Goal: Information Seeking & Learning: Learn about a topic

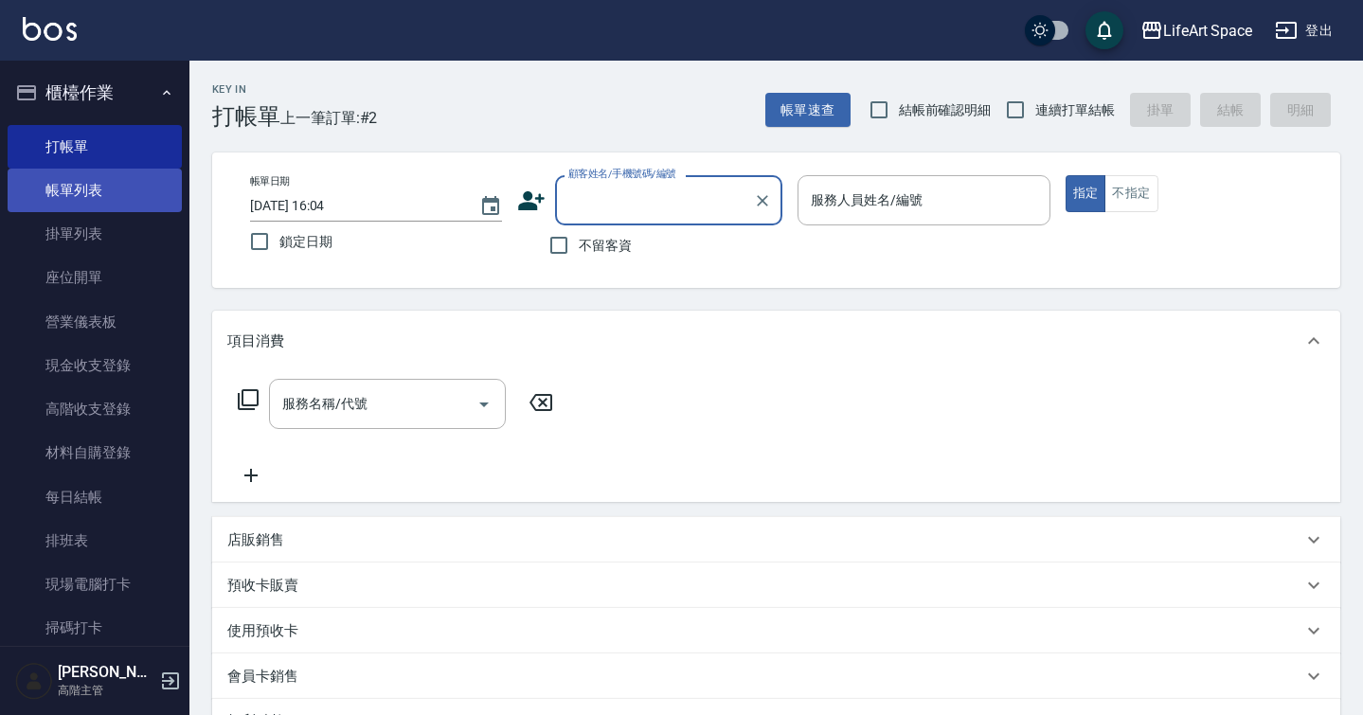
click at [111, 190] on link "帳單列表" at bounding box center [95, 191] width 174 height 44
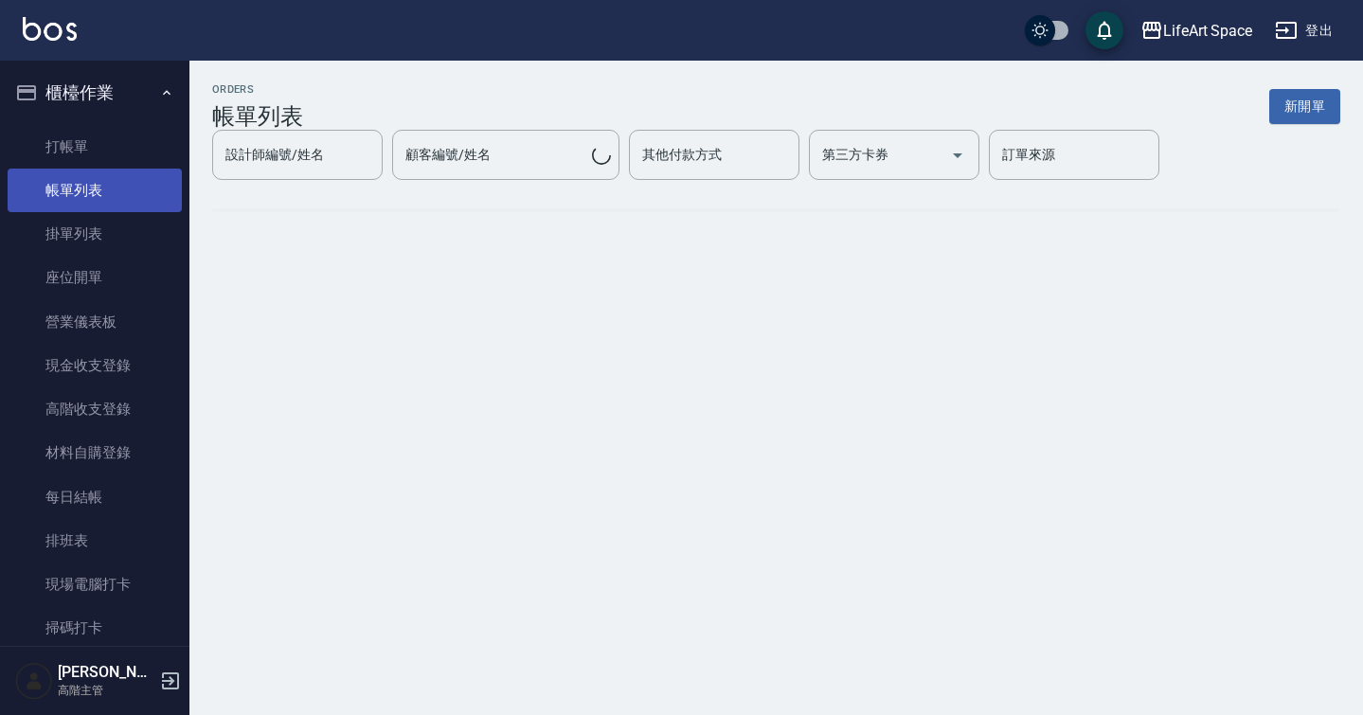
click at [111, 190] on link "帳單列表" at bounding box center [95, 191] width 174 height 44
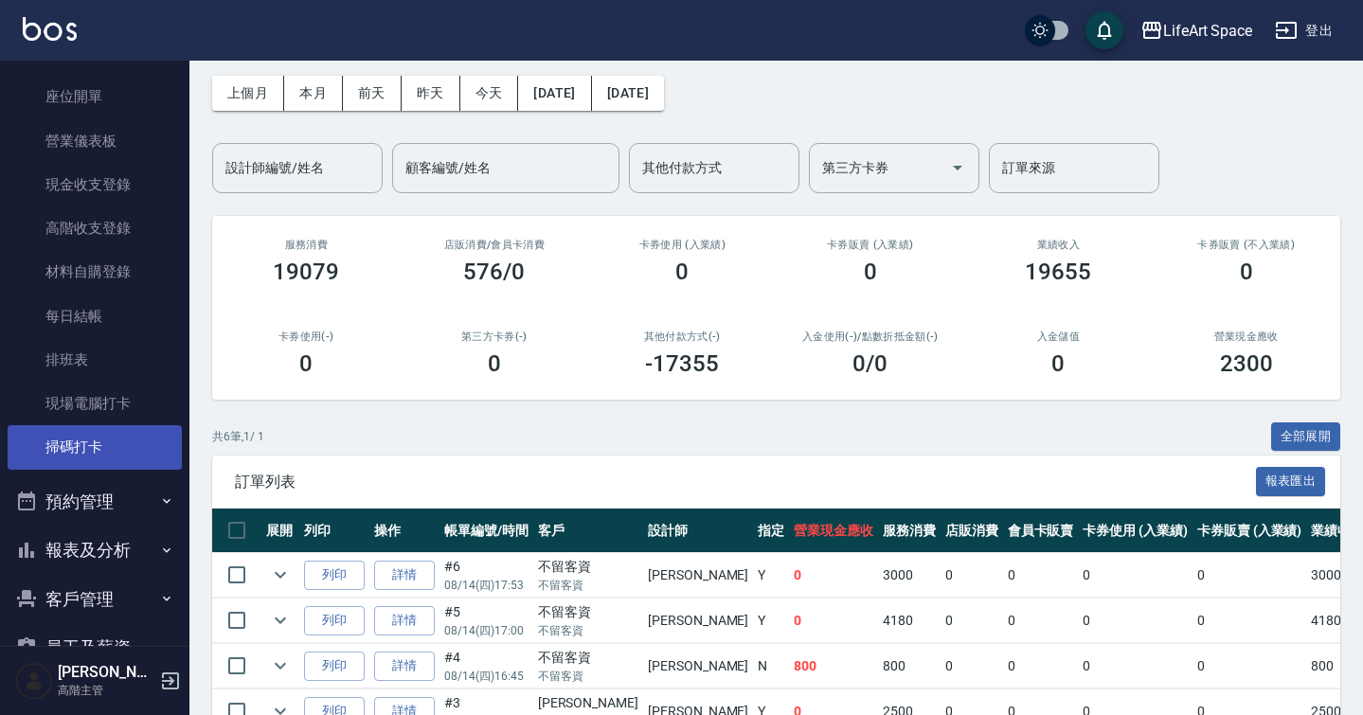
scroll to position [466, 0]
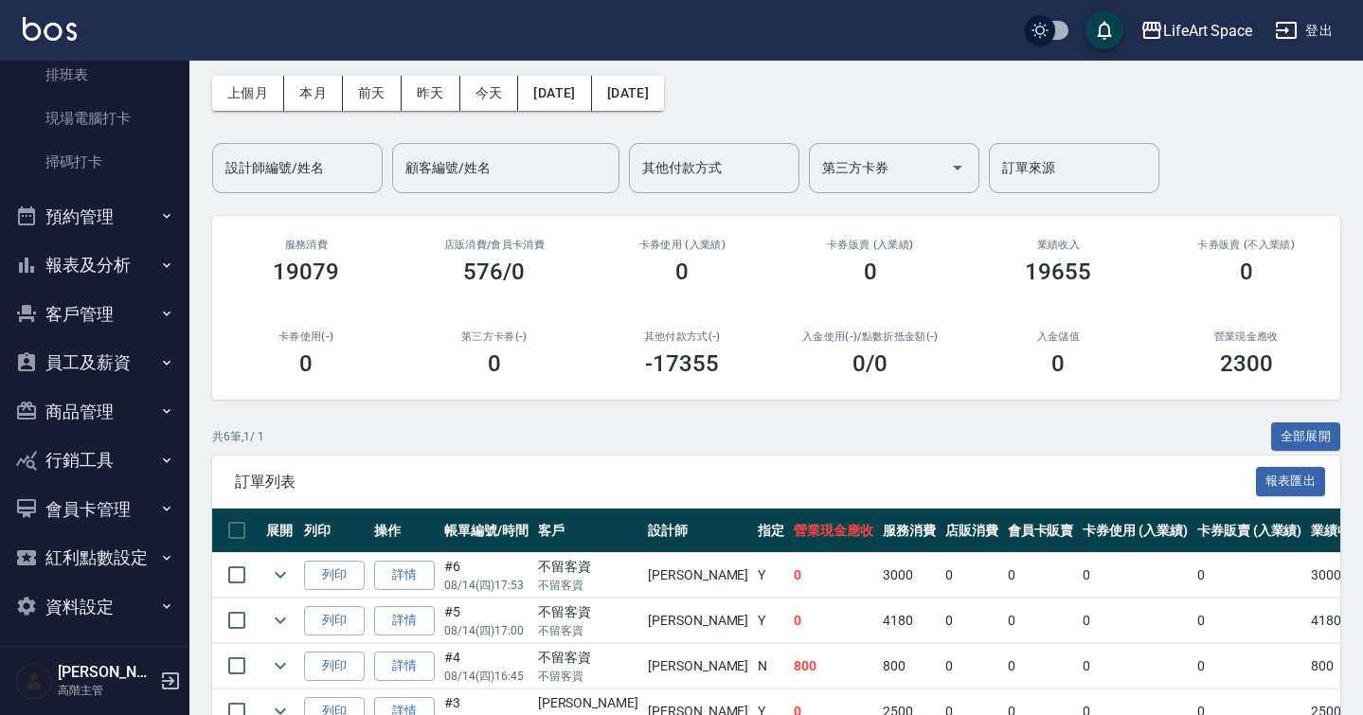
click at [133, 267] on button "報表及分析" at bounding box center [95, 265] width 174 height 49
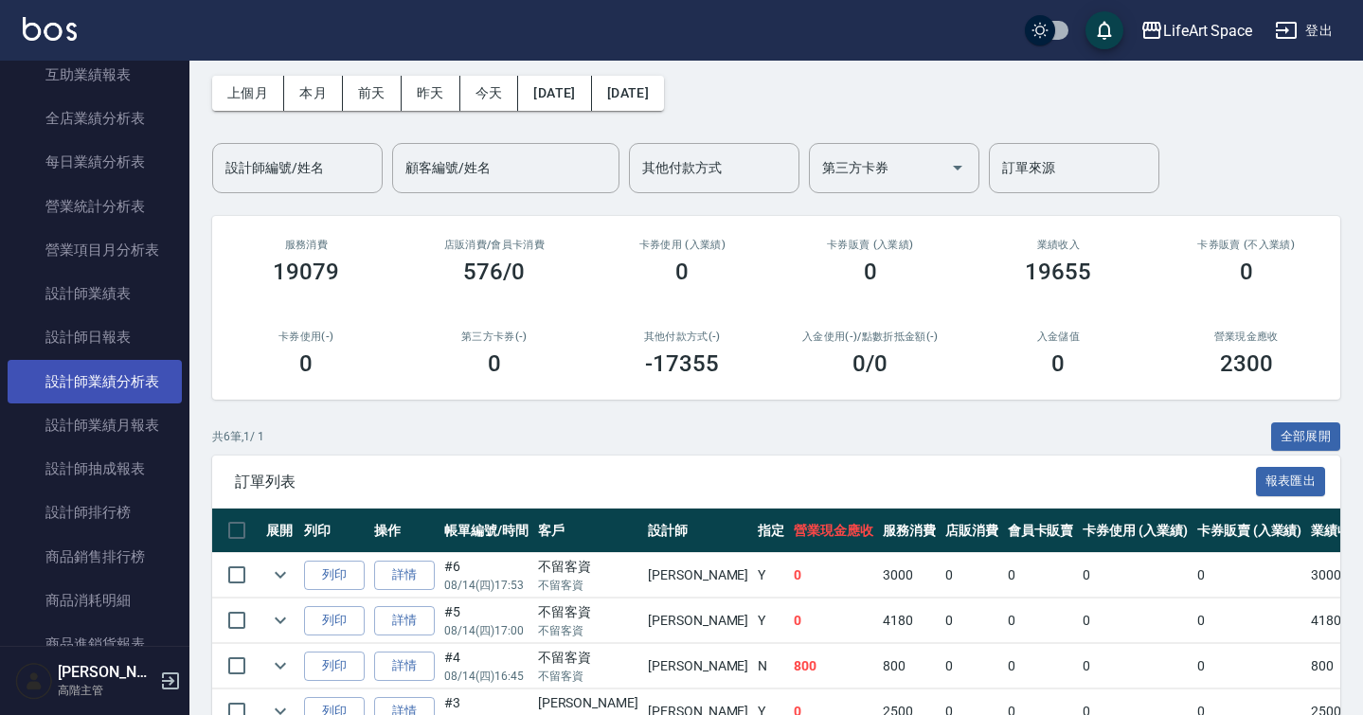
scroll to position [1126, 0]
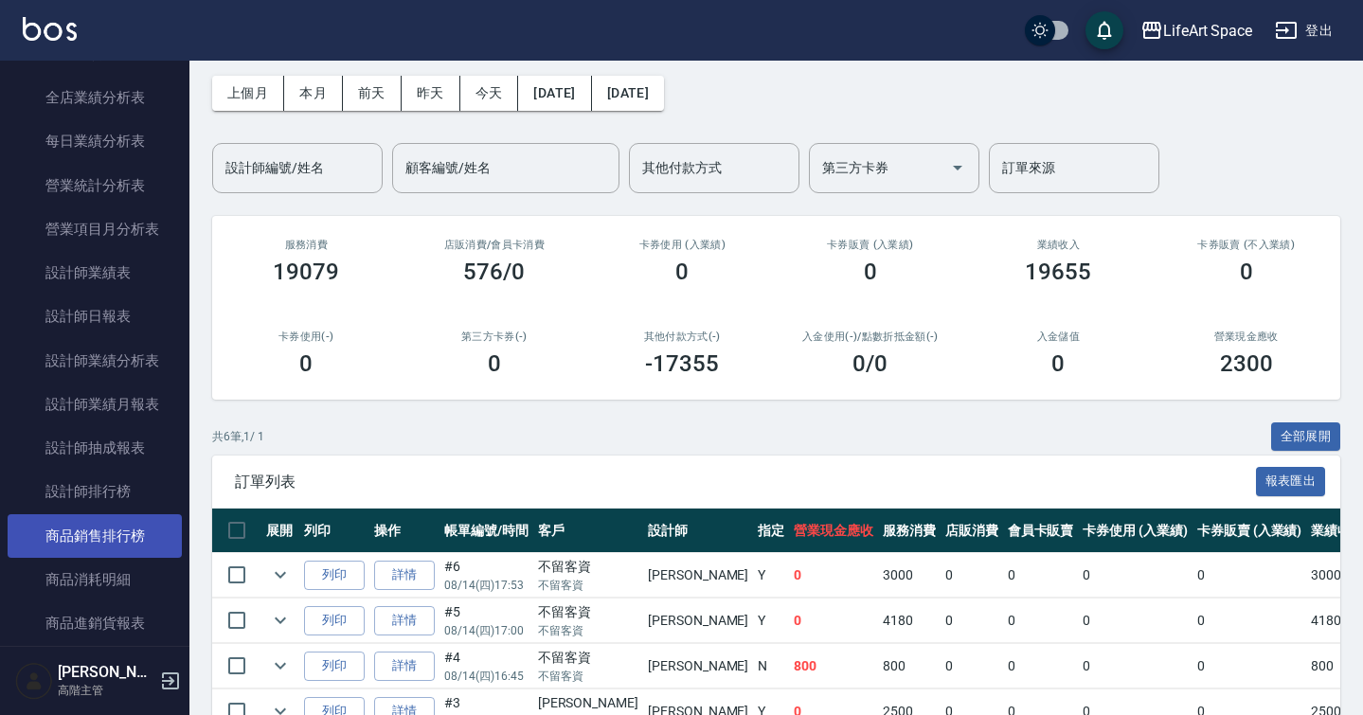
click at [138, 532] on link "商品銷售排行榜" at bounding box center [95, 536] width 174 height 44
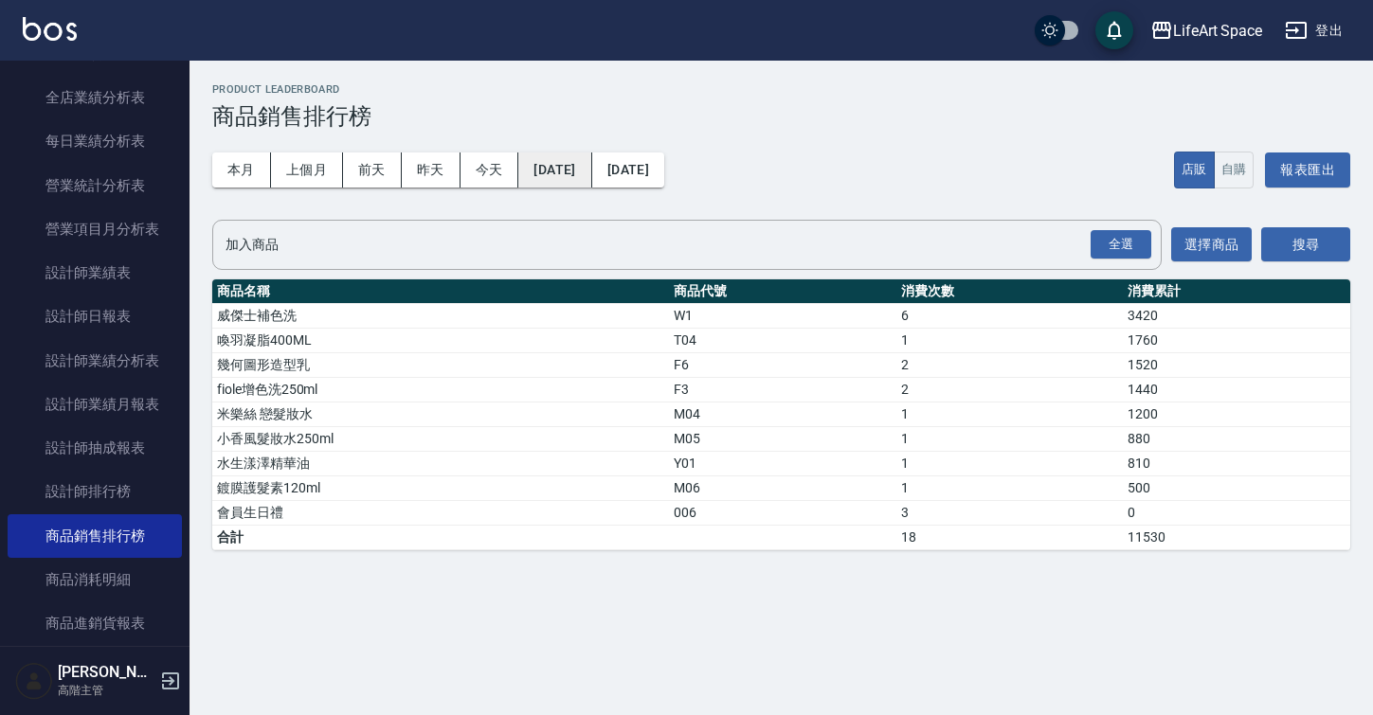
click at [556, 175] on button "[DATE]" at bounding box center [554, 170] width 73 height 35
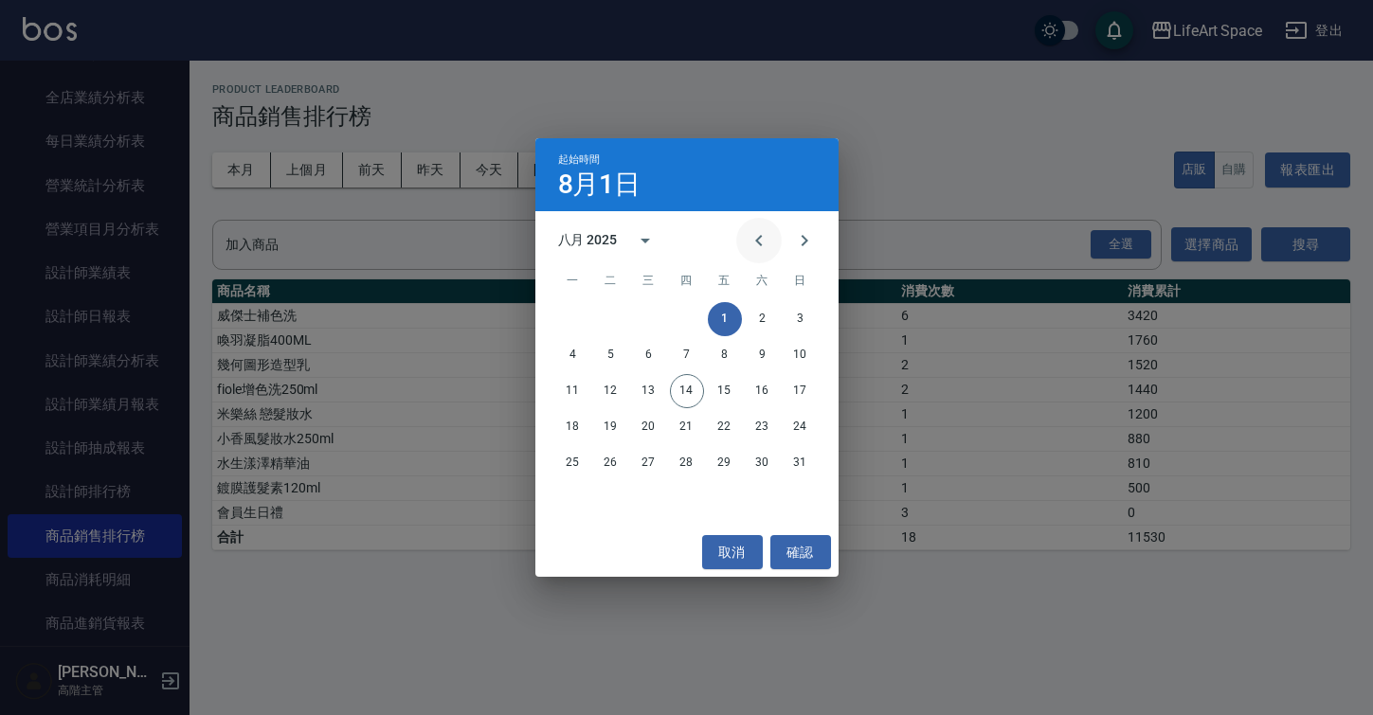
click at [773, 234] on button "Previous month" at bounding box center [758, 240] width 45 height 45
click at [641, 241] on icon "calendar view is open, switch to year view" at bounding box center [645, 240] width 23 height 23
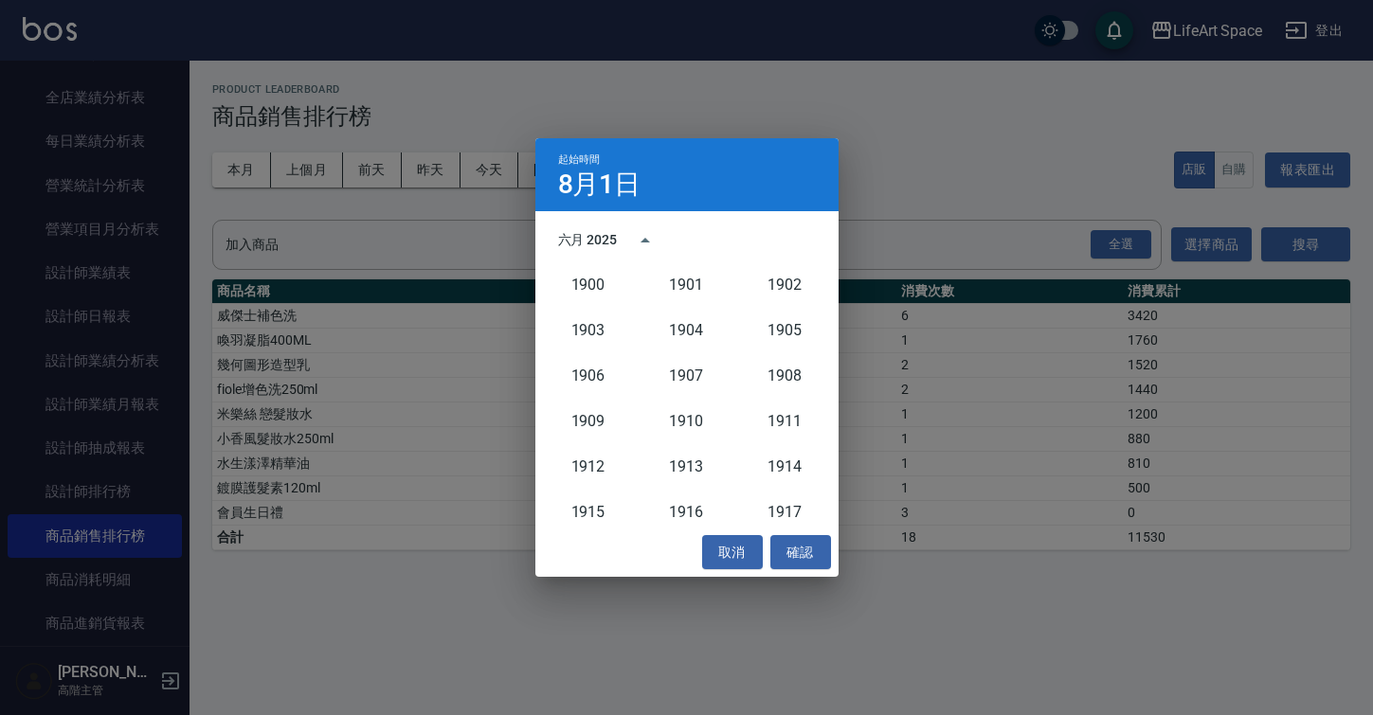
scroll to position [1755, 0]
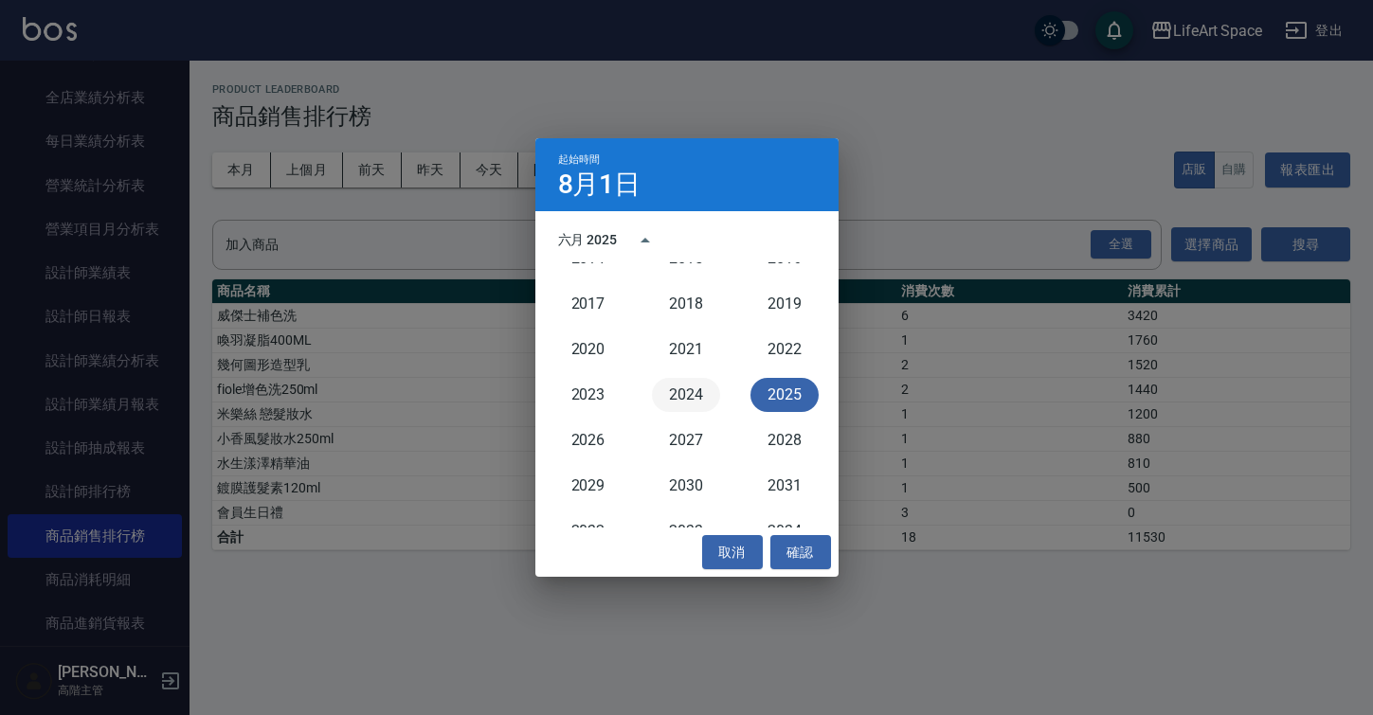
click at [698, 387] on button "2024" at bounding box center [686, 395] width 68 height 34
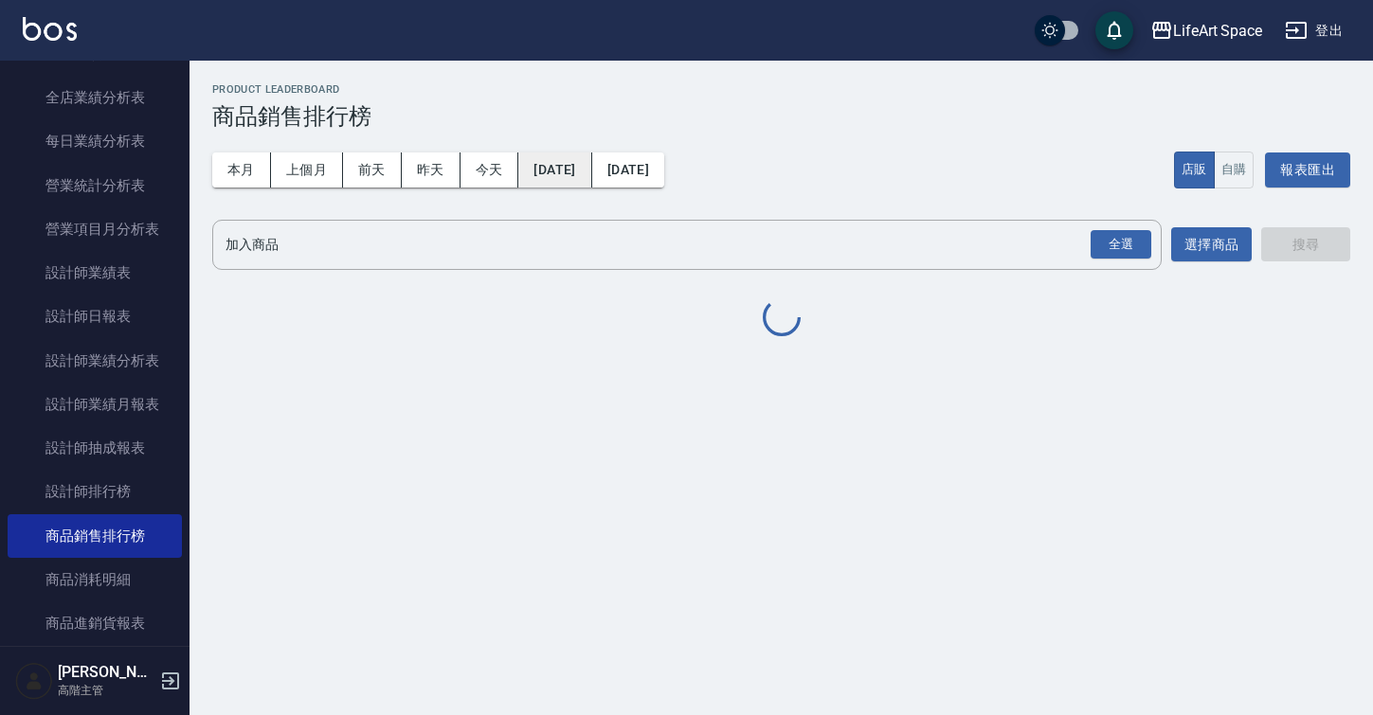
click at [591, 181] on button "2024/08/01" at bounding box center [554, 170] width 73 height 35
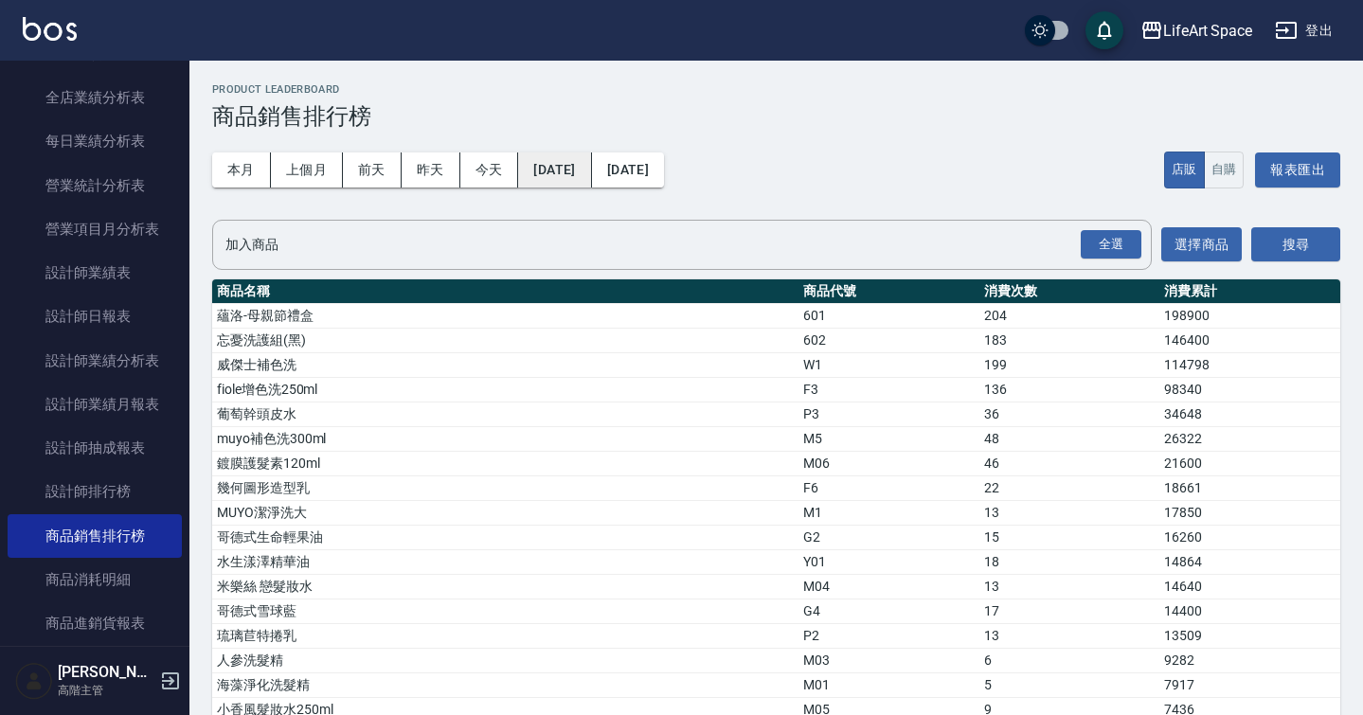
click at [589, 167] on button "2024/08/01" at bounding box center [554, 170] width 73 height 35
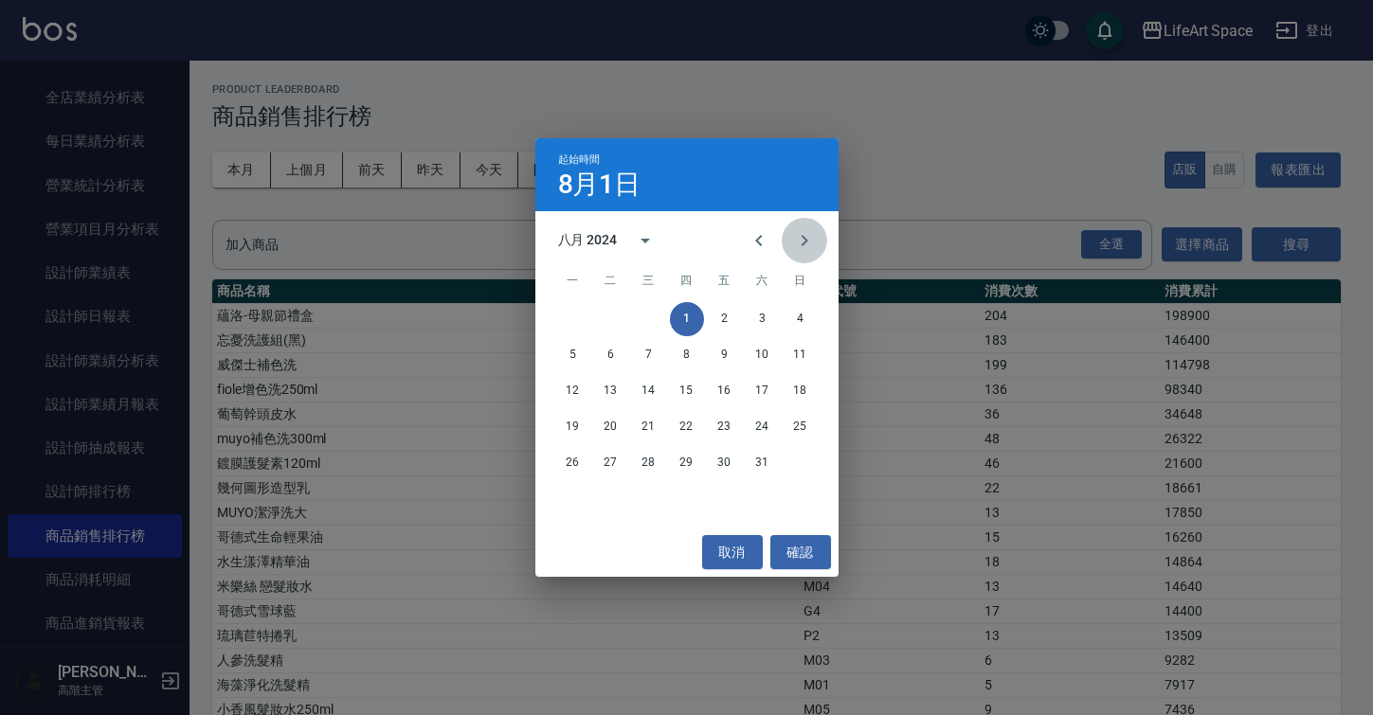
click at [793, 239] on icon "Next month" at bounding box center [804, 240] width 23 height 23
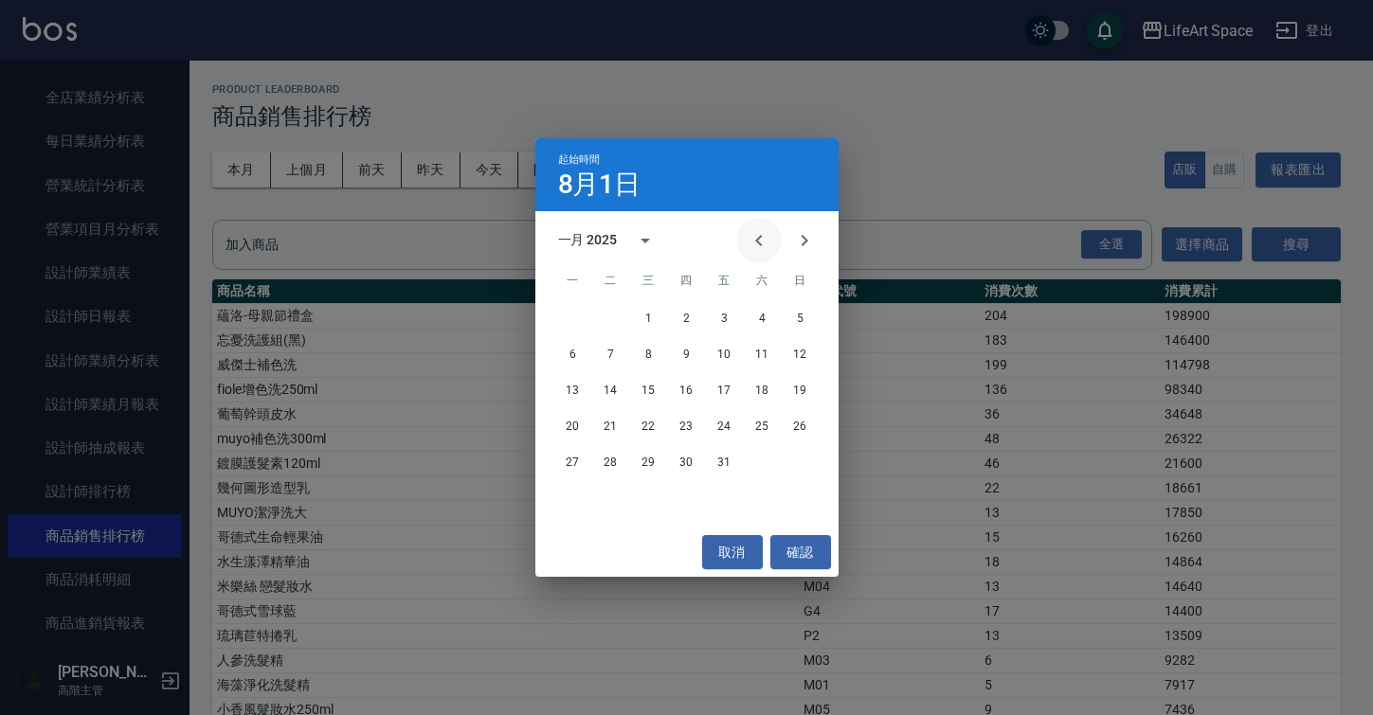
click at [763, 242] on icon "Previous month" at bounding box center [758, 240] width 23 height 23
click at [810, 316] on button "1" at bounding box center [800, 319] width 34 height 34
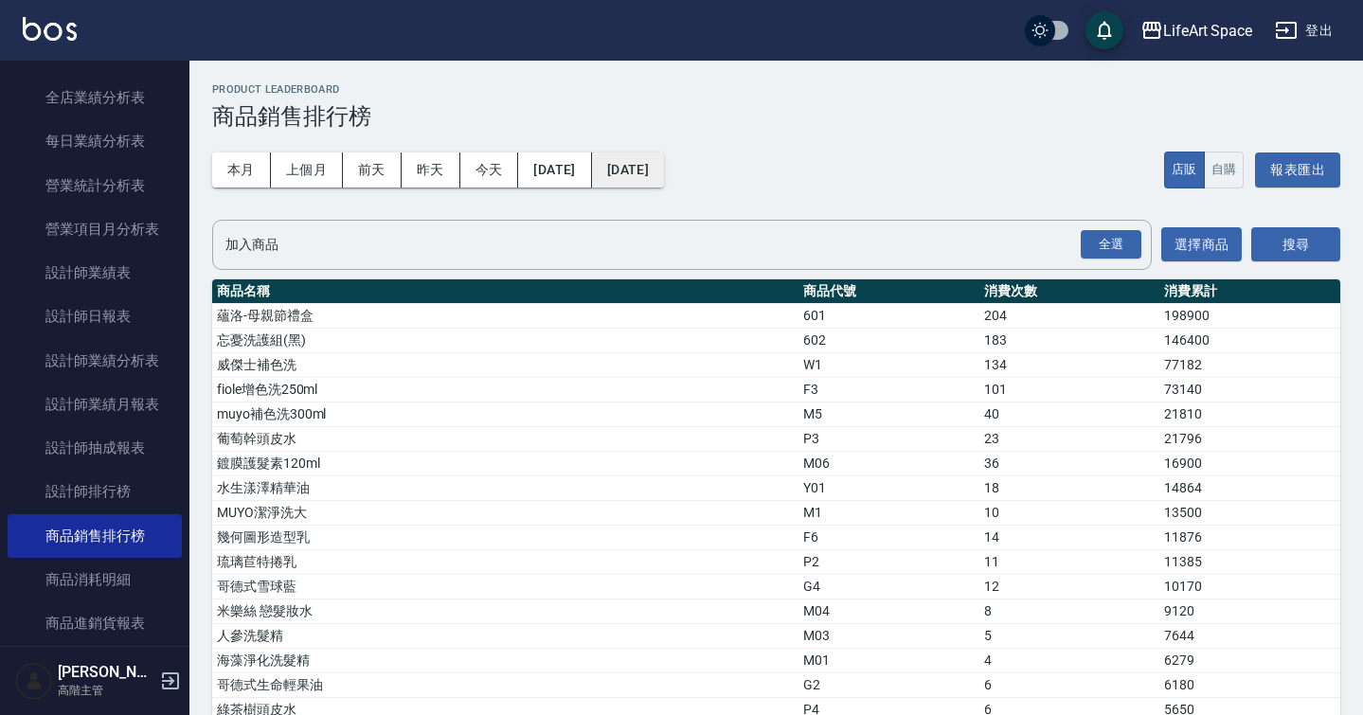
click at [664, 167] on button "[DATE]" at bounding box center [628, 170] width 72 height 35
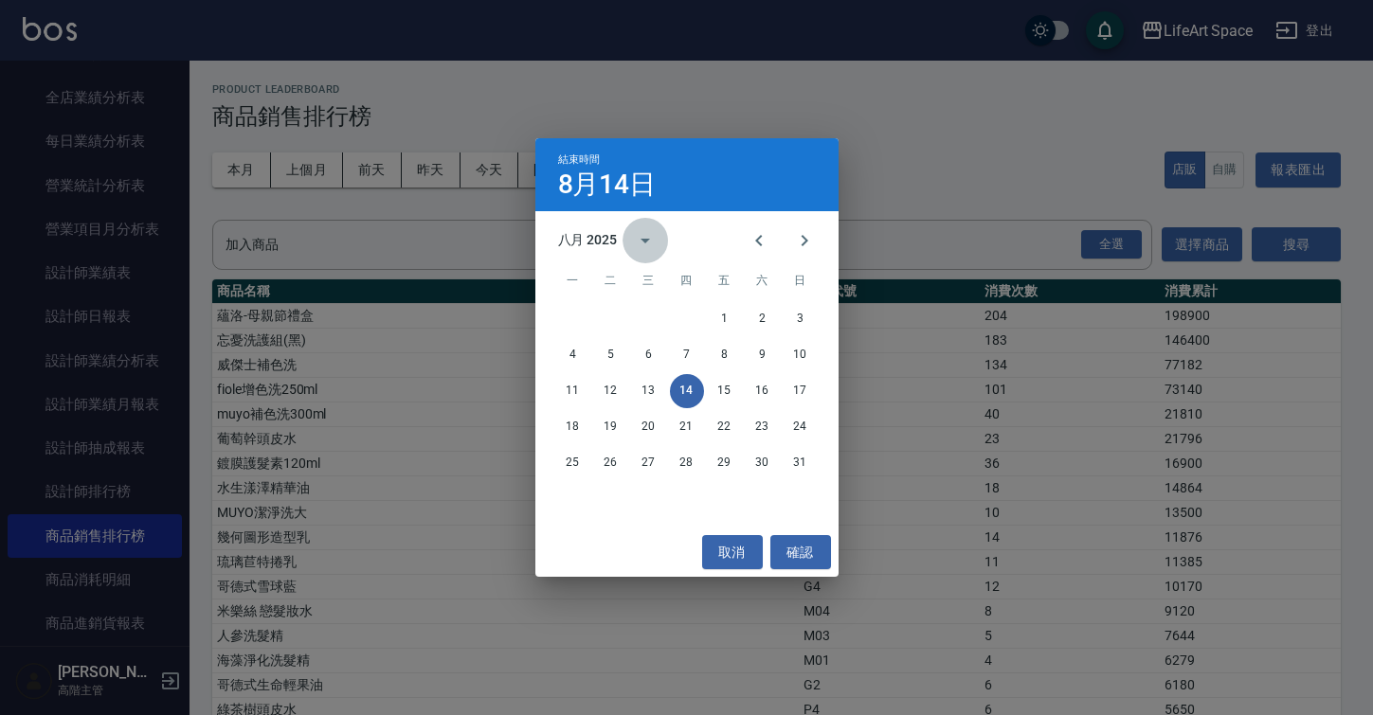
click at [633, 240] on button "calendar view is open, switch to year view" at bounding box center [644, 240] width 45 height 45
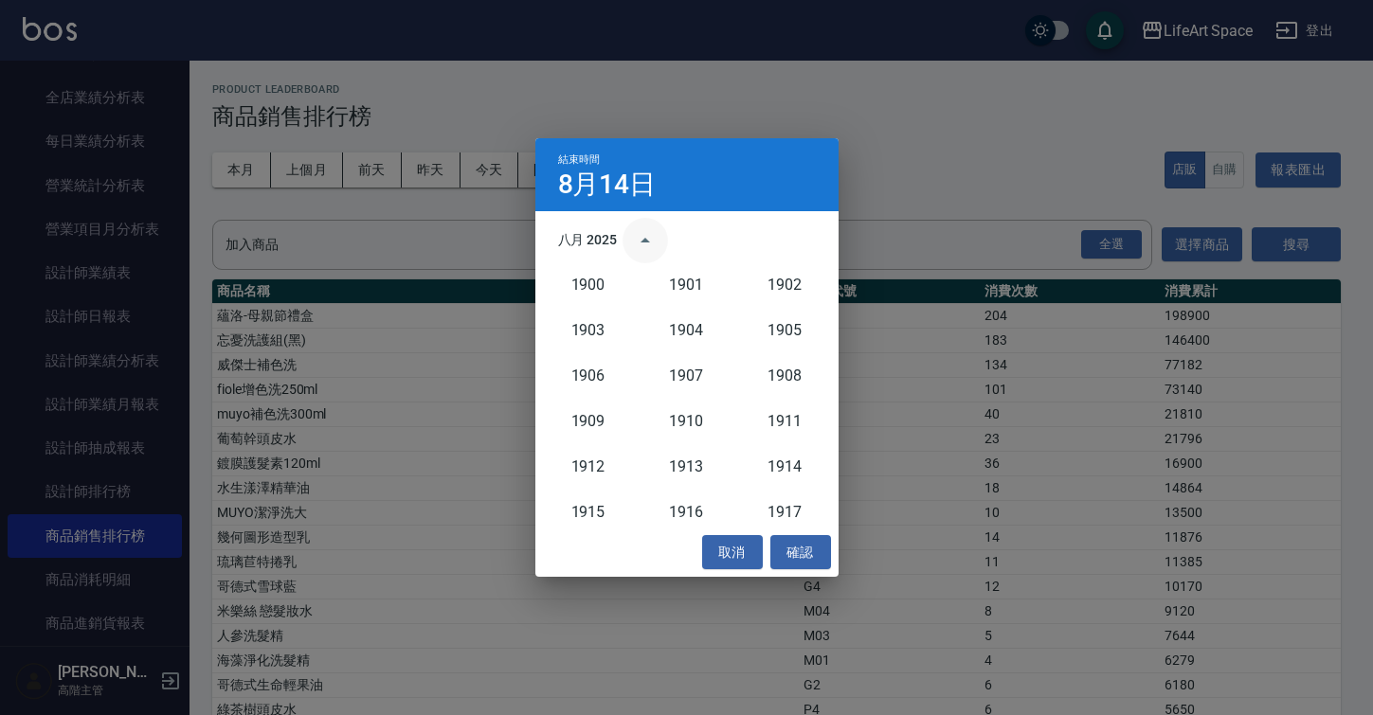
scroll to position [1755, 0]
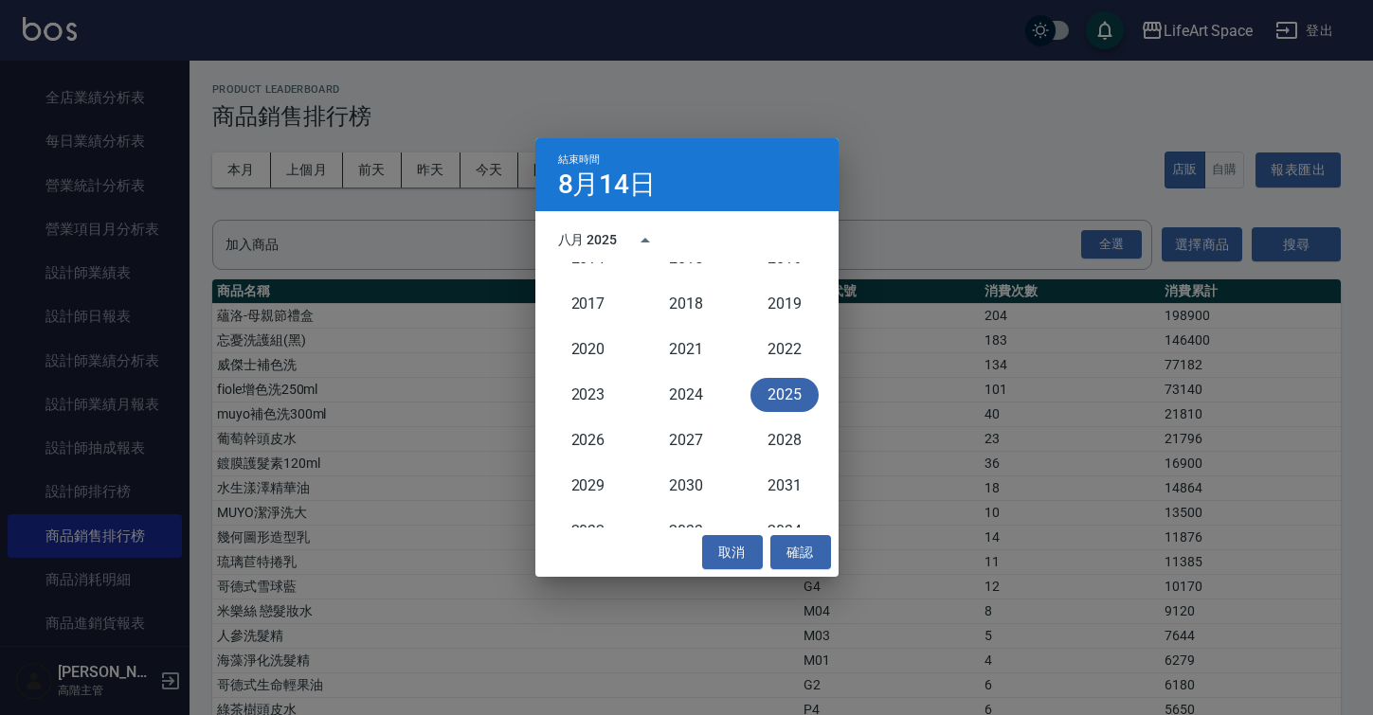
click at [765, 395] on button "2025" at bounding box center [784, 395] width 68 height 34
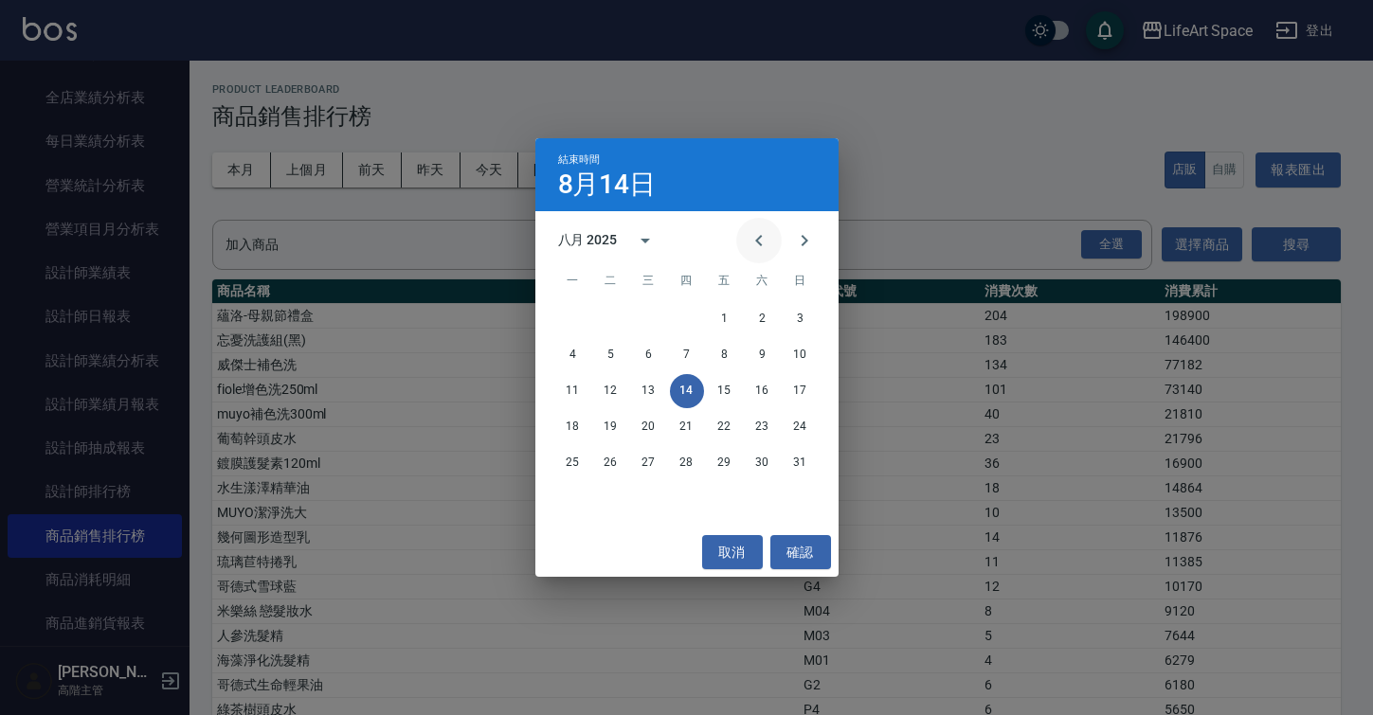
click at [752, 243] on icon "Previous month" at bounding box center [758, 240] width 23 height 23
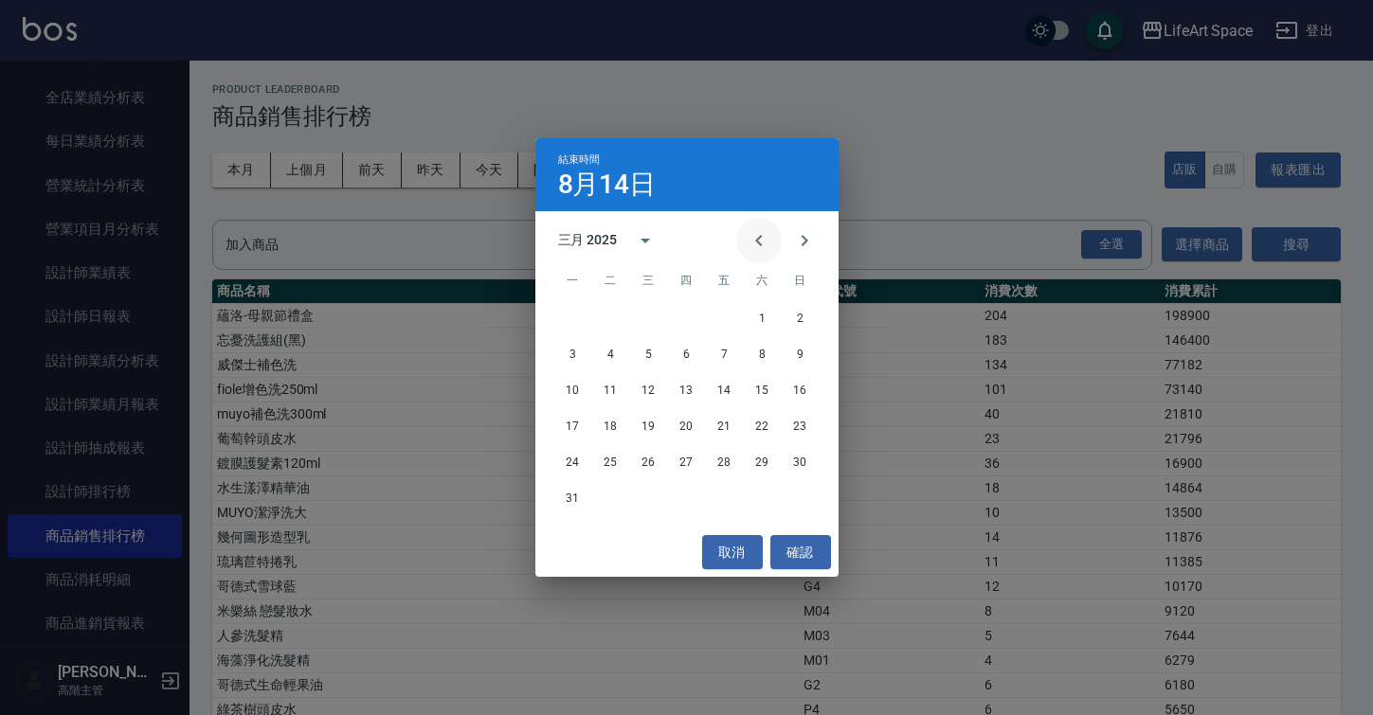
click at [752, 243] on icon "Previous month" at bounding box center [758, 240] width 23 height 23
click at [743, 252] on button "Previous month" at bounding box center [758, 240] width 45 height 45
click at [726, 468] on button "31" at bounding box center [725, 463] width 34 height 34
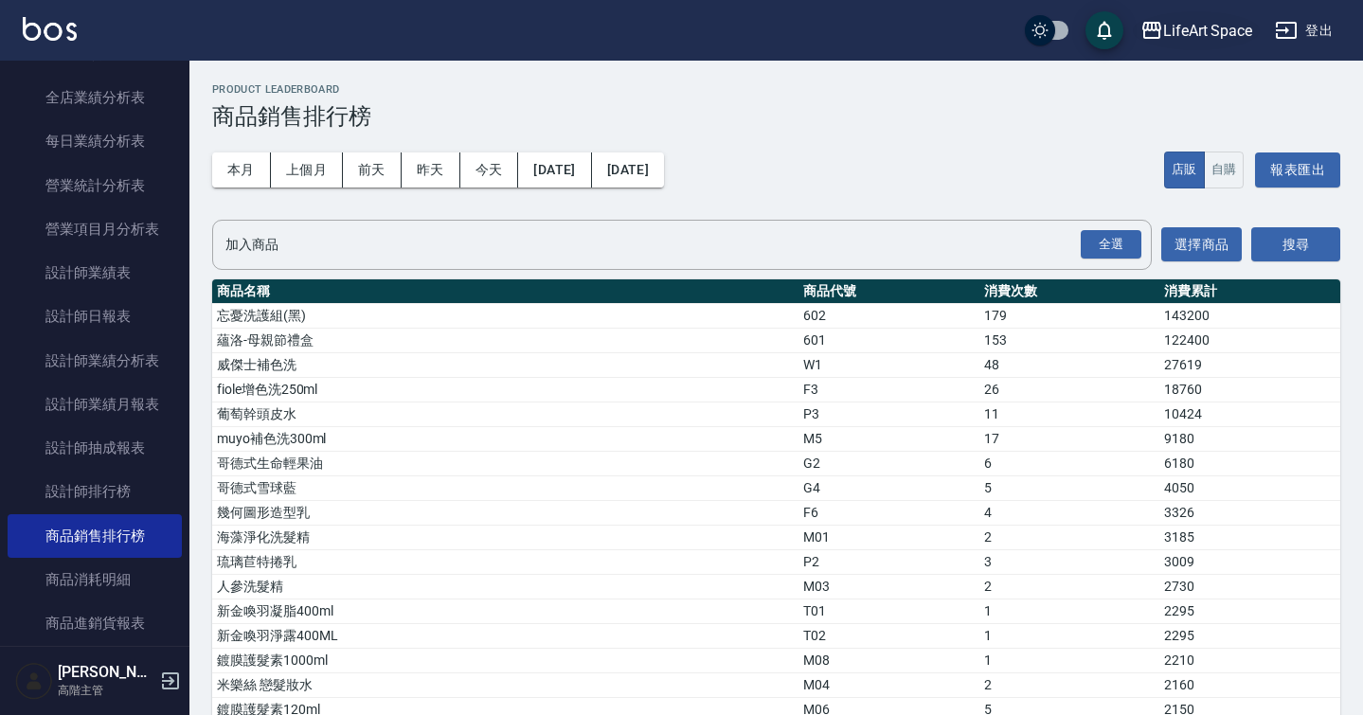
click at [1214, 32] on div "LifeArt Space" at bounding box center [1207, 31] width 89 height 24
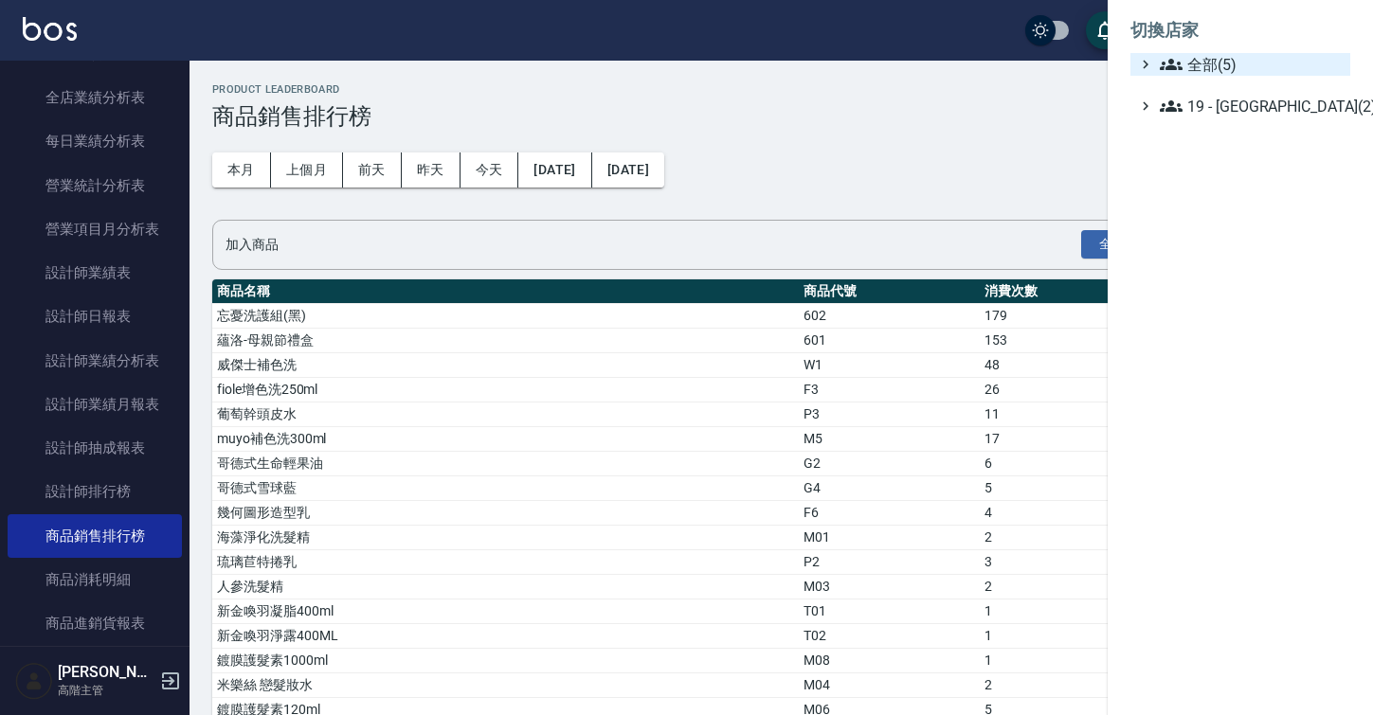
click at [1206, 67] on span "全部(5)" at bounding box center [1251, 64] width 183 height 23
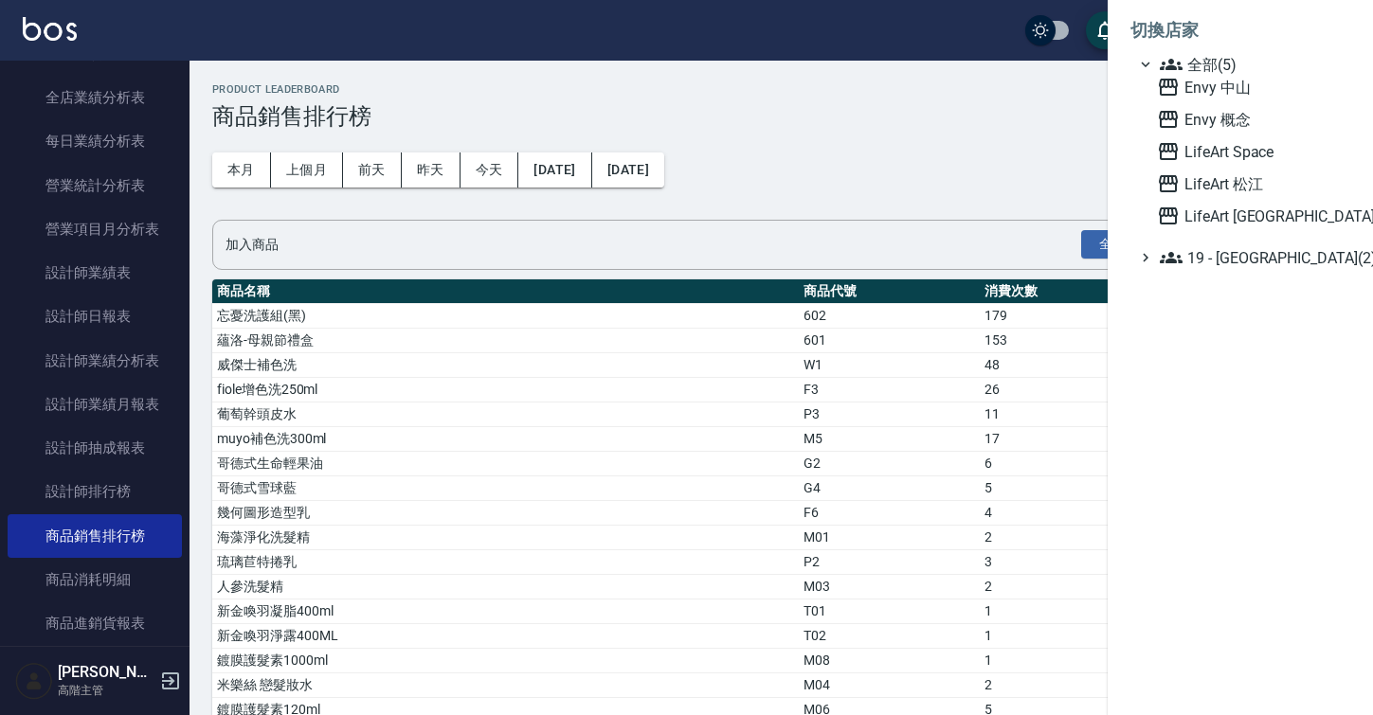
click at [1216, 202] on div "Envy 中山 Envy 概念 LifeArt Space LifeArt 松江 LifeArt 蘆洲" at bounding box center [1249, 152] width 201 height 152
click at [1218, 187] on span "LifeArt 松江" at bounding box center [1250, 183] width 186 height 23
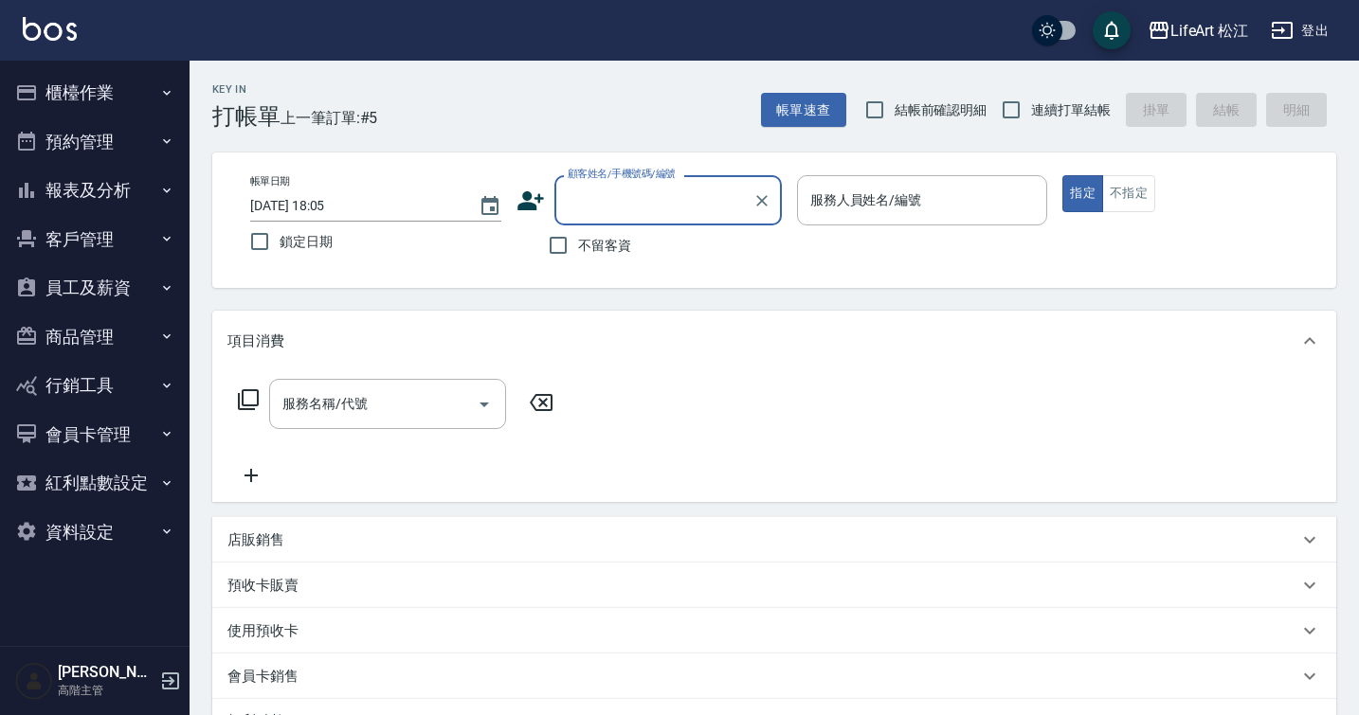
click at [147, 289] on button "員工及薪資" at bounding box center [95, 287] width 174 height 49
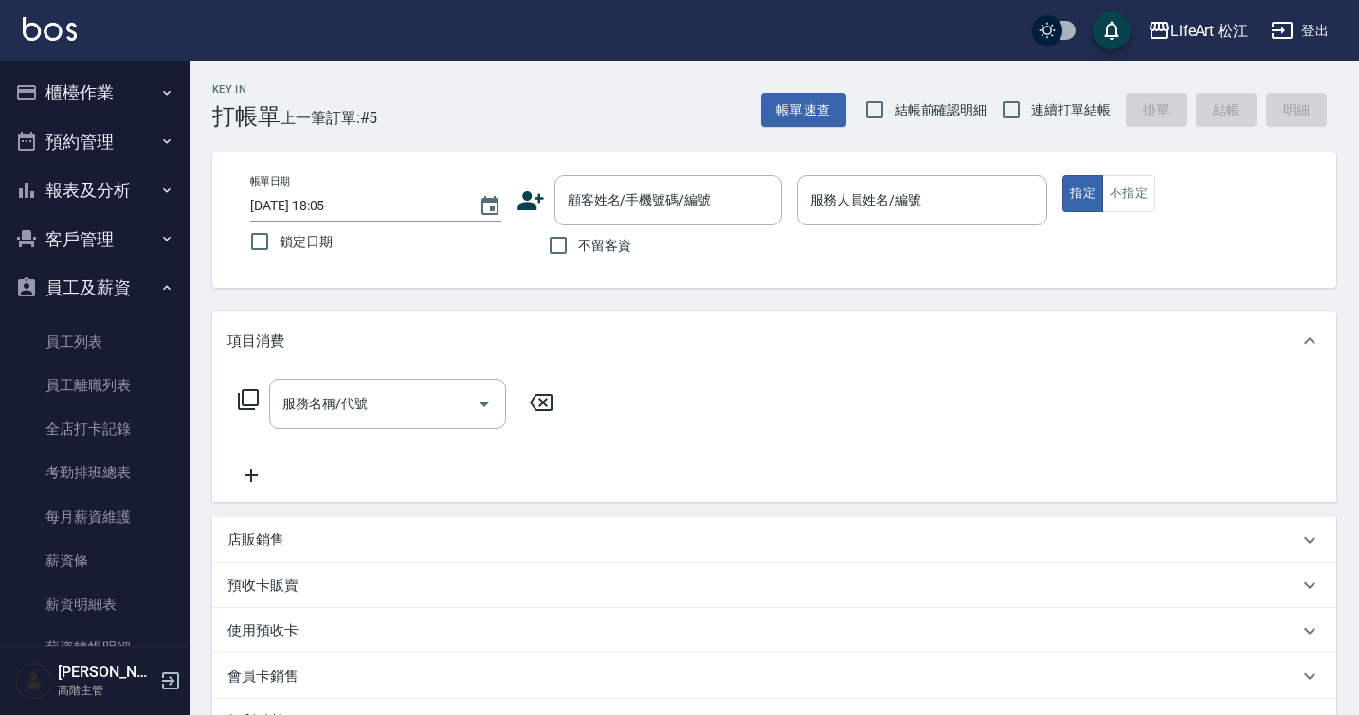
click at [159, 188] on icon "button" at bounding box center [166, 190] width 15 height 15
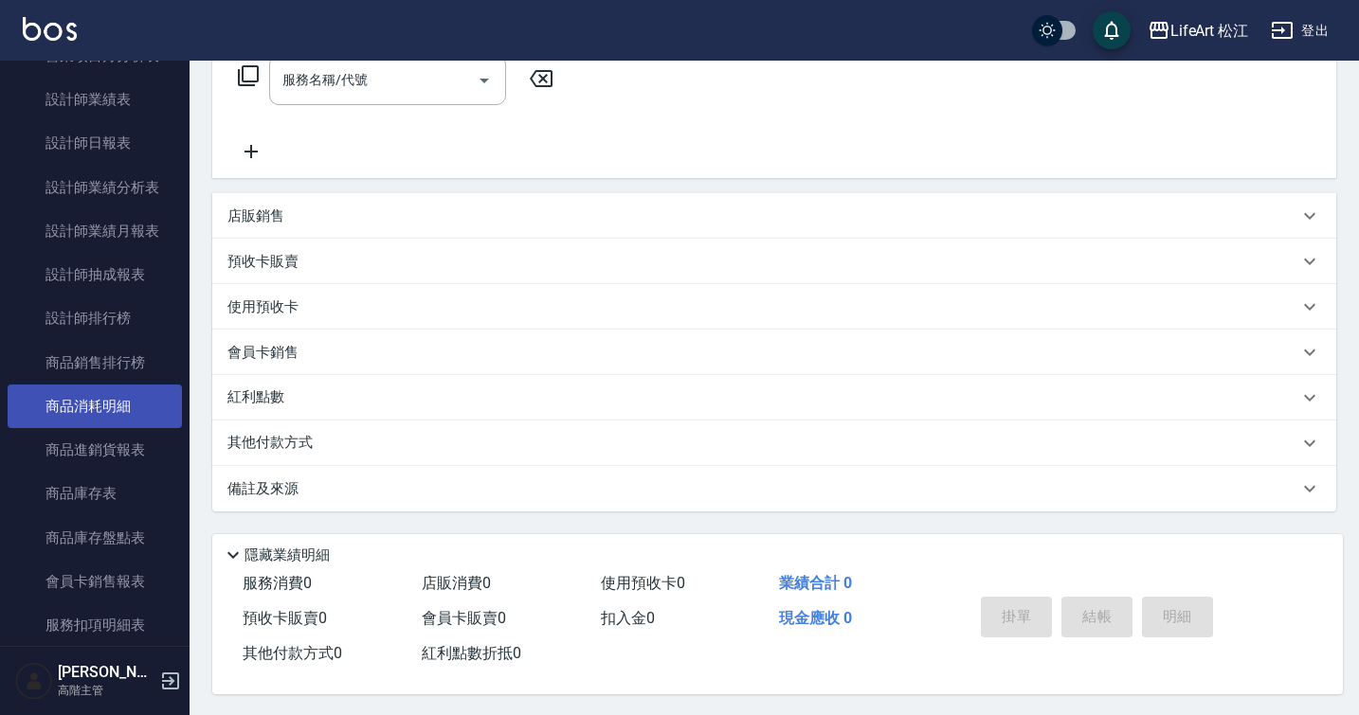
scroll to position [721, 0]
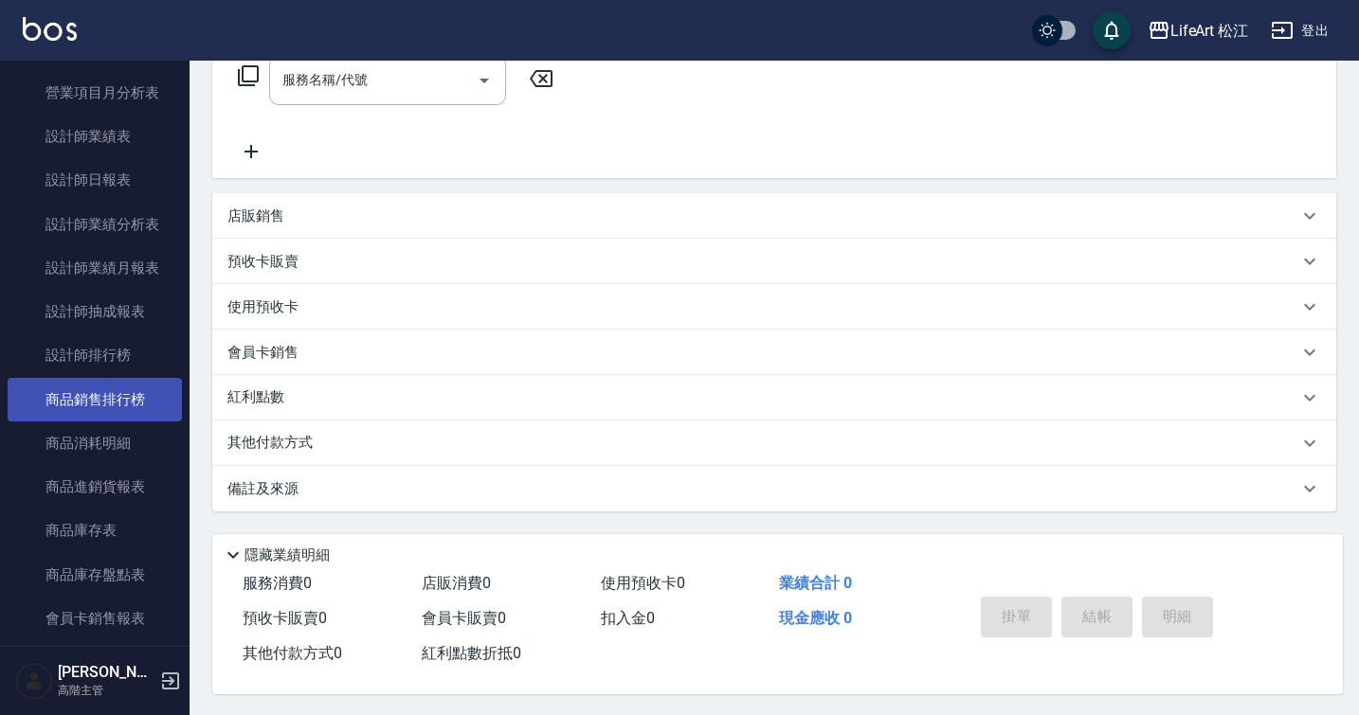
click at [131, 397] on link "商品銷售排行榜" at bounding box center [95, 400] width 174 height 44
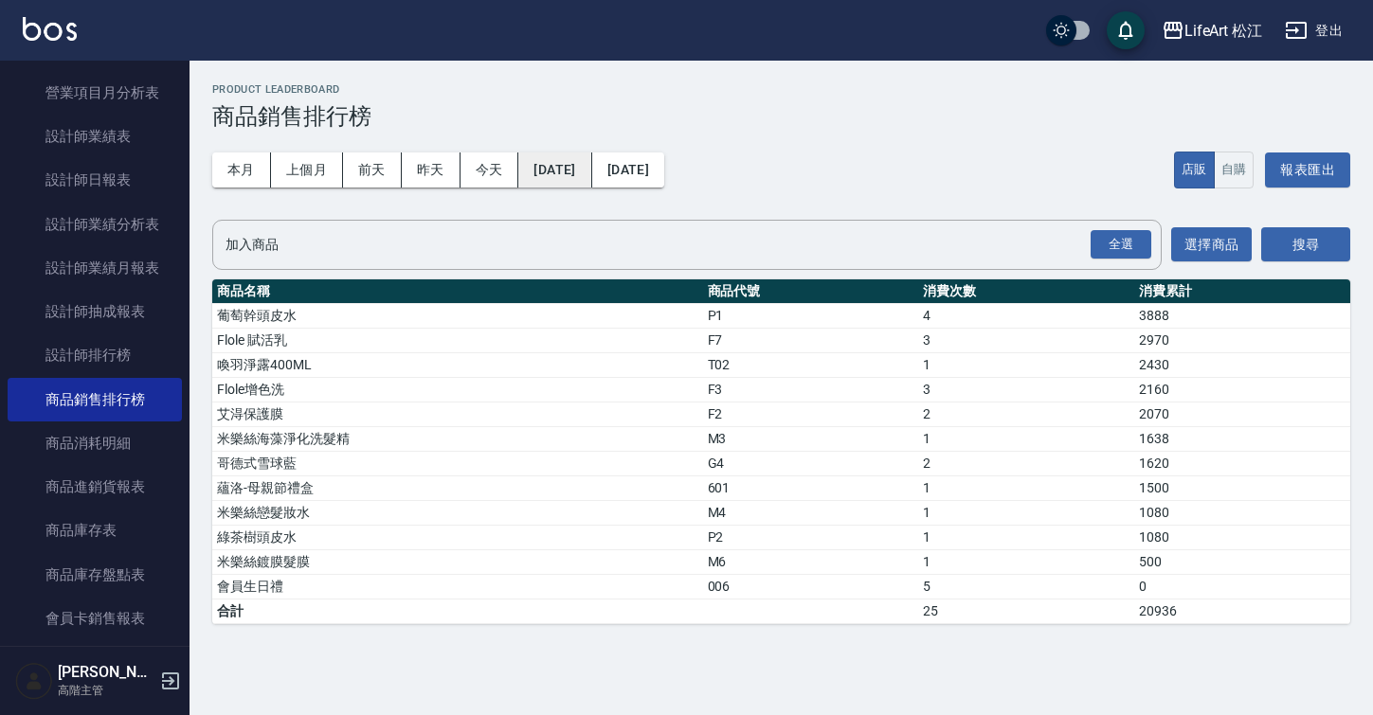
click at [557, 178] on button "[DATE]" at bounding box center [554, 170] width 73 height 35
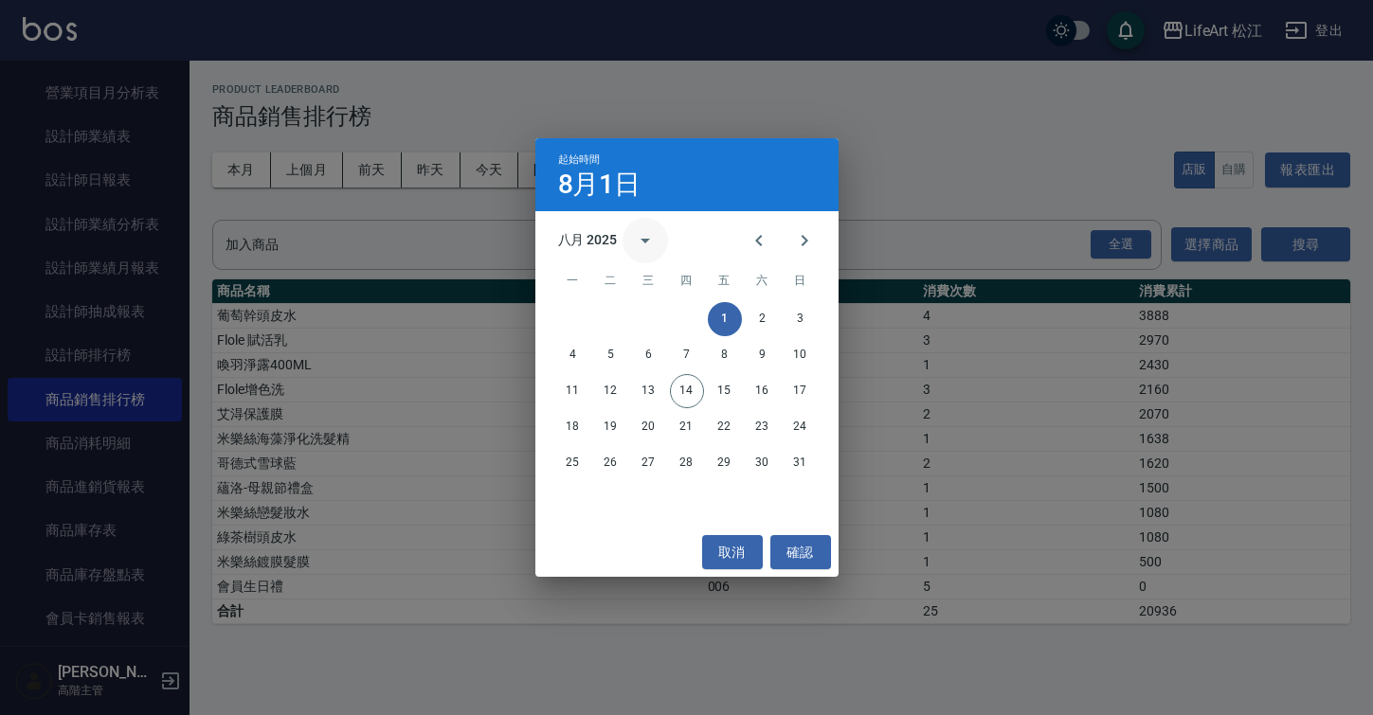
click at [642, 242] on icon "calendar view is open, switch to year view" at bounding box center [645, 240] width 23 height 23
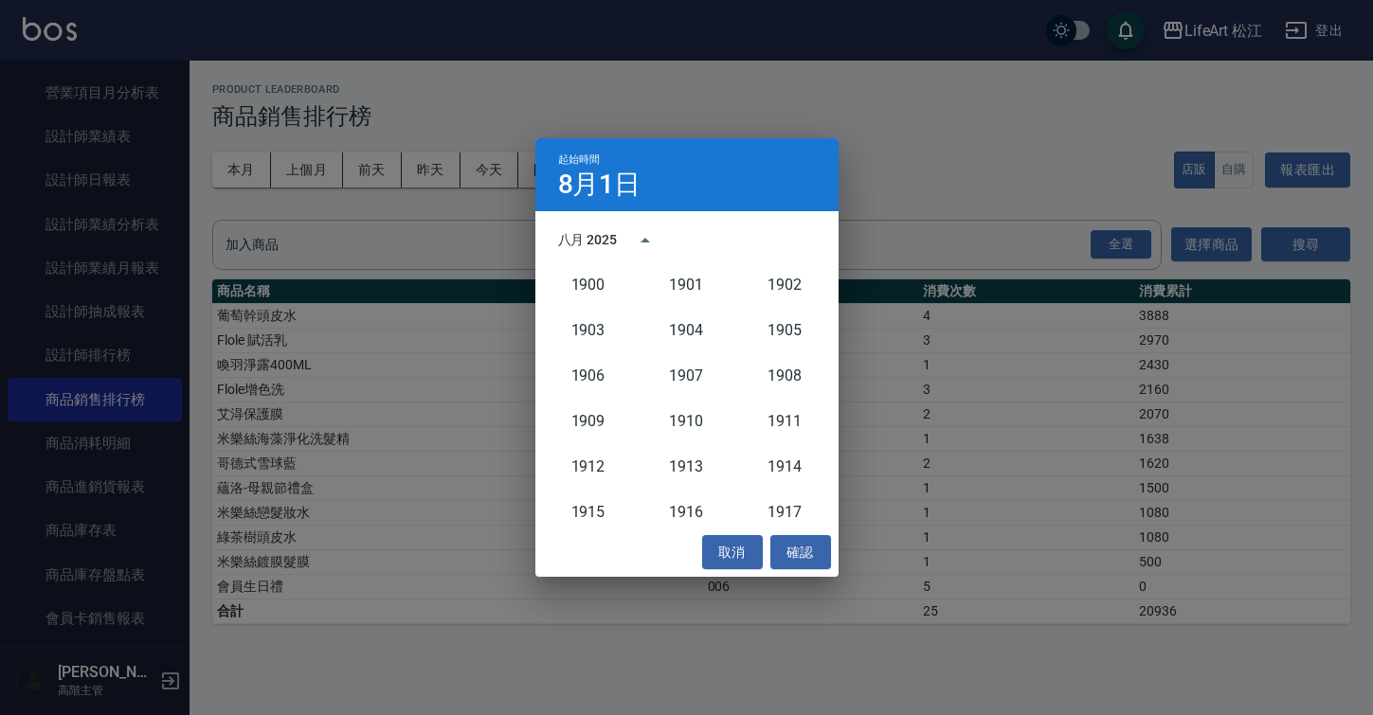
scroll to position [1755, 0]
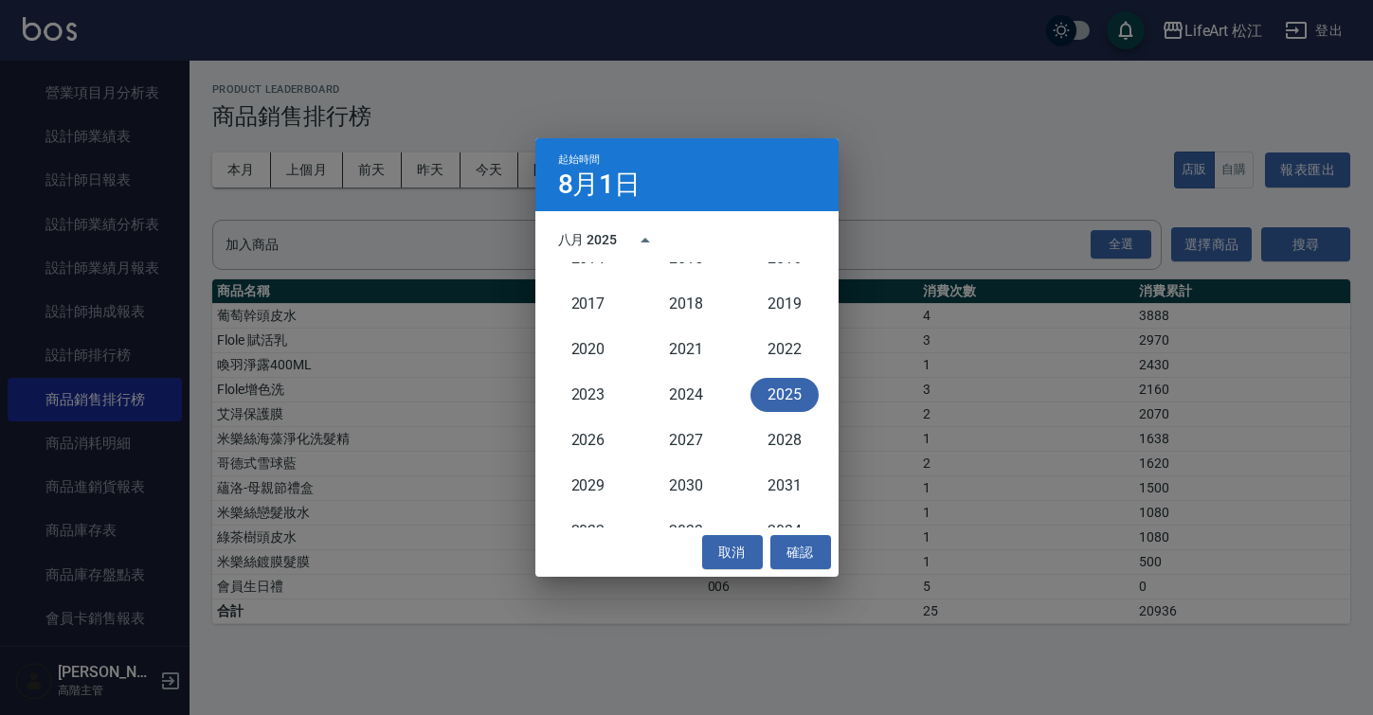
click at [869, 230] on div "起始時間 8月1日 八月 2025 1900 1901 1902 1903 1904 1905 1906 1907 1908 1909 1910 1911 1…" at bounding box center [686, 357] width 1373 height 715
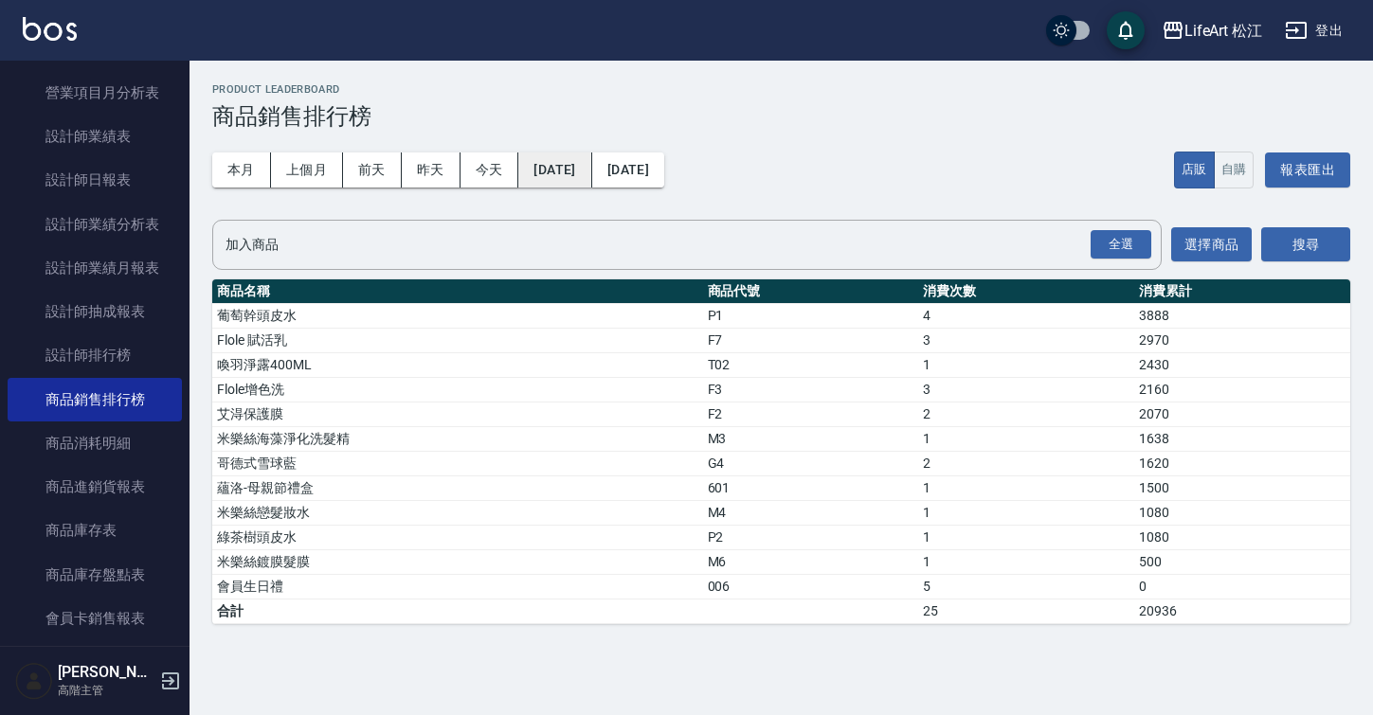
click at [580, 175] on button "[DATE]" at bounding box center [554, 170] width 73 height 35
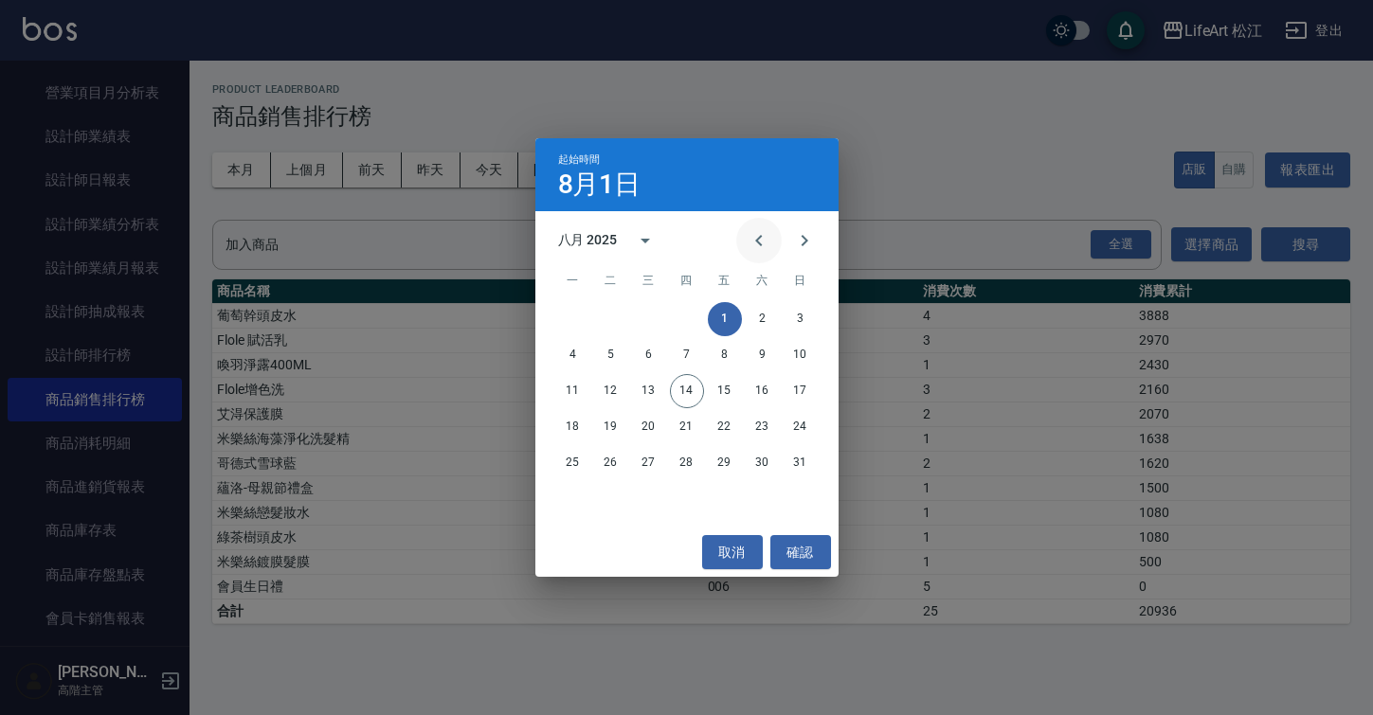
click at [757, 248] on icon "Previous month" at bounding box center [758, 240] width 23 height 23
click at [810, 248] on icon "Next month" at bounding box center [804, 240] width 23 height 23
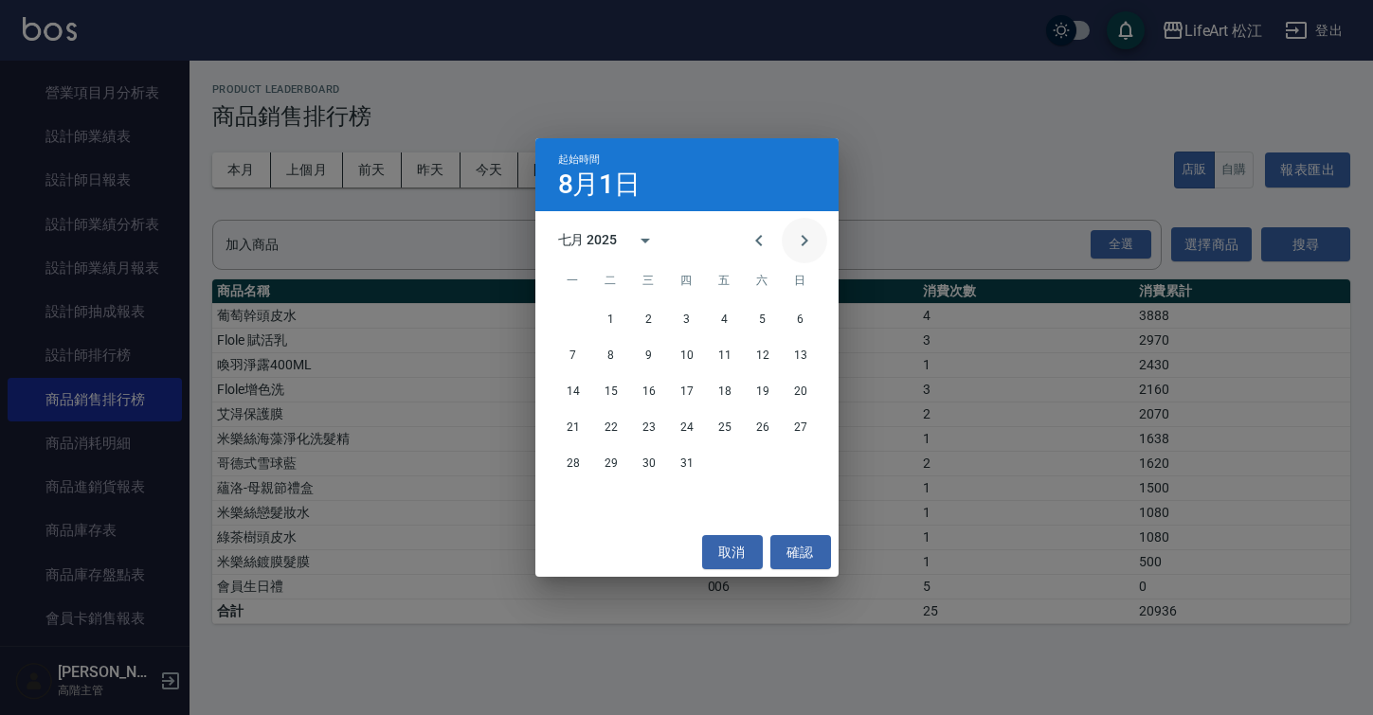
click at [810, 248] on icon "Next month" at bounding box center [804, 240] width 23 height 23
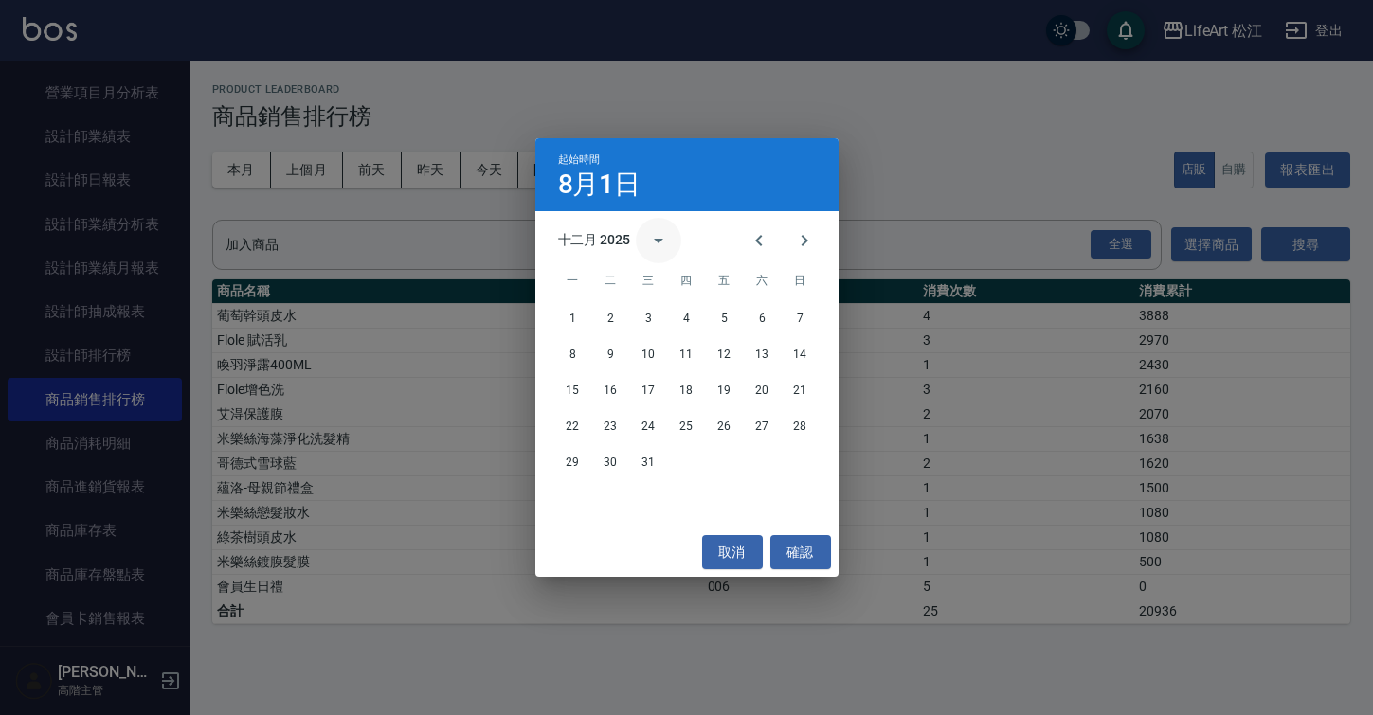
click at [655, 243] on icon "calendar view is open, switch to year view" at bounding box center [658, 240] width 23 height 23
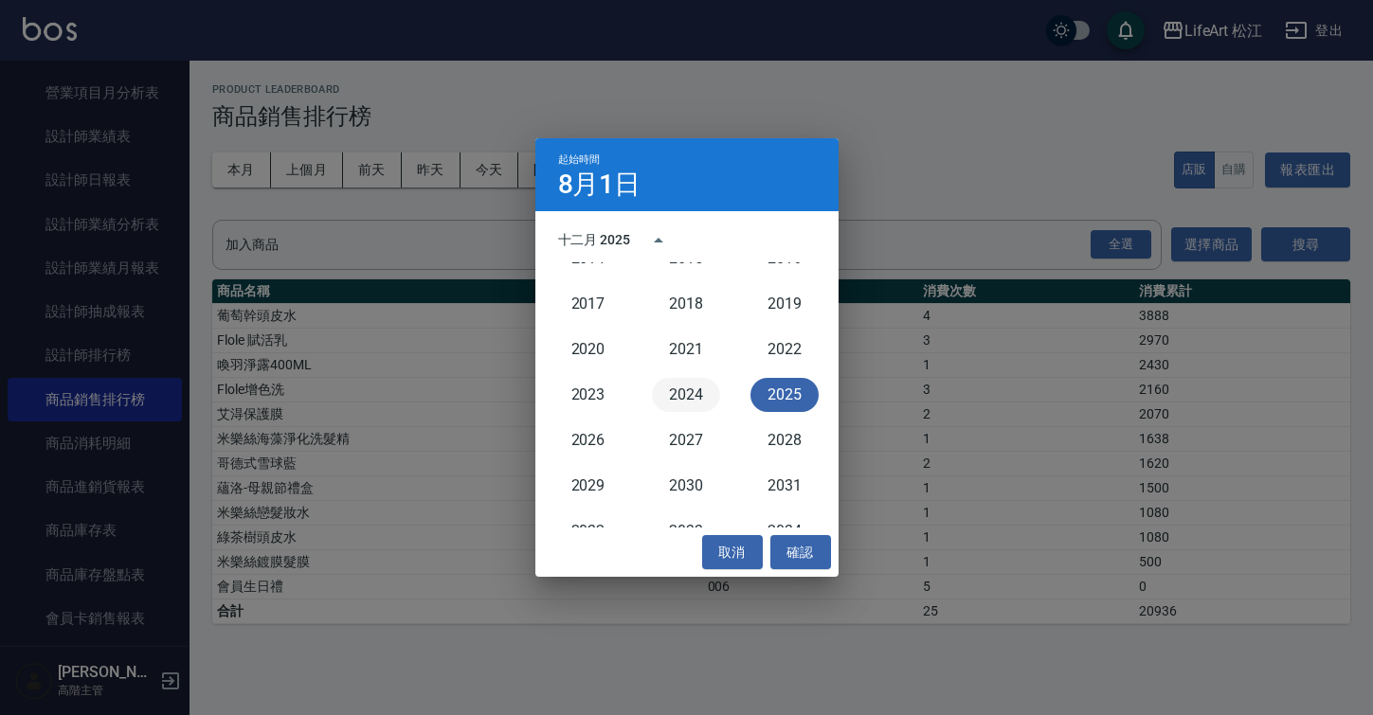
click at [667, 395] on button "2024" at bounding box center [686, 395] width 68 height 34
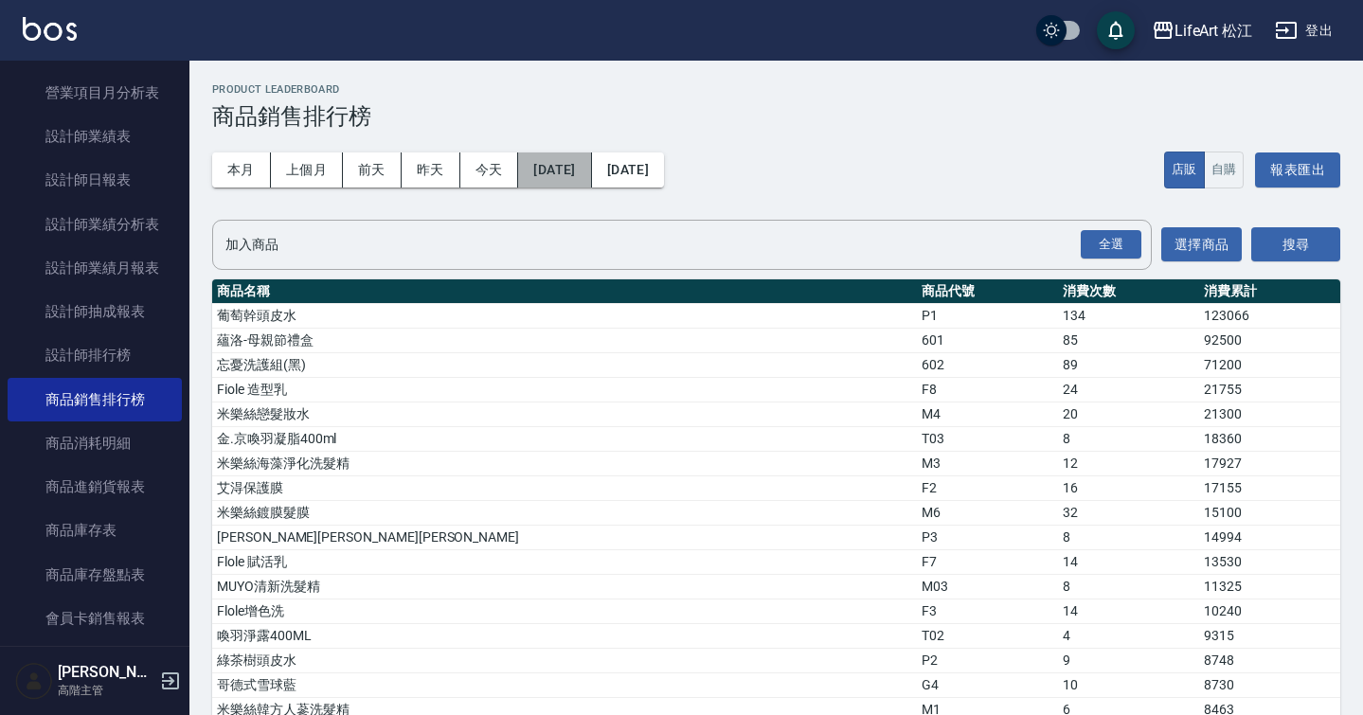
click at [584, 165] on button "2024/08/01" at bounding box center [554, 170] width 73 height 35
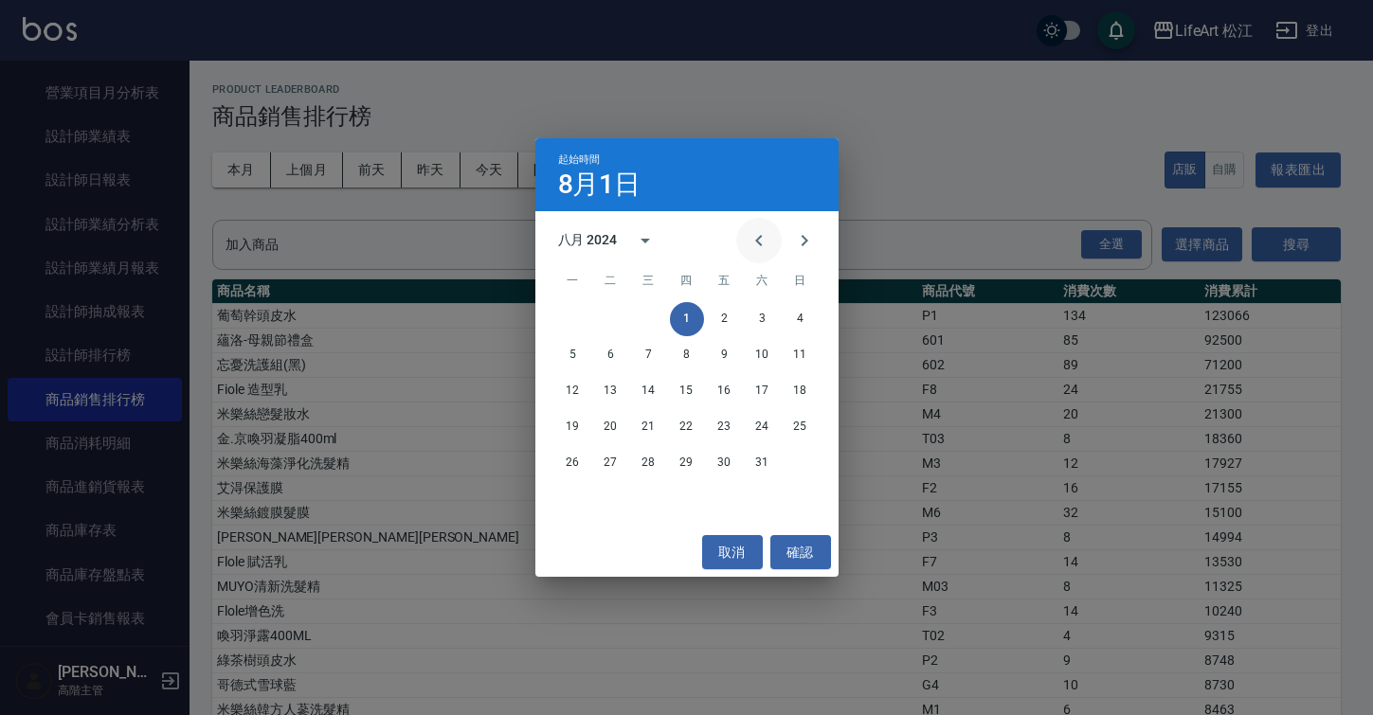
click at [763, 245] on icon "Previous month" at bounding box center [758, 240] width 23 height 23
click at [796, 244] on icon "Next month" at bounding box center [804, 240] width 23 height 23
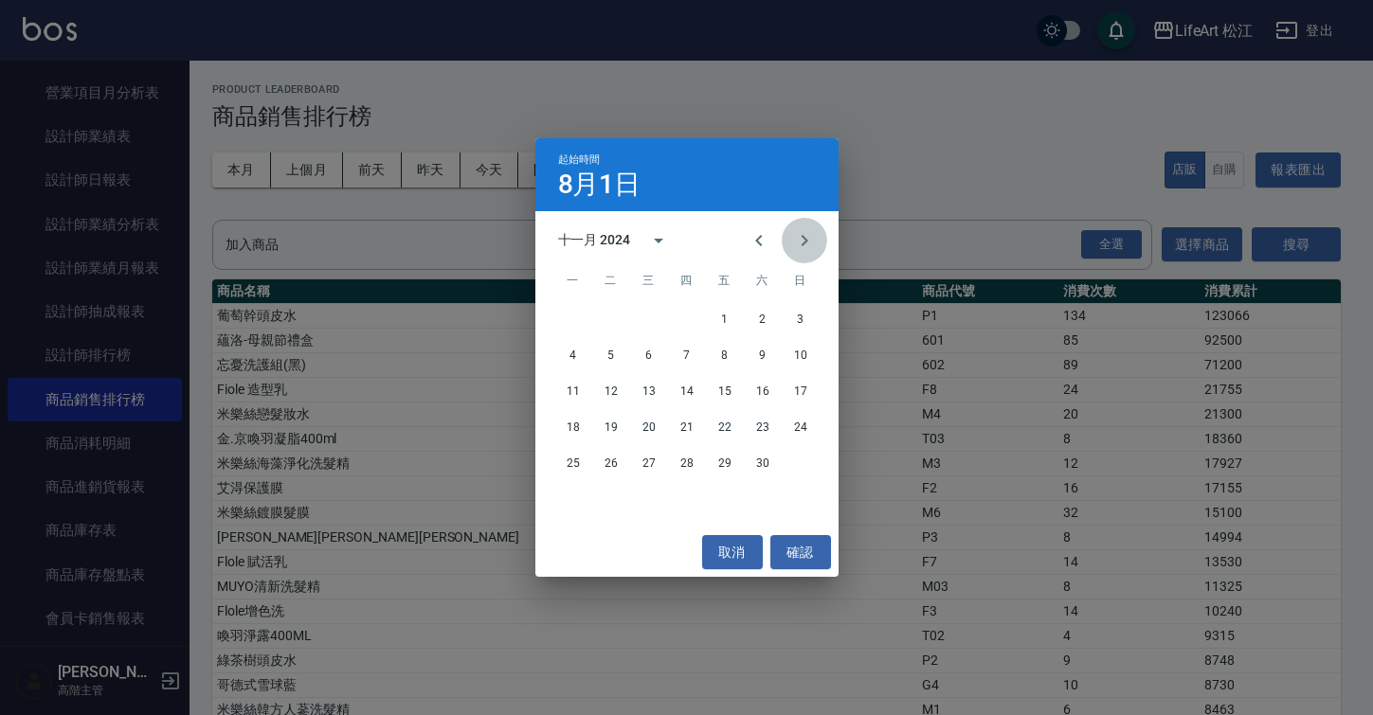
click at [796, 244] on icon "Next month" at bounding box center [804, 240] width 23 height 23
click at [791, 313] on button "1" at bounding box center [800, 319] width 34 height 34
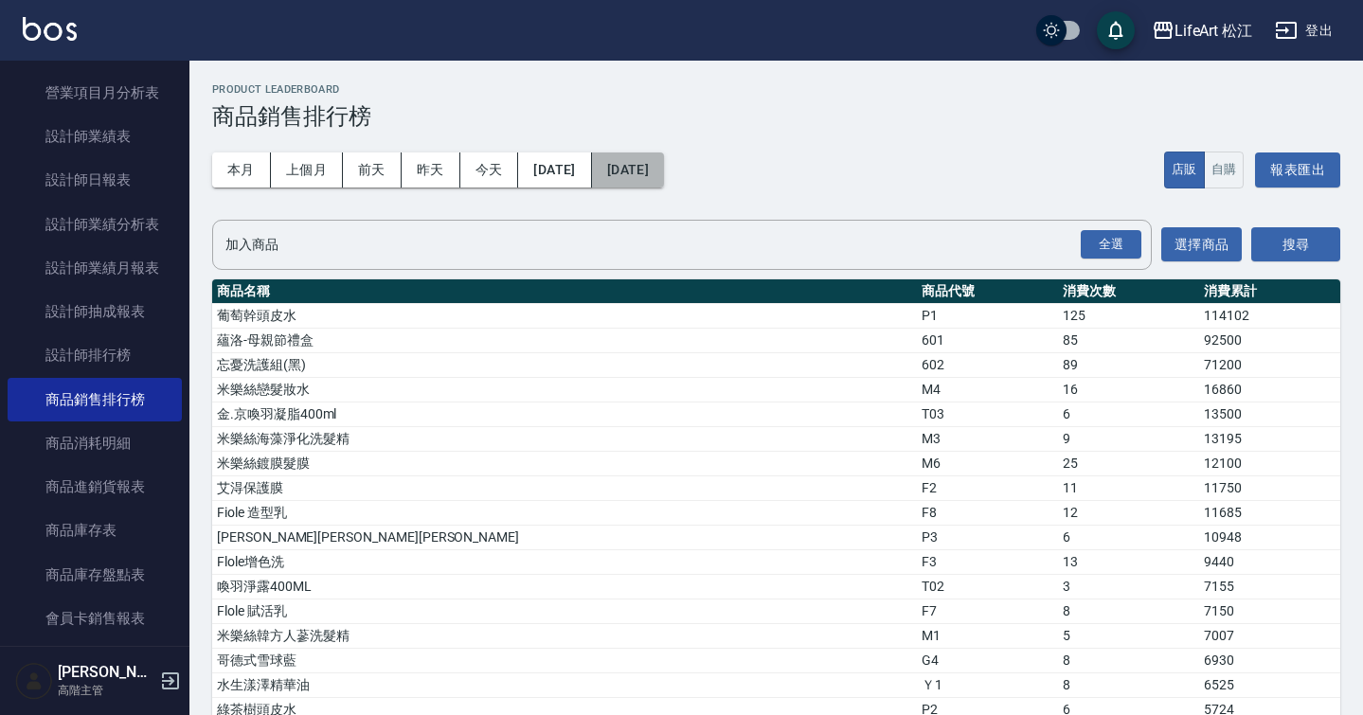
click at [664, 176] on button "[DATE]" at bounding box center [628, 170] width 72 height 35
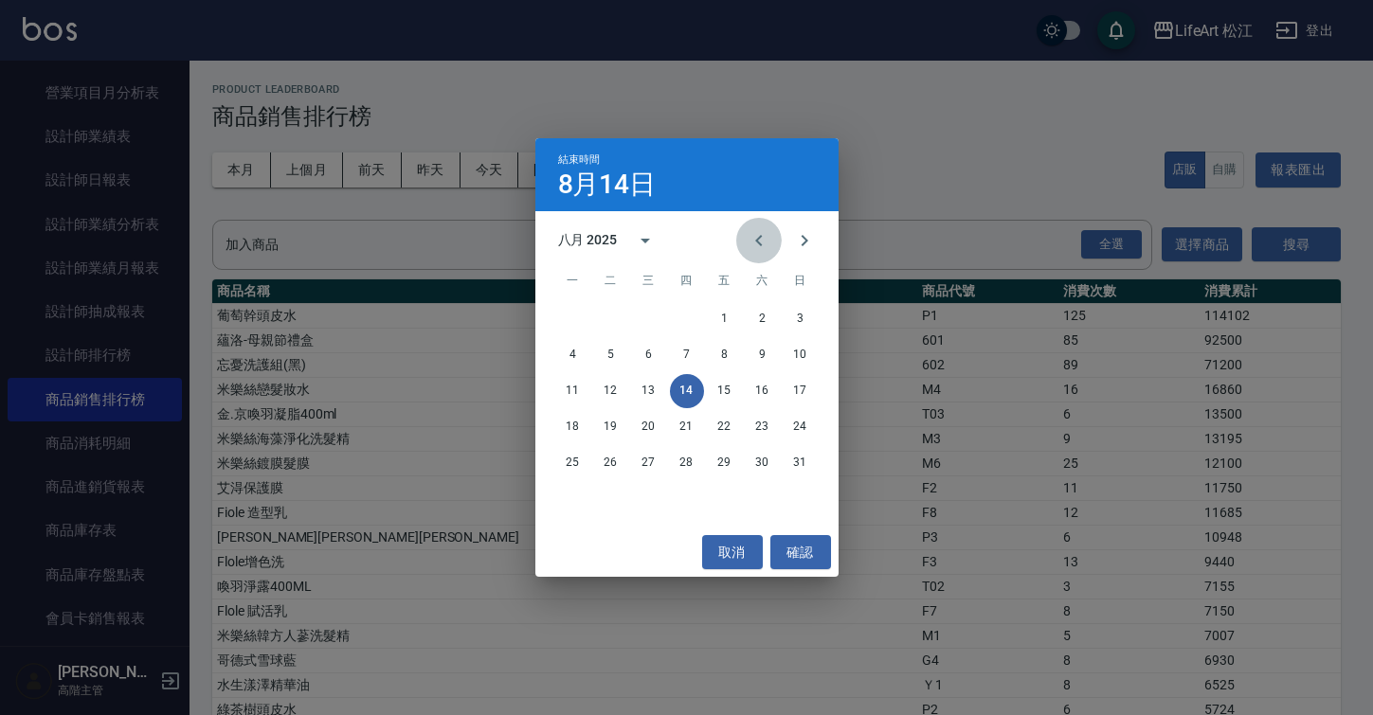
click at [758, 246] on icon "Previous month" at bounding box center [758, 240] width 23 height 23
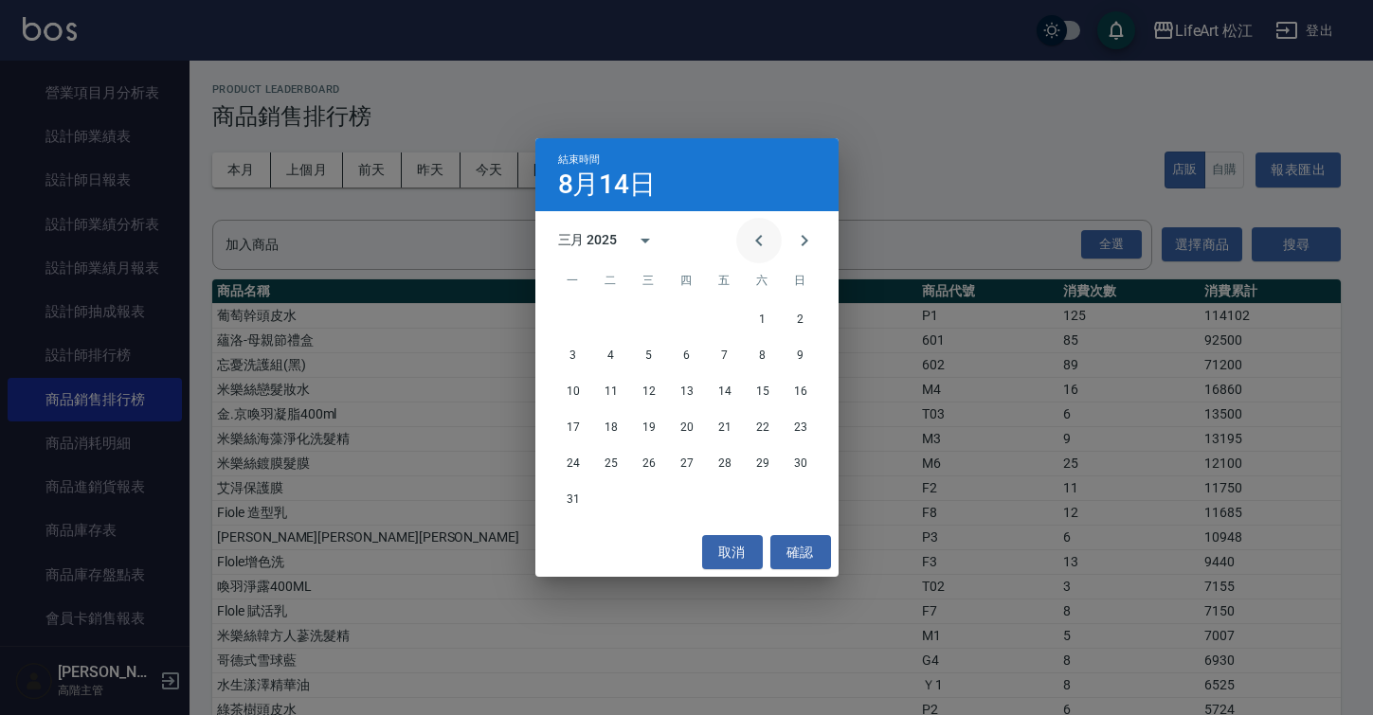
click at [758, 246] on icon "Previous month" at bounding box center [758, 240] width 23 height 23
click at [728, 461] on button "31" at bounding box center [725, 463] width 34 height 34
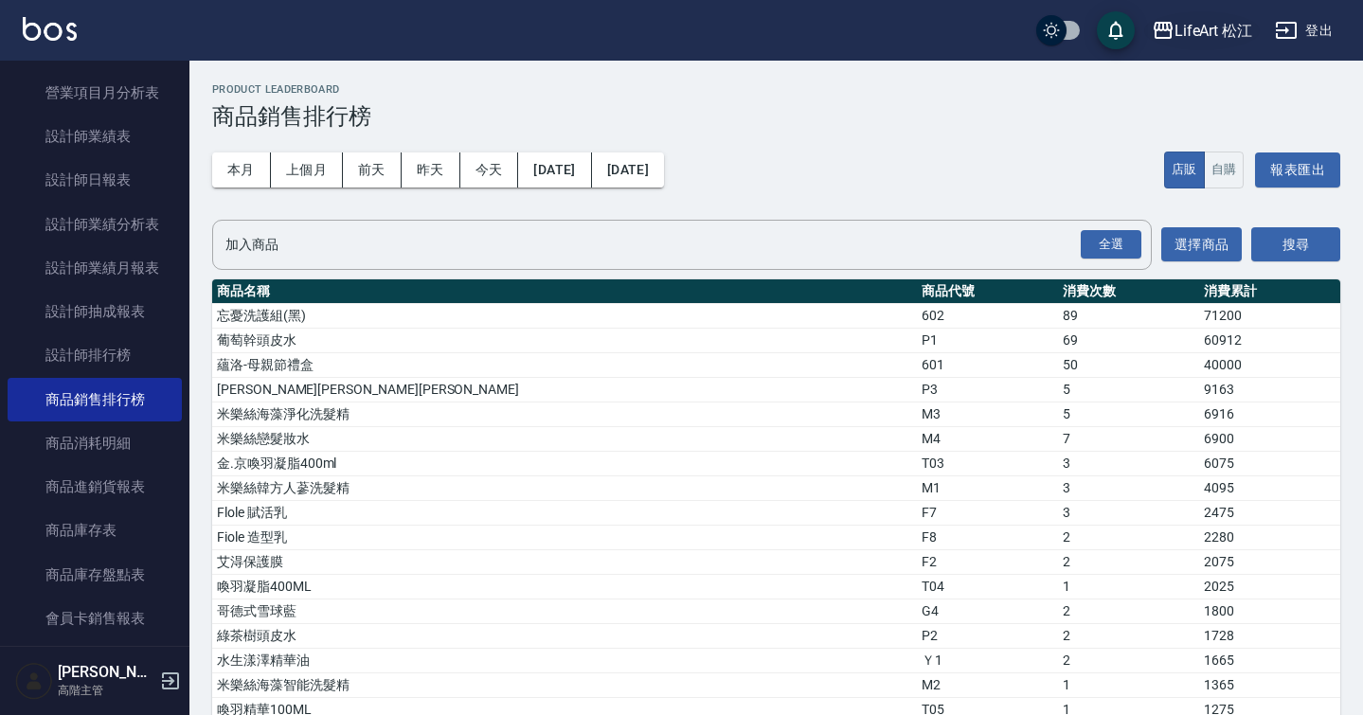
click at [1221, 31] on div "LifeArt 松江" at bounding box center [1214, 31] width 79 height 24
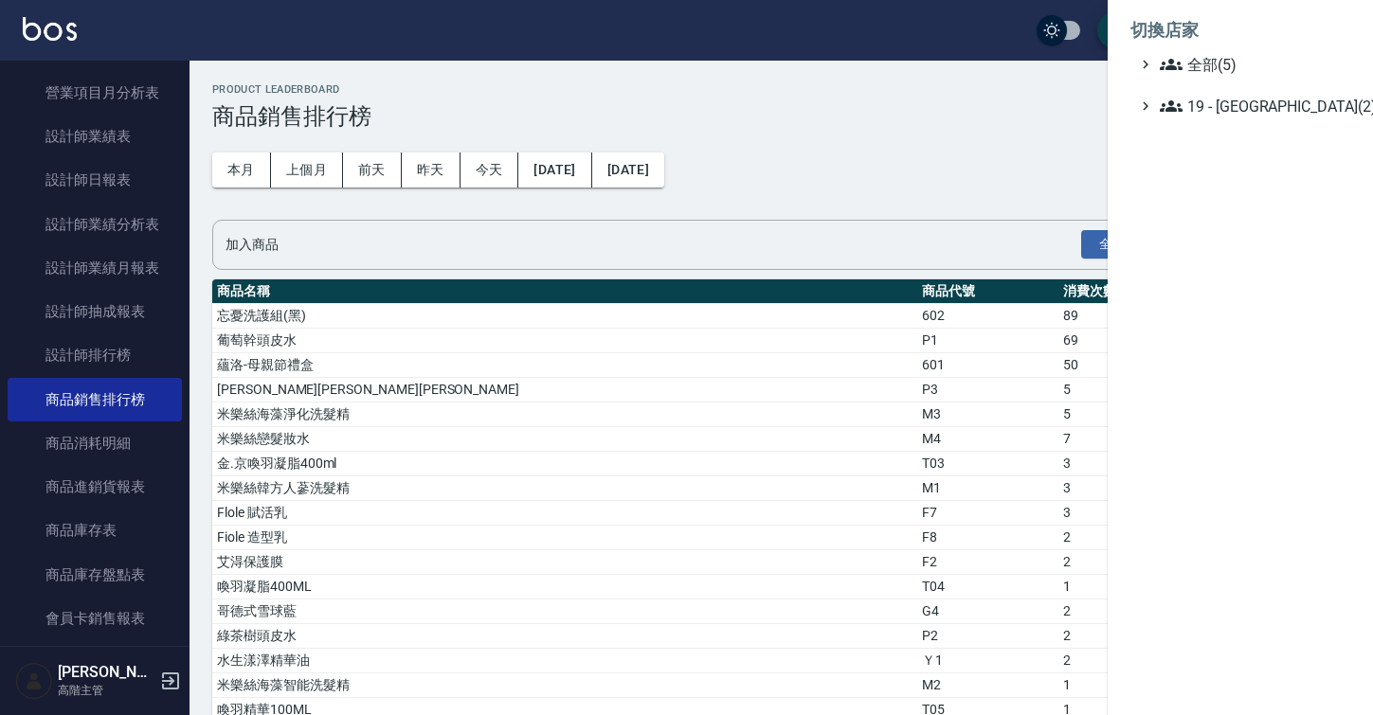
click at [1212, 85] on ul "全部(5) 19 - [GEOGRAPHIC_DATA](2)" at bounding box center [1240, 85] width 220 height 64
click at [1205, 68] on span "全部(5)" at bounding box center [1251, 64] width 183 height 23
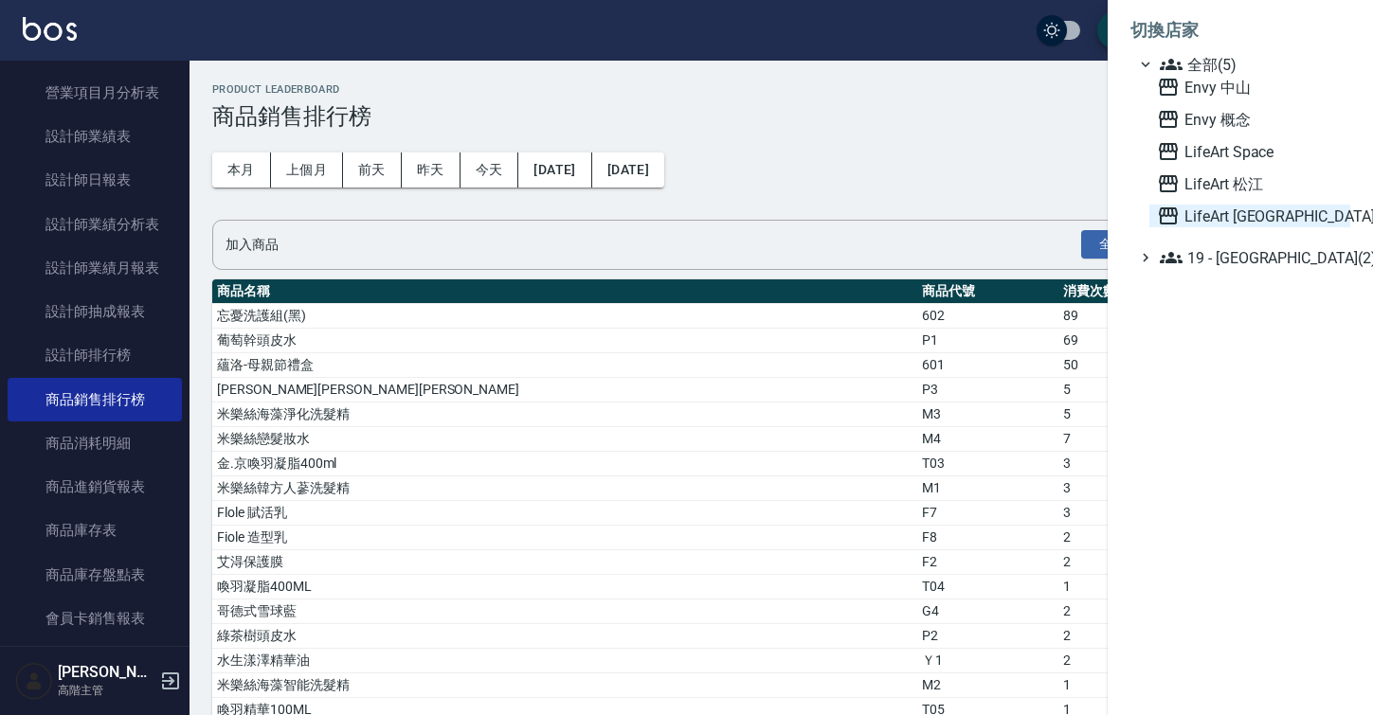
click at [1236, 212] on span "LifeArt [GEOGRAPHIC_DATA]" at bounding box center [1250, 216] width 186 height 23
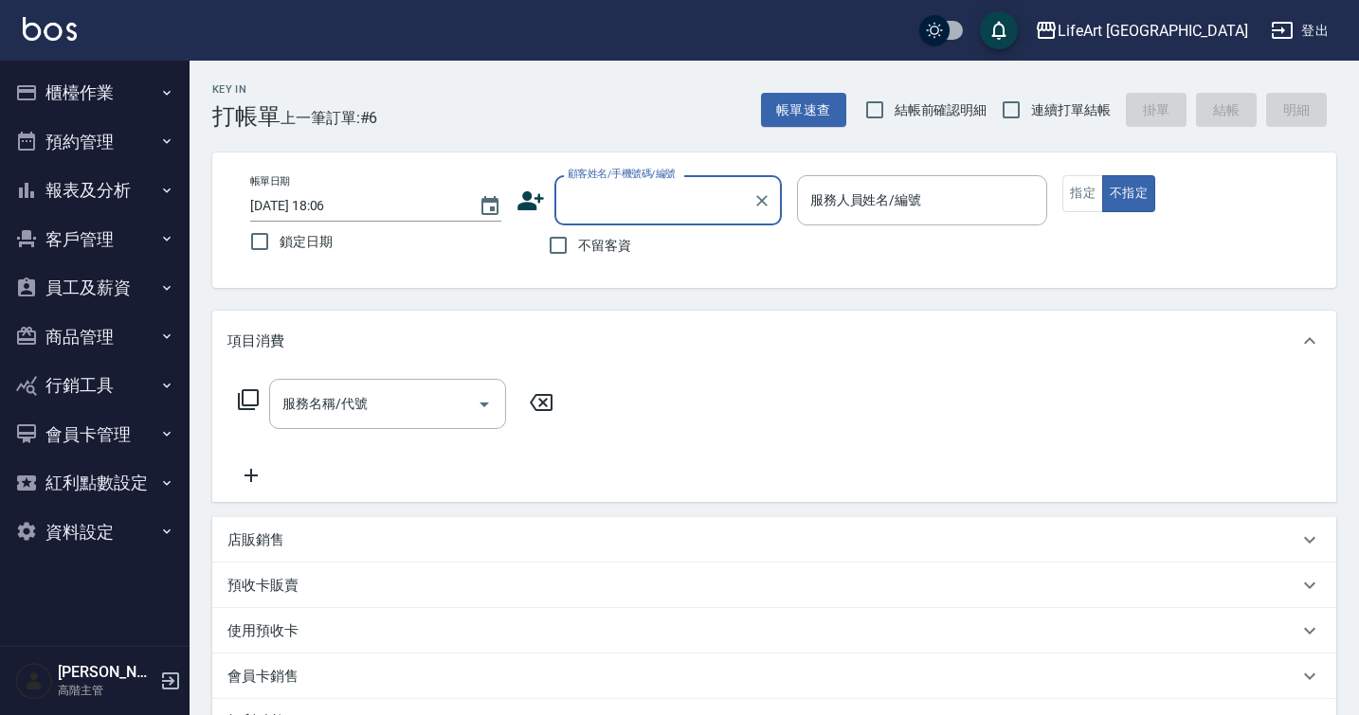
click at [125, 192] on button "報表及分析" at bounding box center [95, 190] width 174 height 49
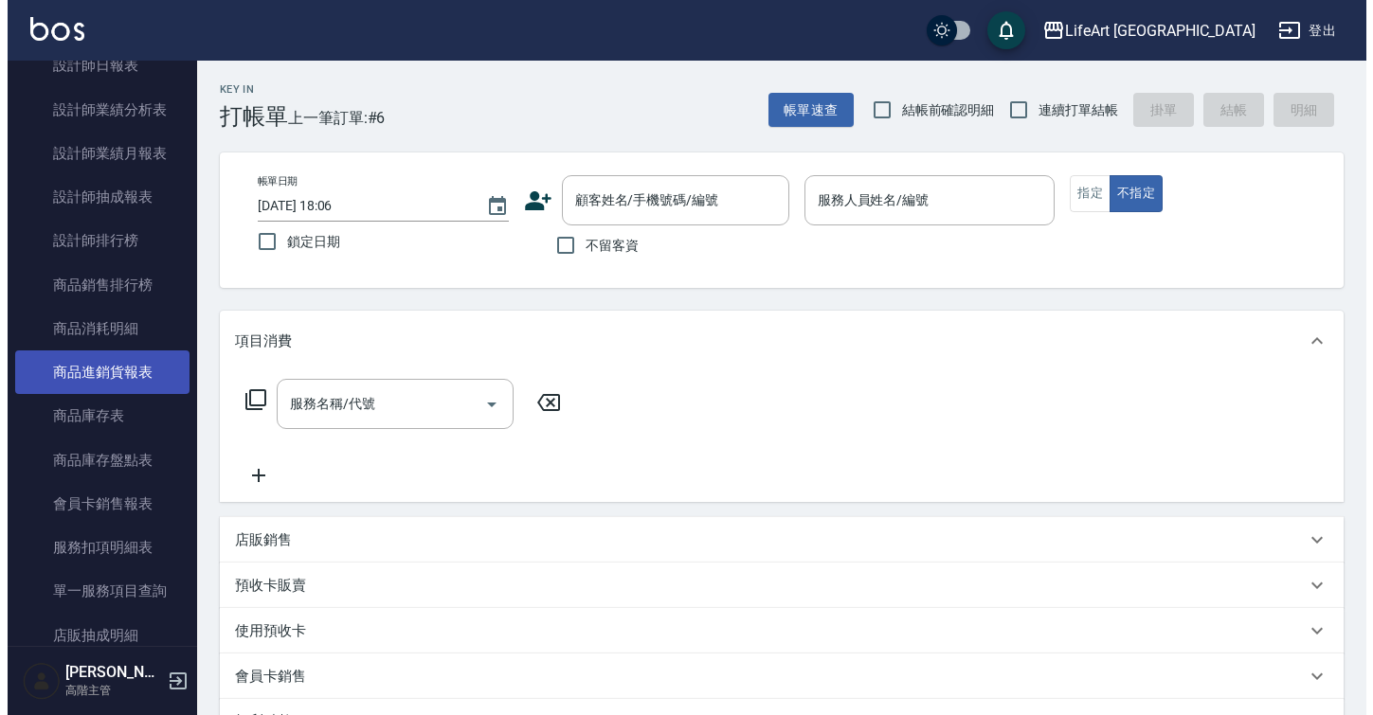
scroll to position [660, 0]
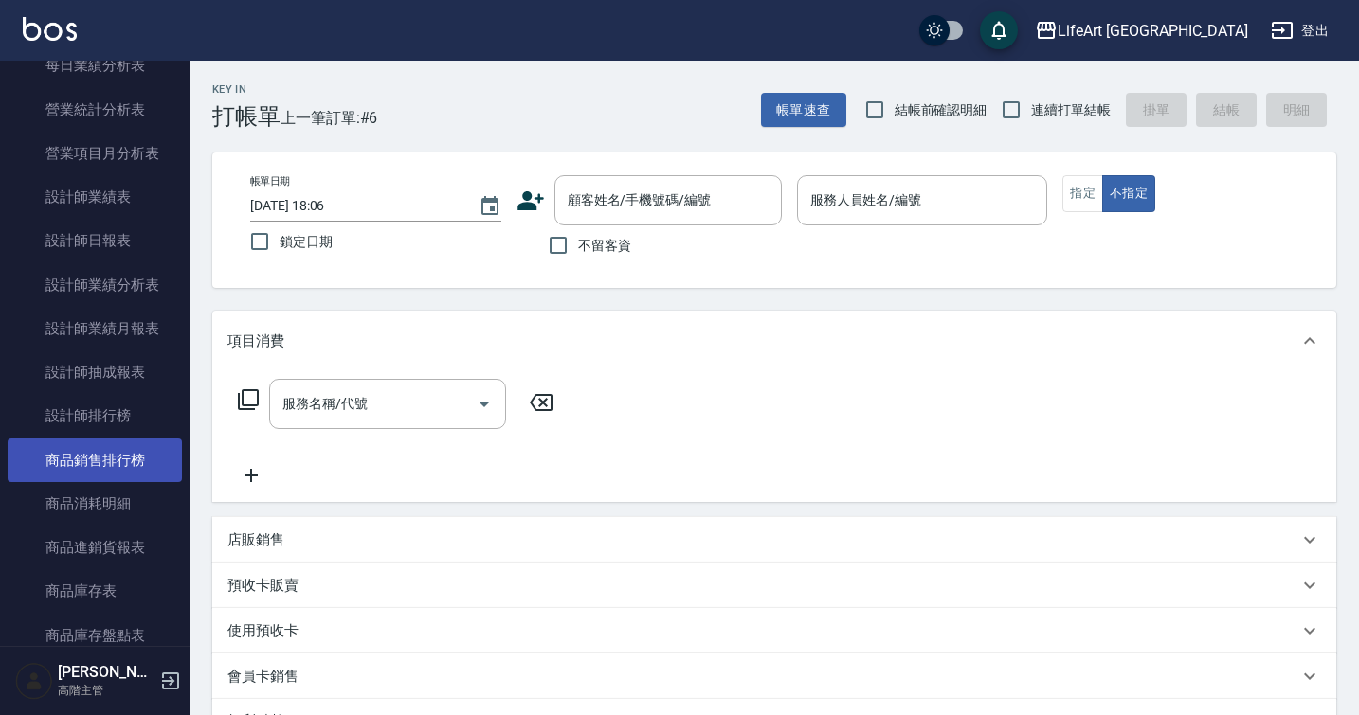
click at [120, 457] on link "商品銷售排行榜" at bounding box center [95, 461] width 174 height 44
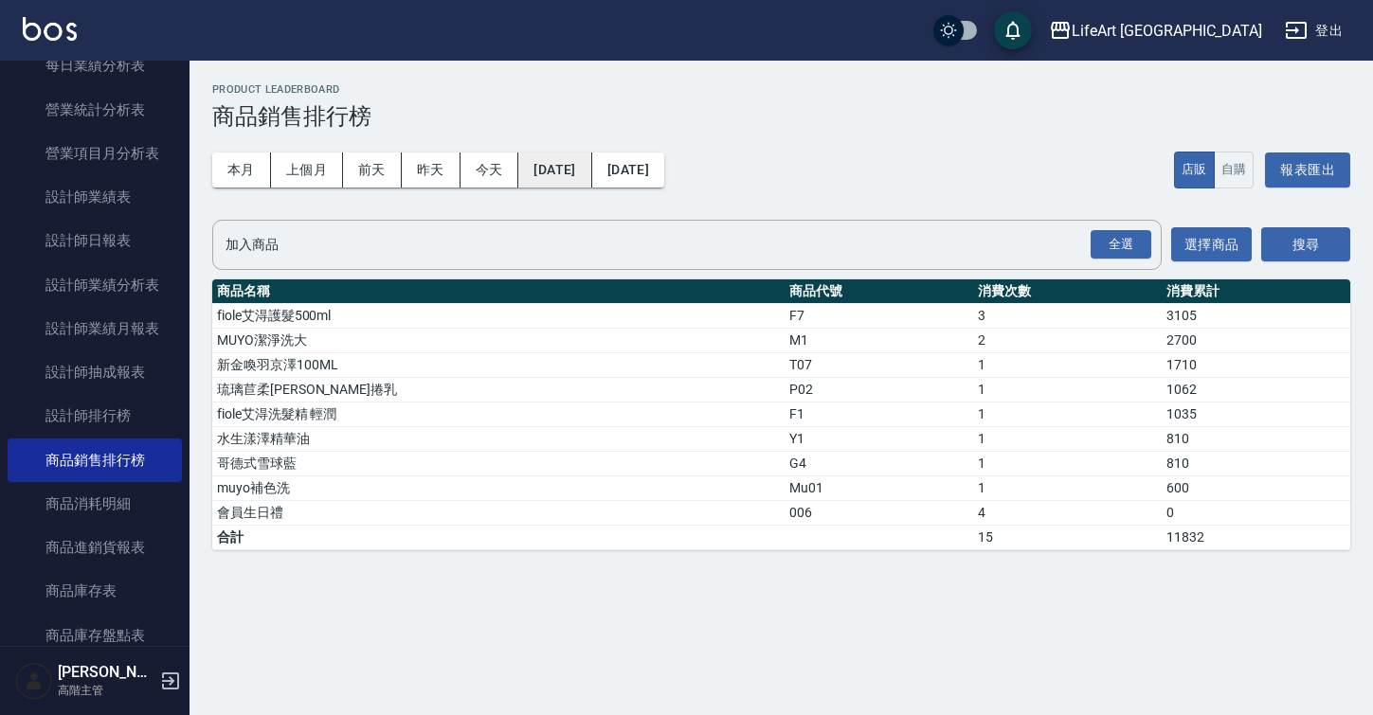
click at [591, 183] on button "[DATE]" at bounding box center [554, 170] width 73 height 35
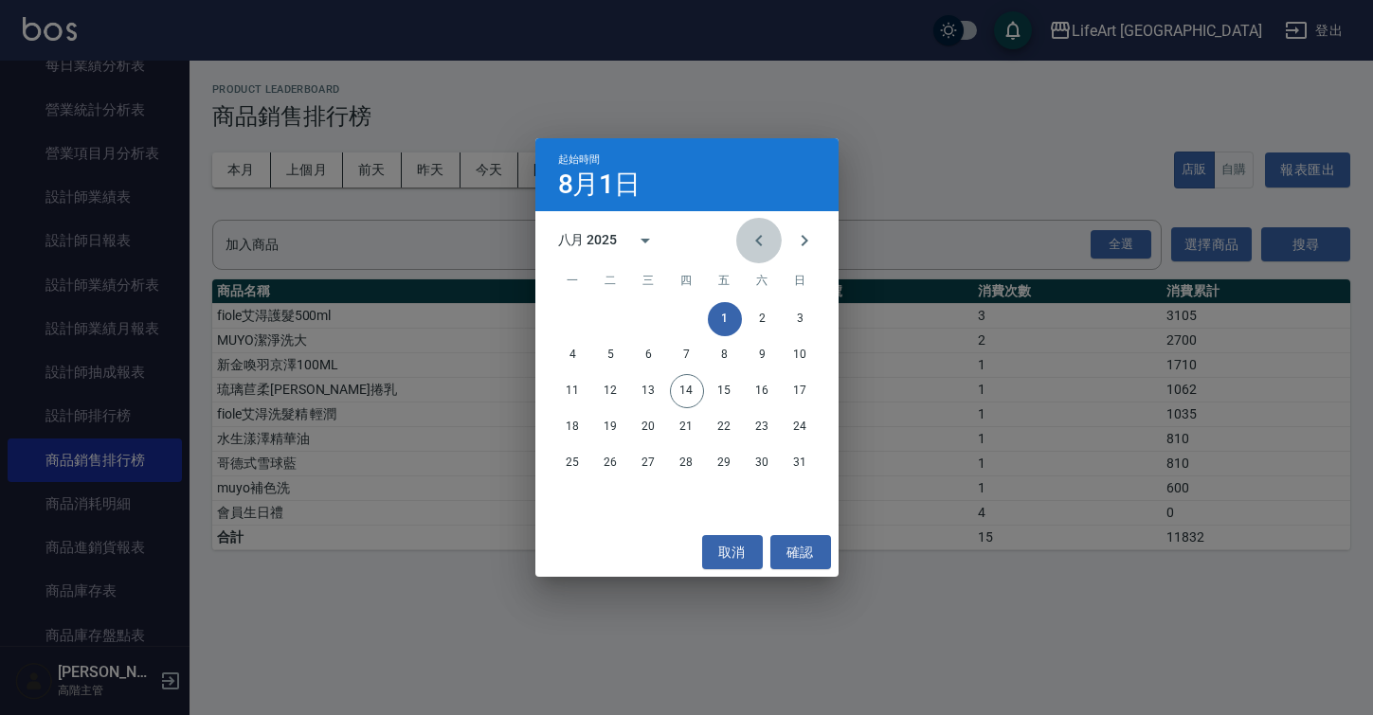
click at [765, 252] on button "Previous month" at bounding box center [758, 240] width 45 height 45
click at [638, 257] on button "calendar view is open, switch to year view" at bounding box center [644, 240] width 45 height 45
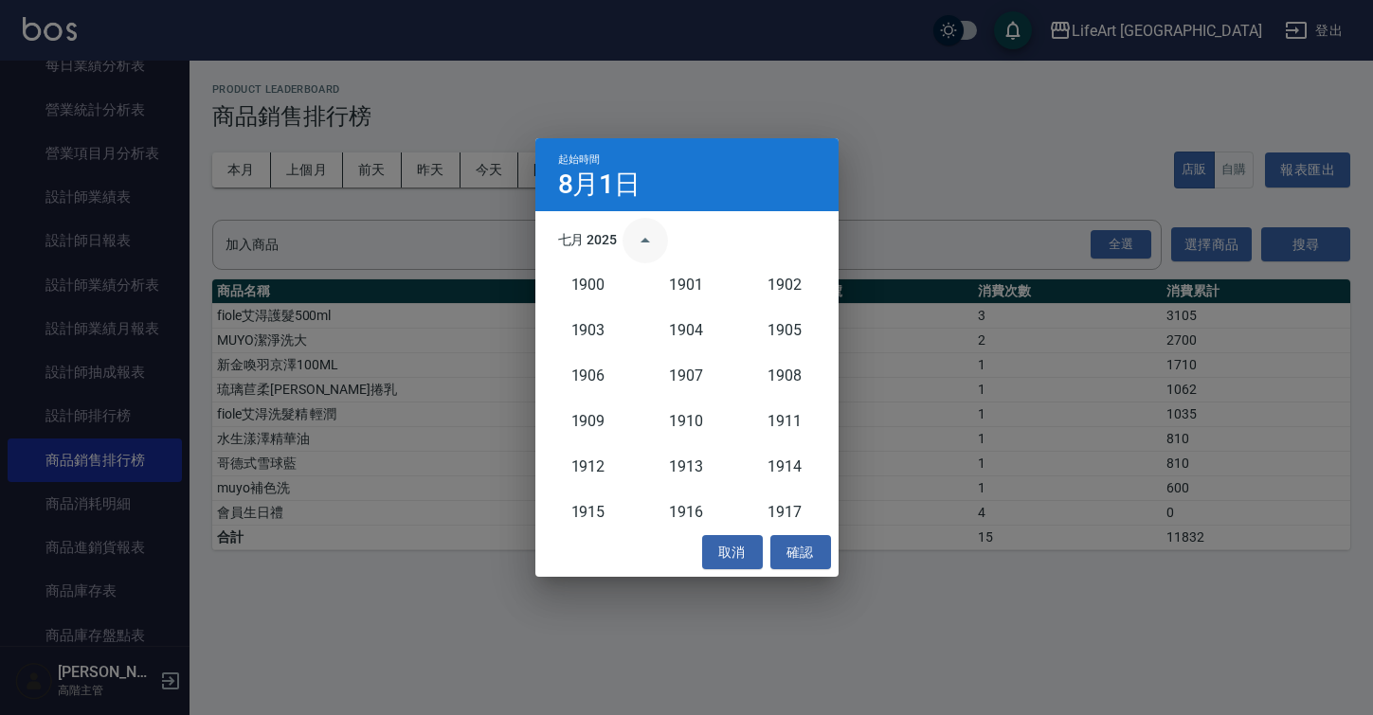
scroll to position [1755, 0]
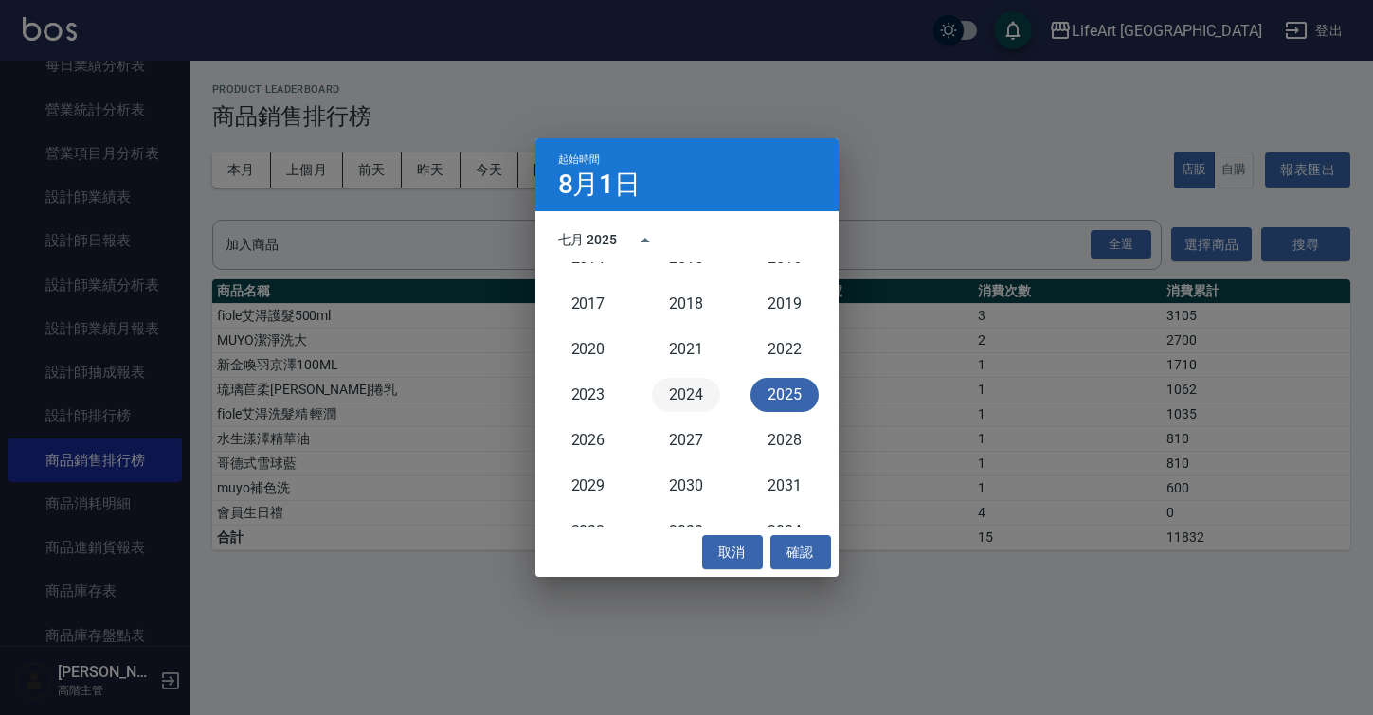
click at [670, 386] on button "2024" at bounding box center [686, 395] width 68 height 34
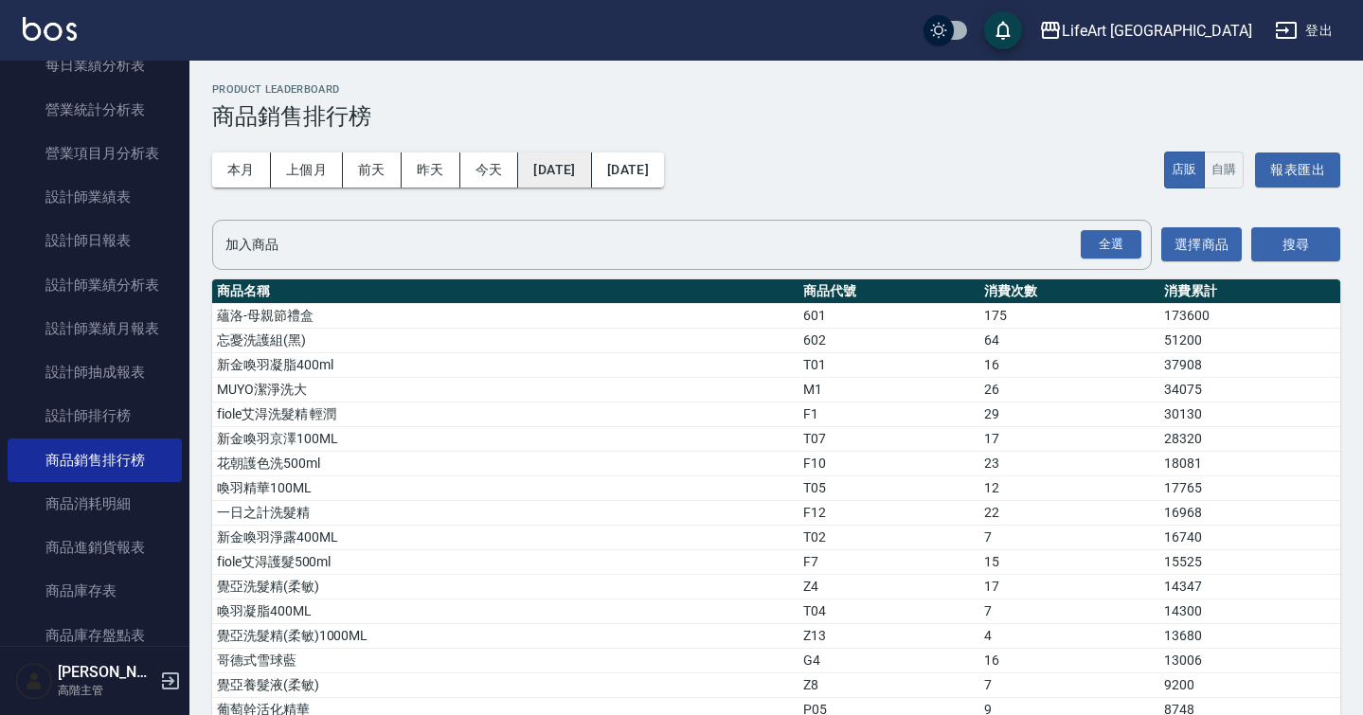
click at [591, 176] on button "2024/08/01" at bounding box center [554, 170] width 73 height 35
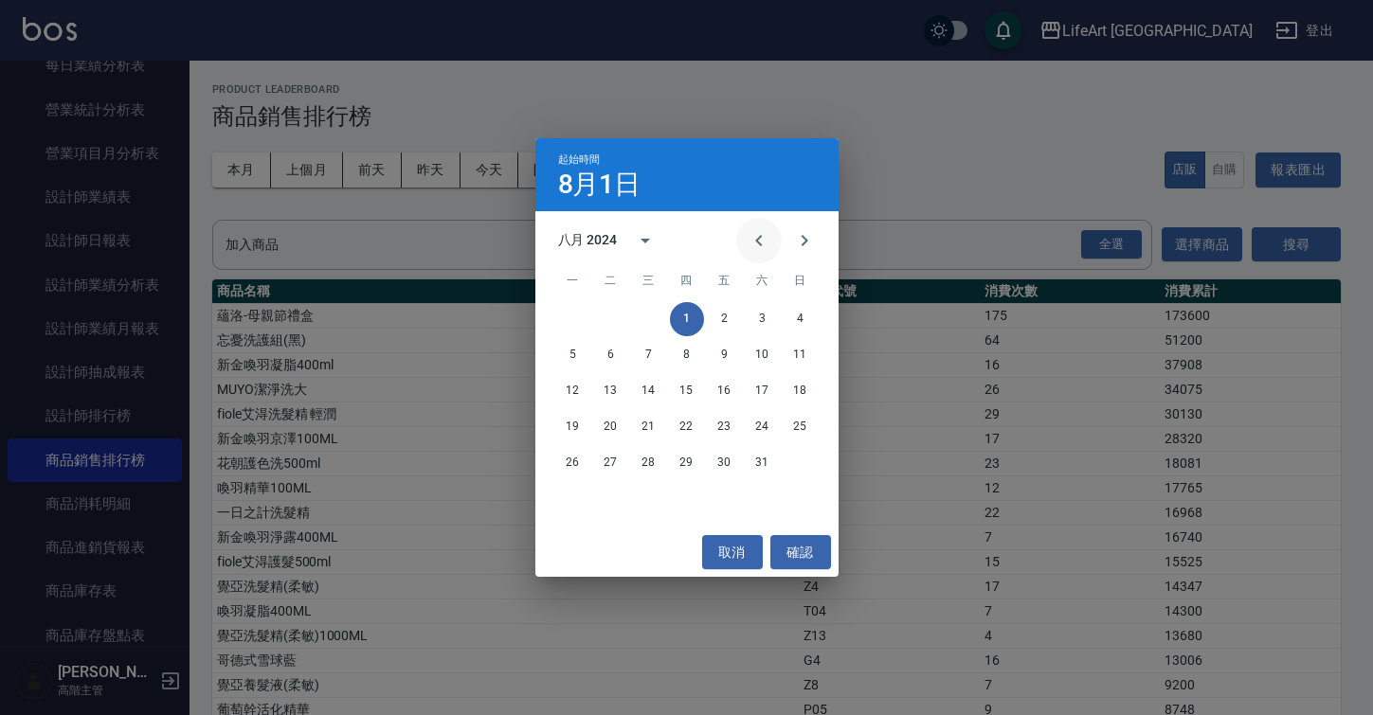
click at [766, 246] on icon "Previous month" at bounding box center [758, 240] width 23 height 23
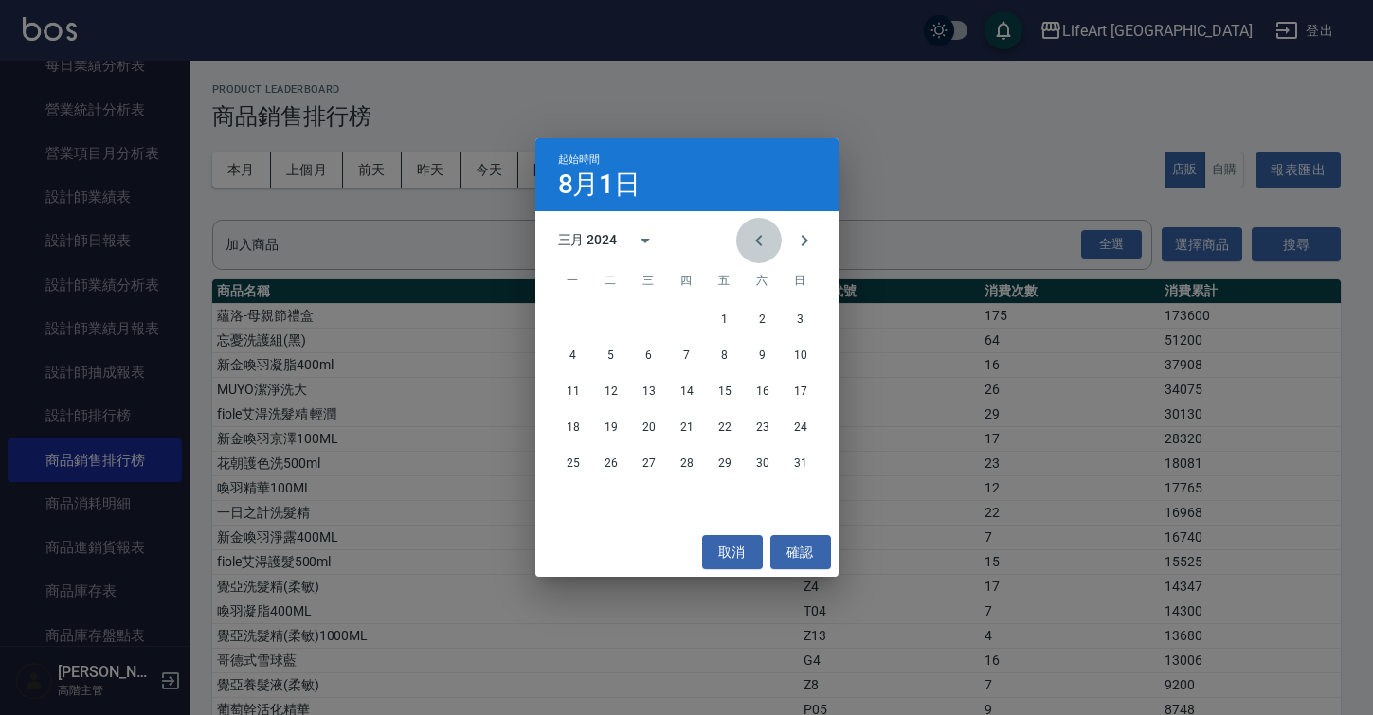
click at [766, 246] on icon "Previous month" at bounding box center [758, 240] width 23 height 23
click at [801, 250] on icon "Next month" at bounding box center [804, 240] width 23 height 23
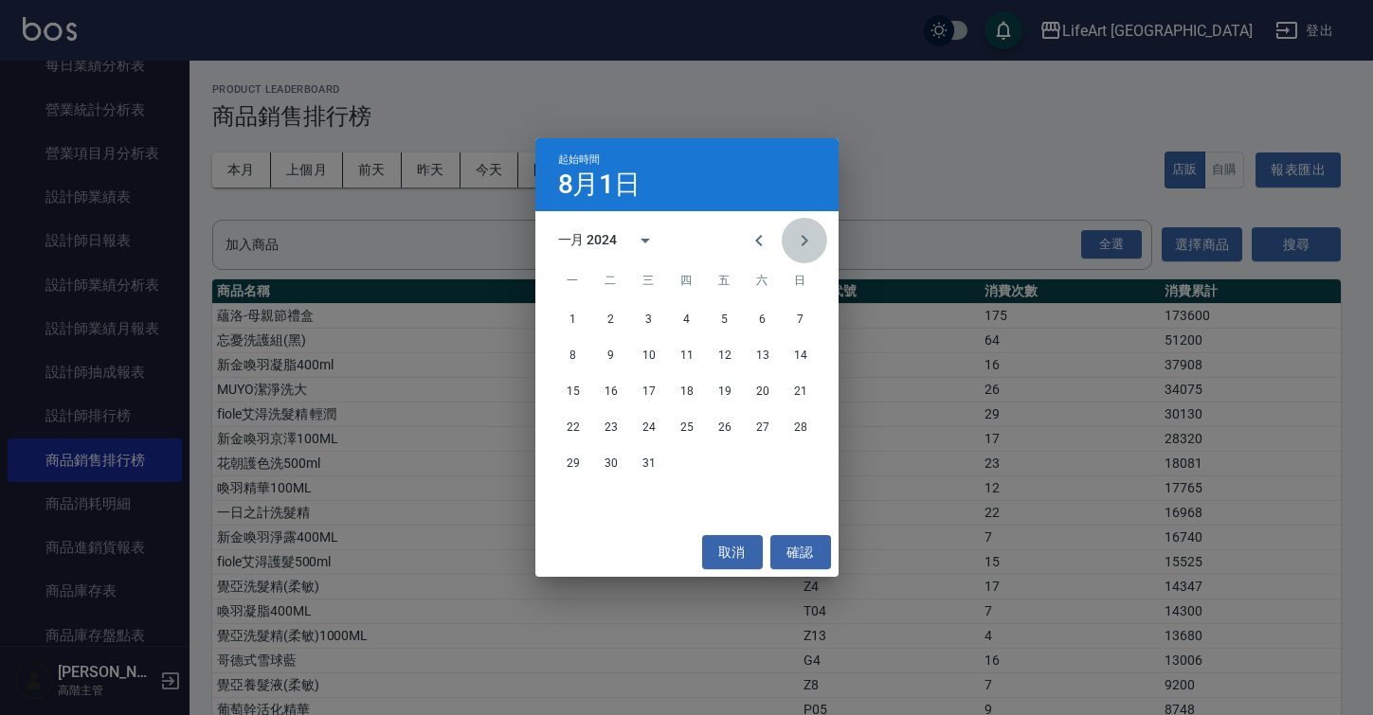
click at [801, 250] on icon "Next month" at bounding box center [804, 240] width 23 height 23
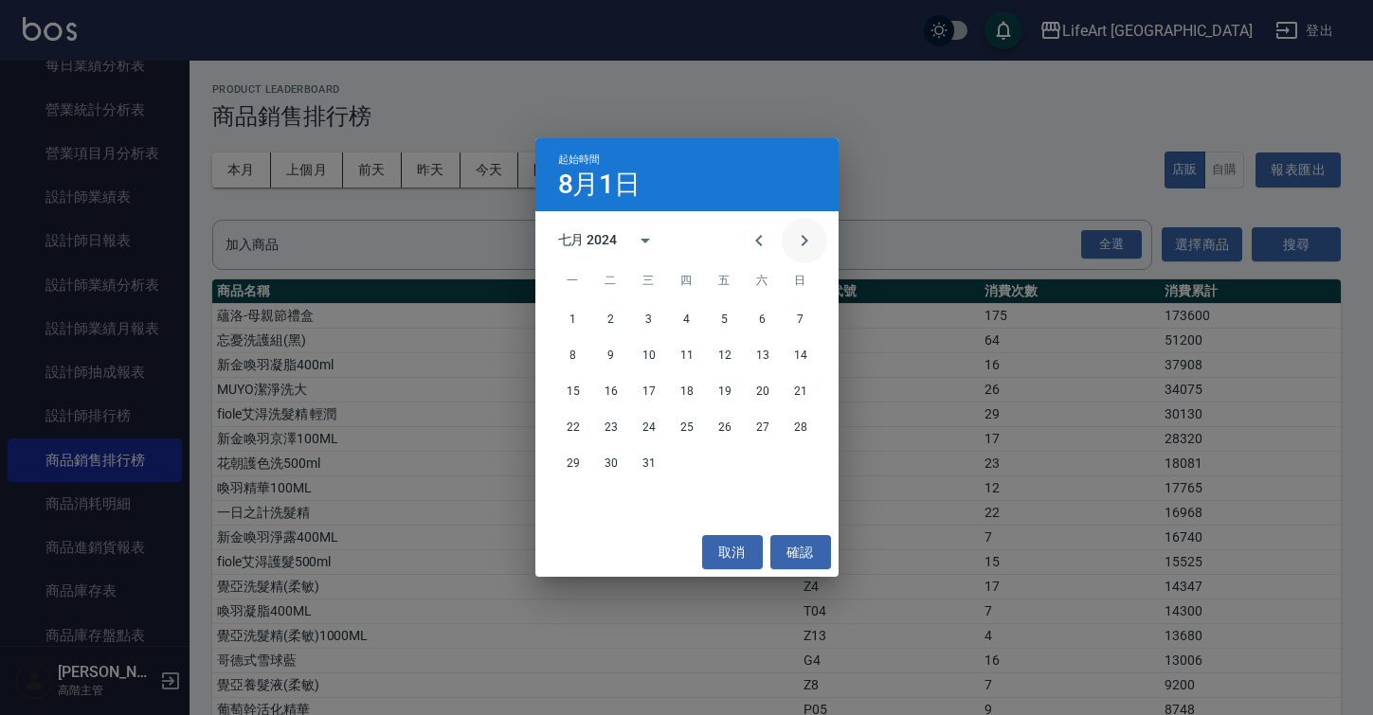
click at [801, 250] on icon "Next month" at bounding box center [804, 240] width 23 height 23
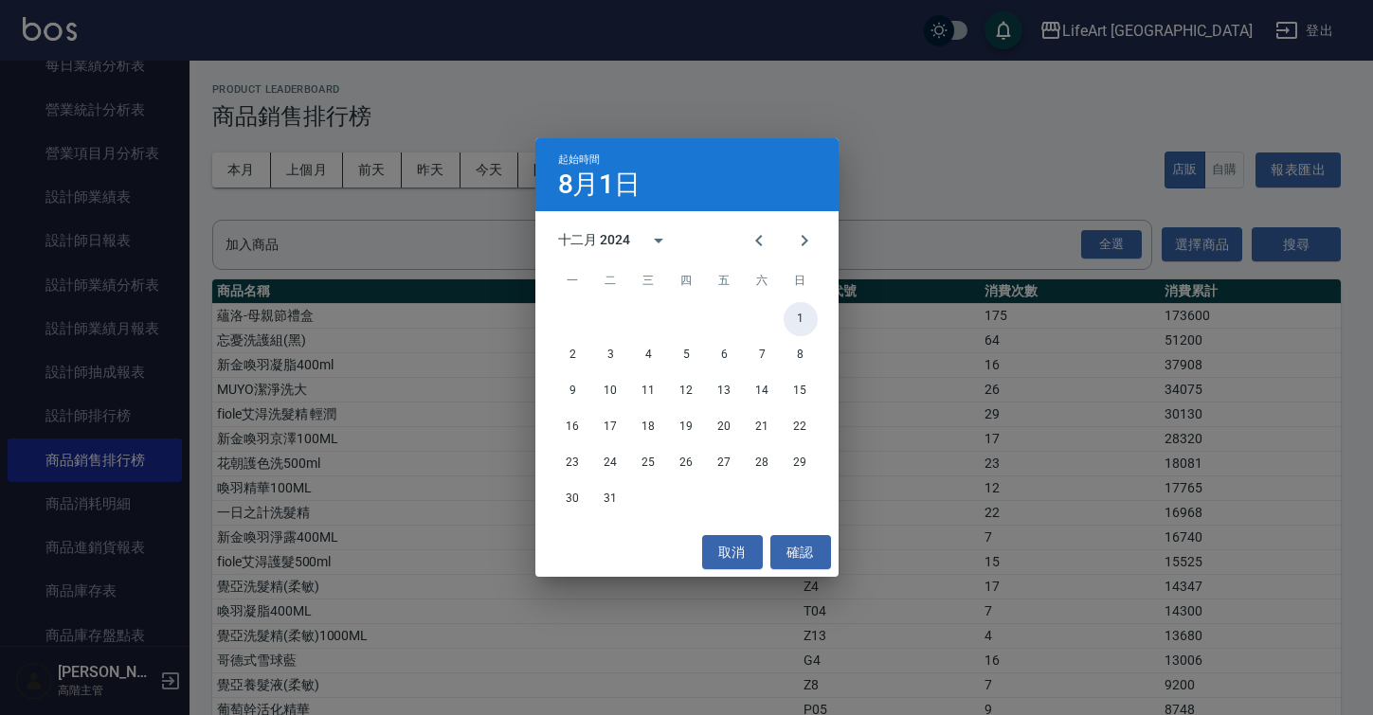
click at [794, 317] on button "1" at bounding box center [800, 319] width 34 height 34
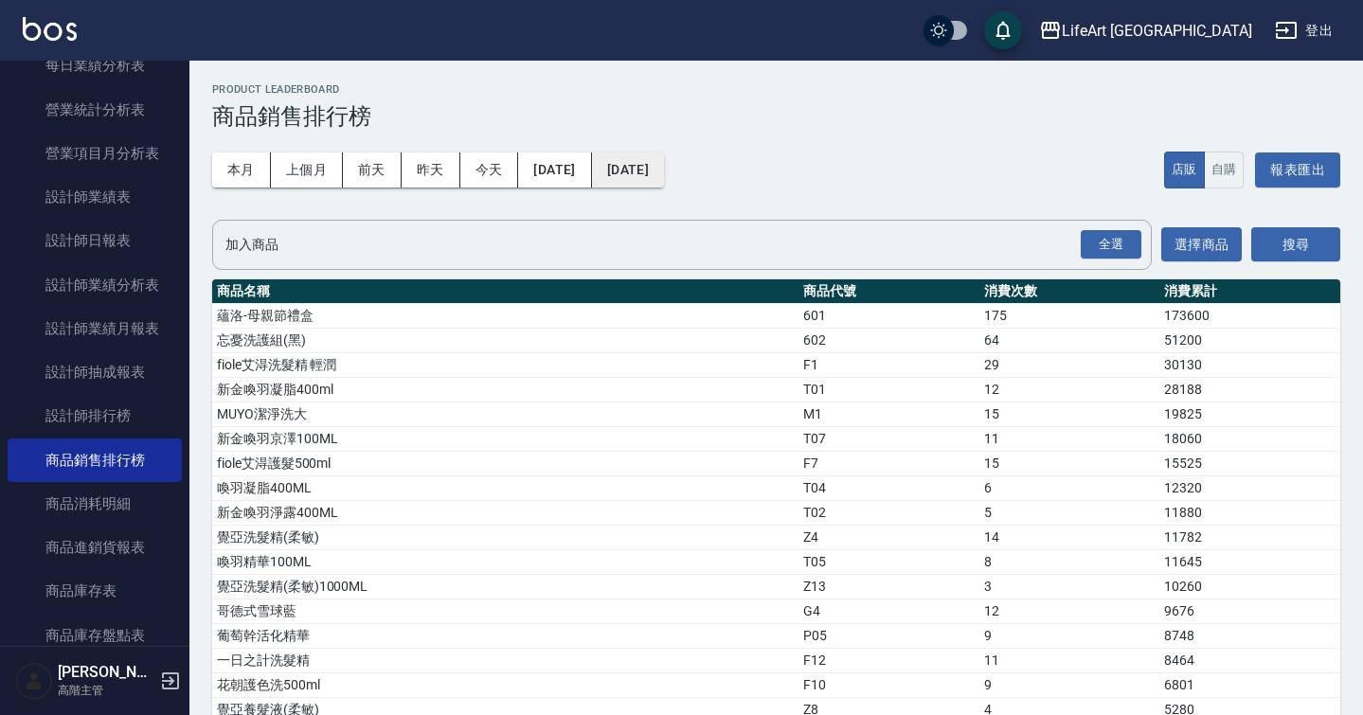
click at [664, 178] on button "[DATE]" at bounding box center [628, 170] width 72 height 35
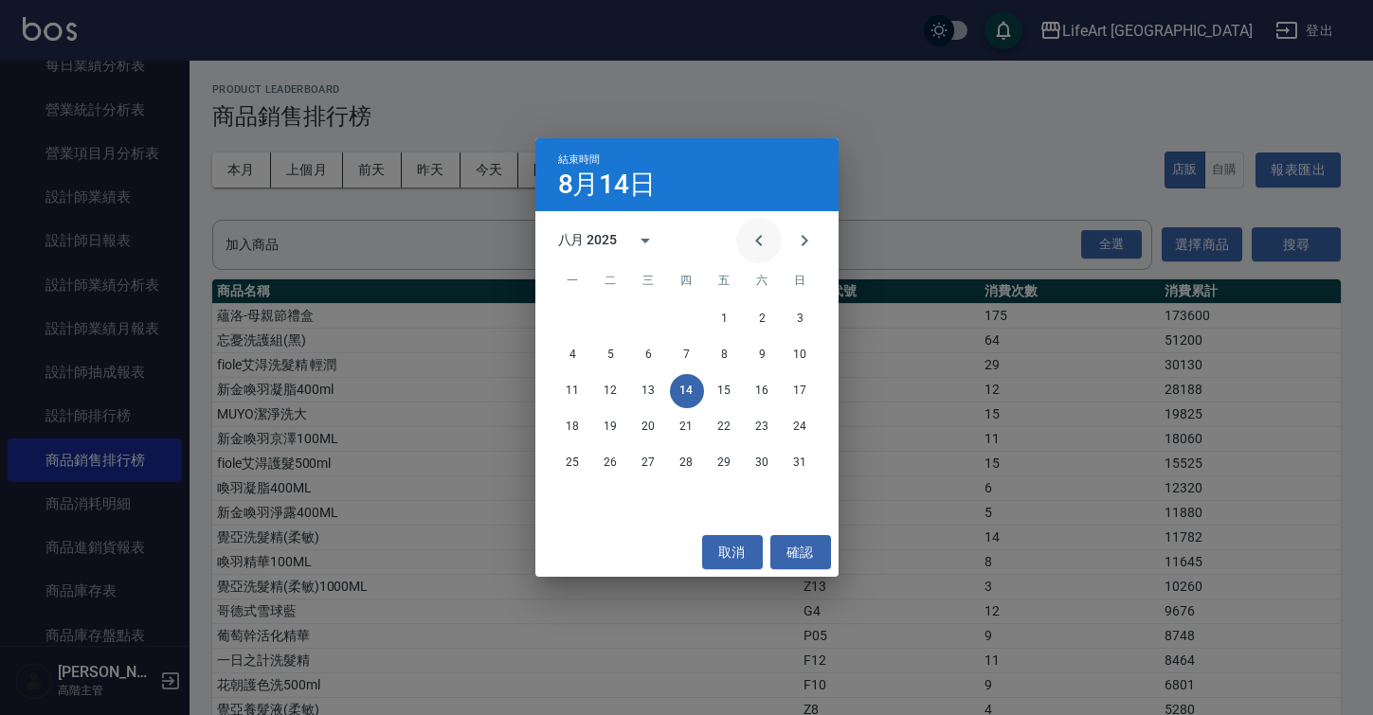
click at [757, 244] on icon "Previous month" at bounding box center [758, 240] width 23 height 23
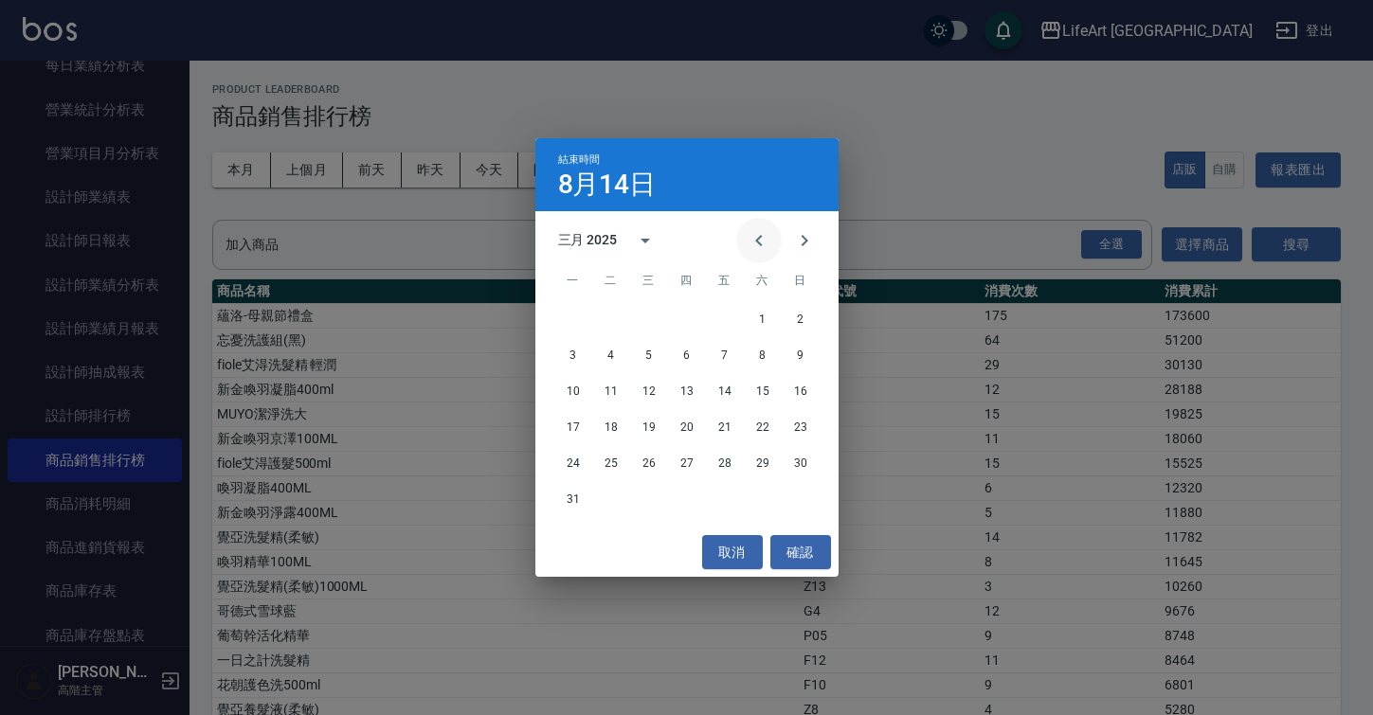
click at [757, 244] on icon "Previous month" at bounding box center [758, 240] width 23 height 23
click at [734, 468] on button "31" at bounding box center [725, 463] width 34 height 34
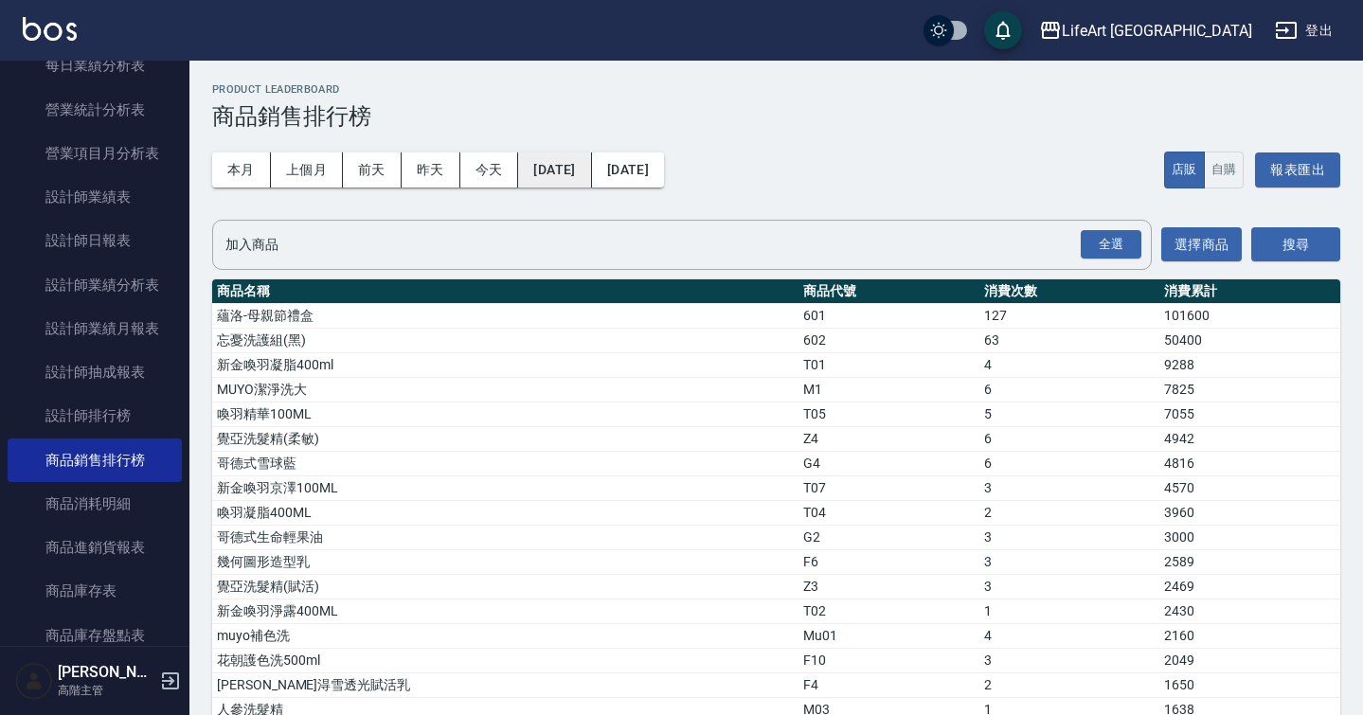
click at [591, 178] on button "2024/12/01" at bounding box center [554, 170] width 73 height 35
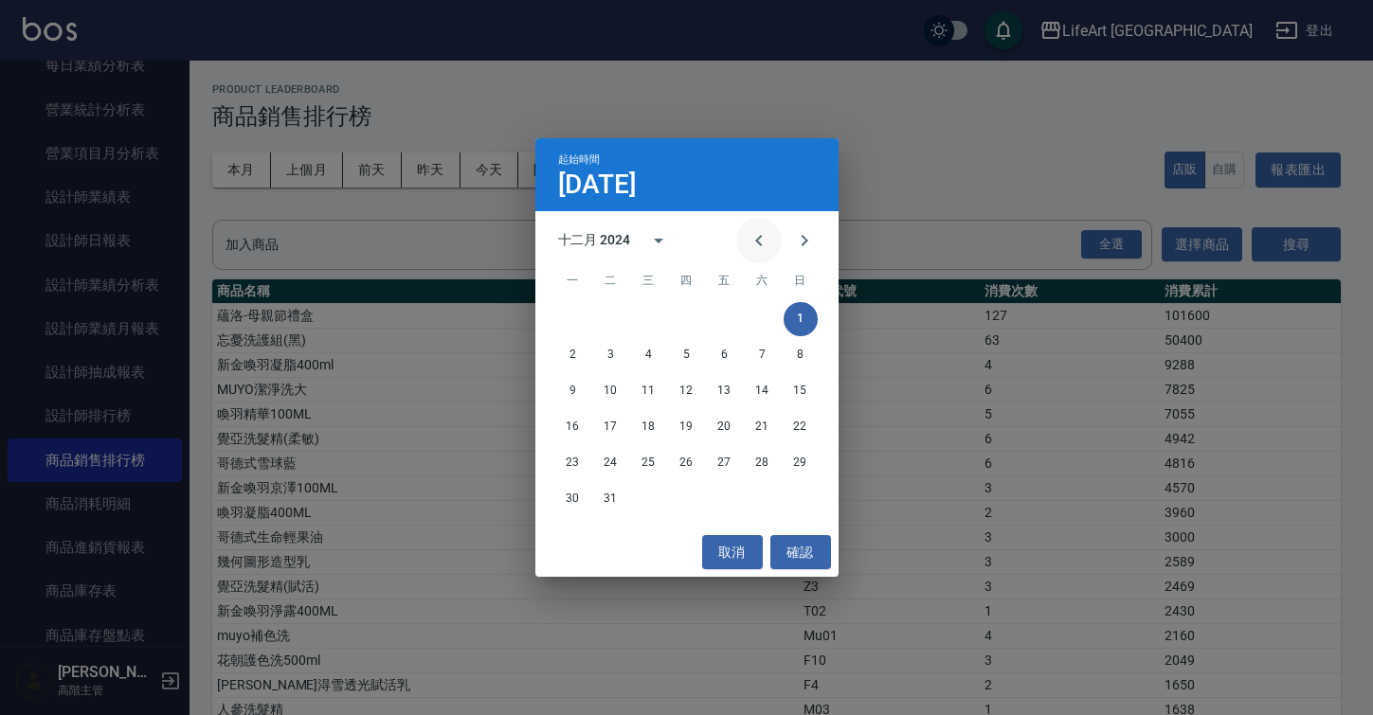
click at [767, 238] on icon "Previous month" at bounding box center [758, 240] width 23 height 23
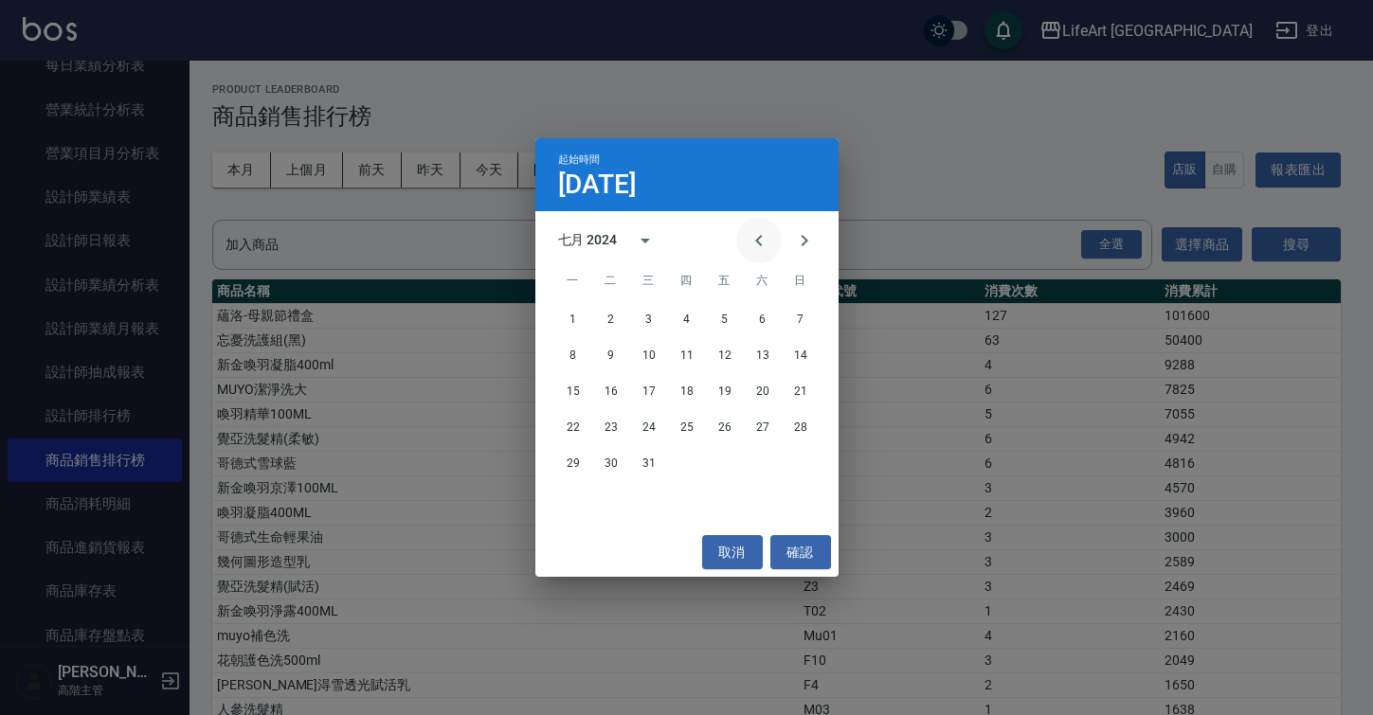
click at [767, 238] on icon "Previous month" at bounding box center [758, 240] width 23 height 23
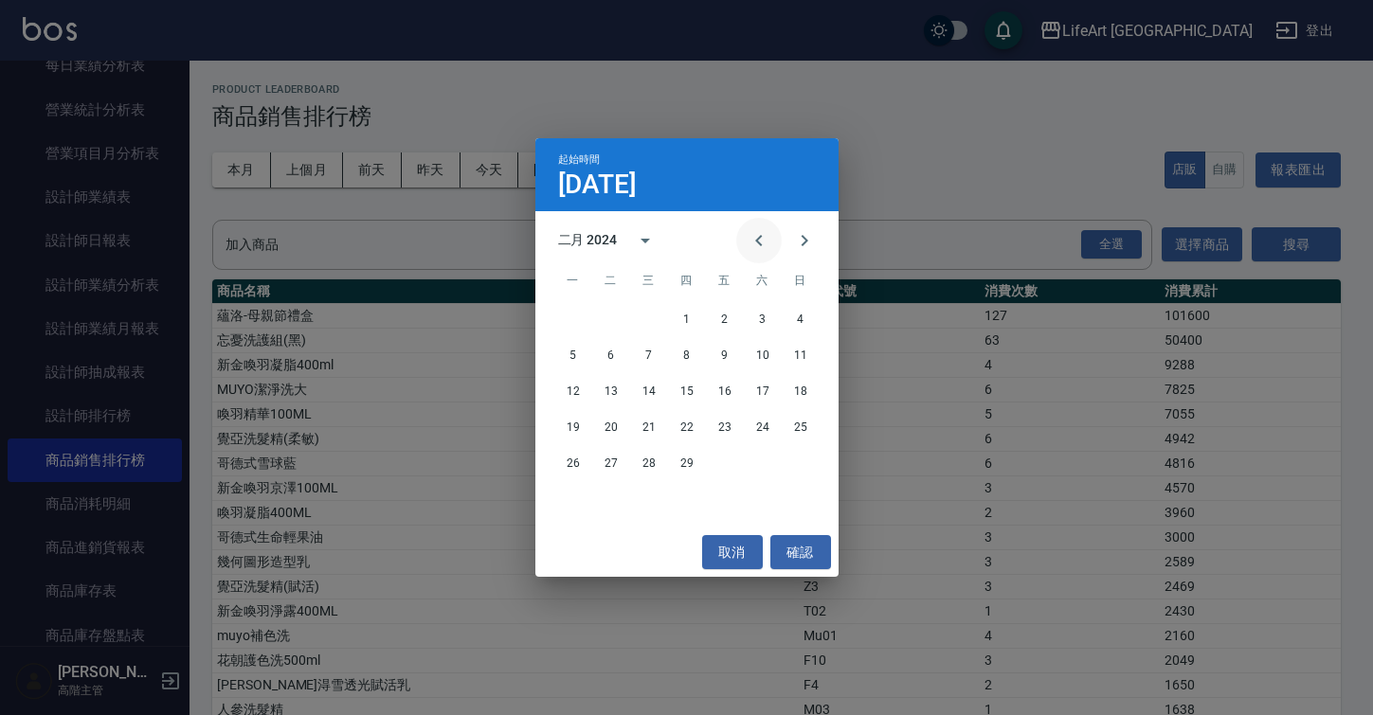
click at [767, 238] on icon "Previous month" at bounding box center [758, 240] width 23 height 23
click at [727, 318] on button "1" at bounding box center [725, 319] width 34 height 34
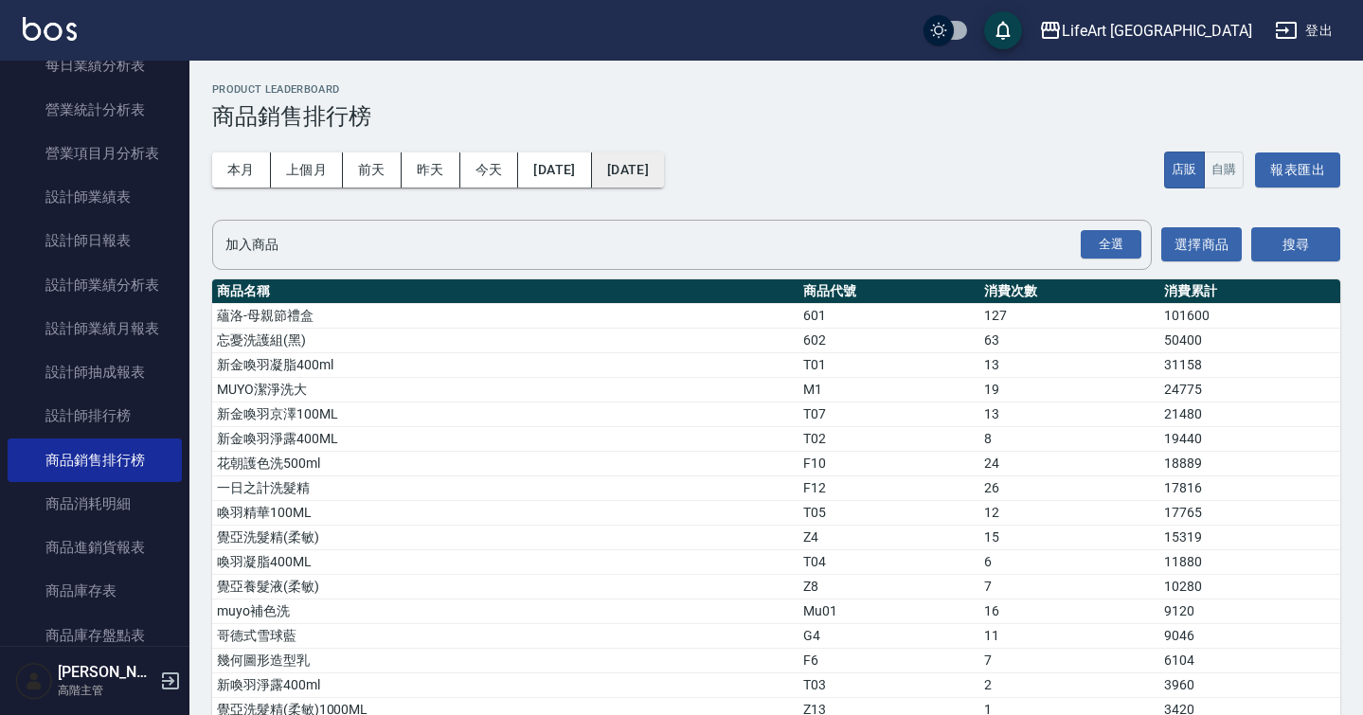
click at [664, 161] on button "2025/01/31" at bounding box center [628, 170] width 72 height 35
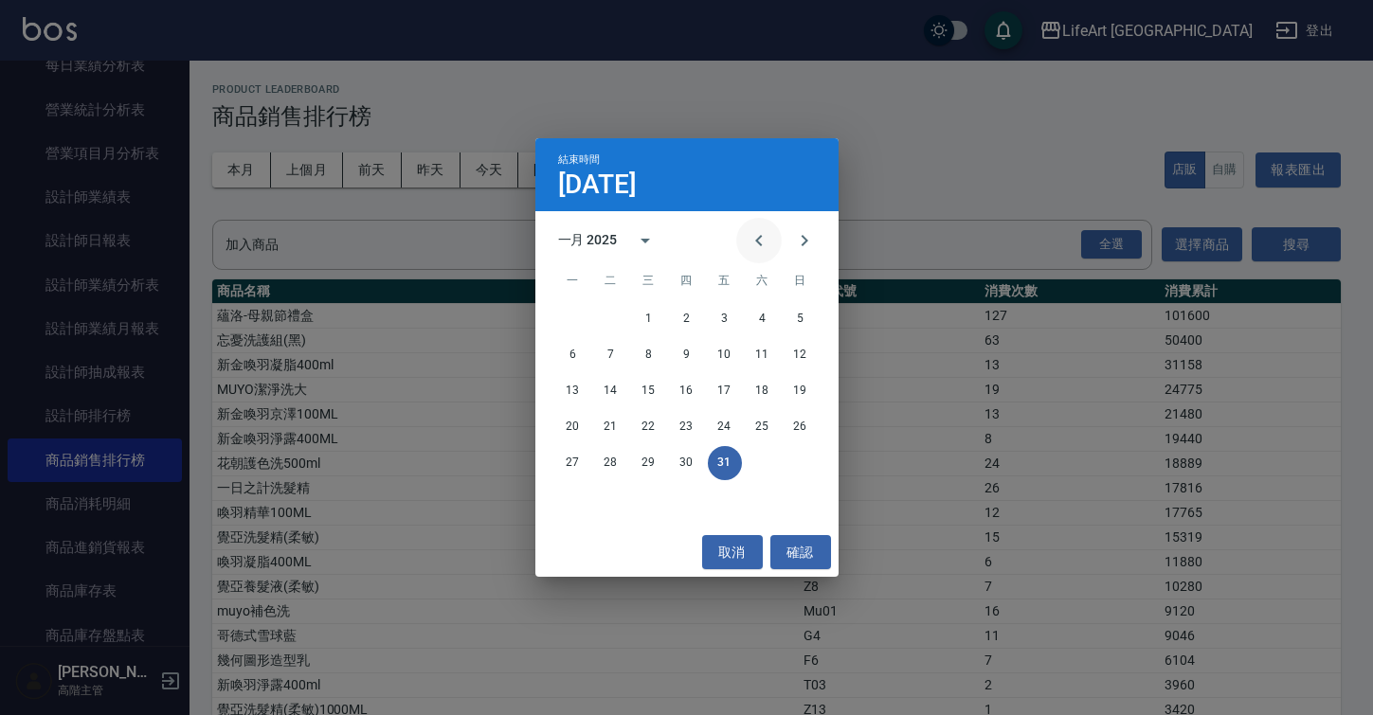
click at [752, 242] on icon "Previous month" at bounding box center [758, 240] width 23 height 23
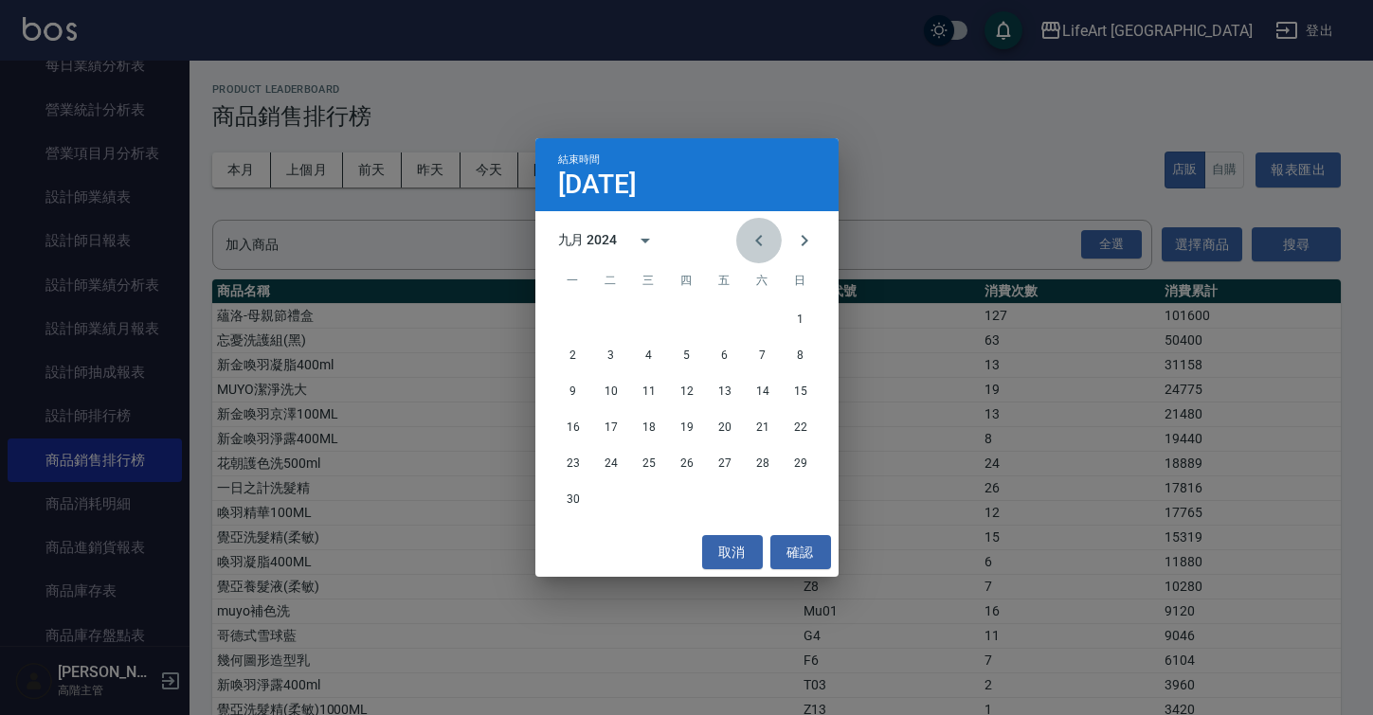
click at [752, 242] on icon "Previous month" at bounding box center [758, 240] width 23 height 23
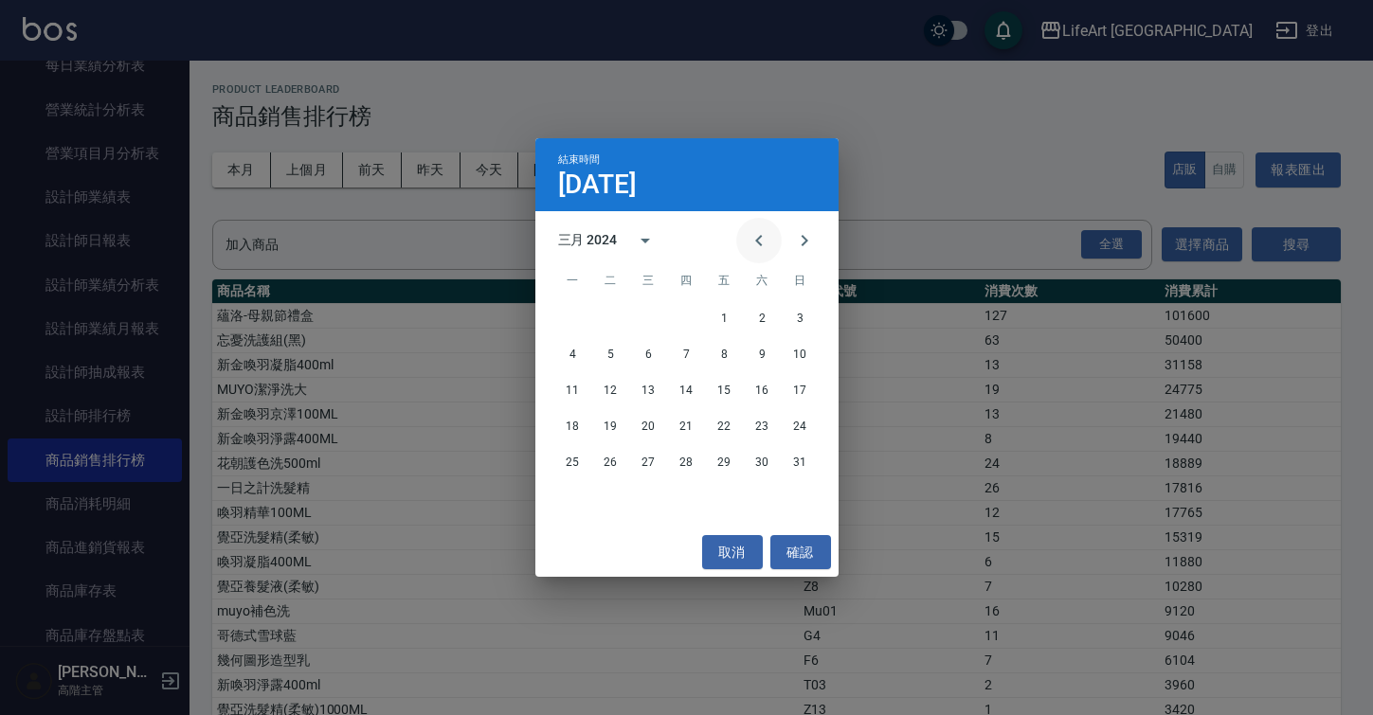
click at [752, 242] on icon "Previous month" at bounding box center [758, 240] width 23 height 23
click at [657, 461] on button "31" at bounding box center [649, 463] width 34 height 34
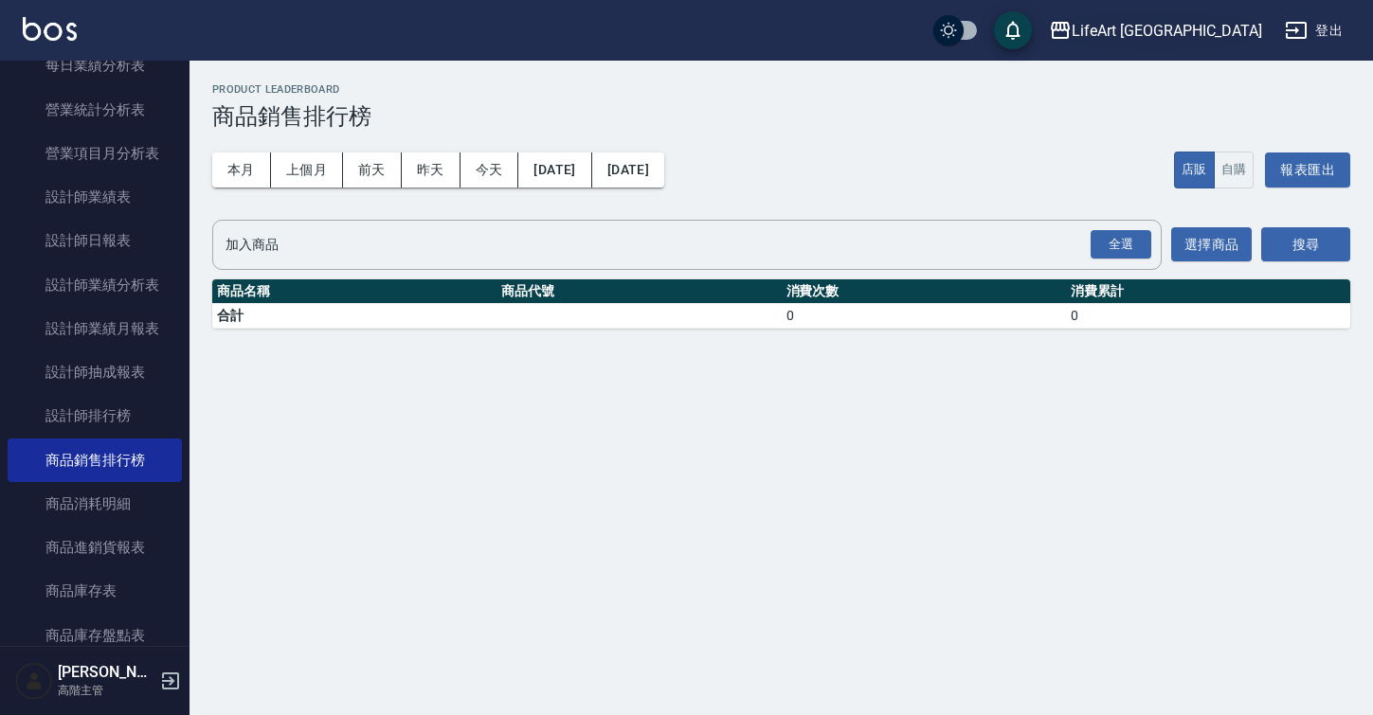
click at [1210, 34] on div "LifeArt 蘆洲" at bounding box center [1166, 31] width 190 height 24
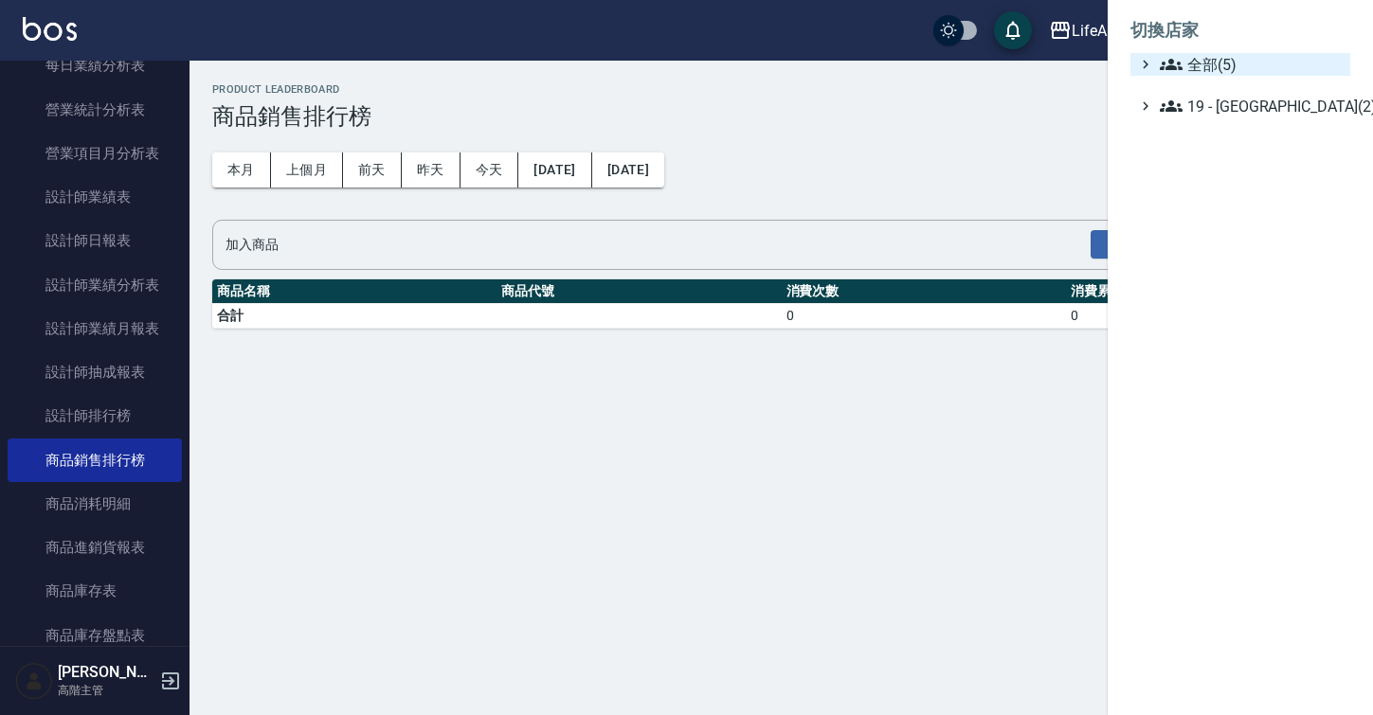
click at [1204, 66] on span "全部(5)" at bounding box center [1251, 64] width 183 height 23
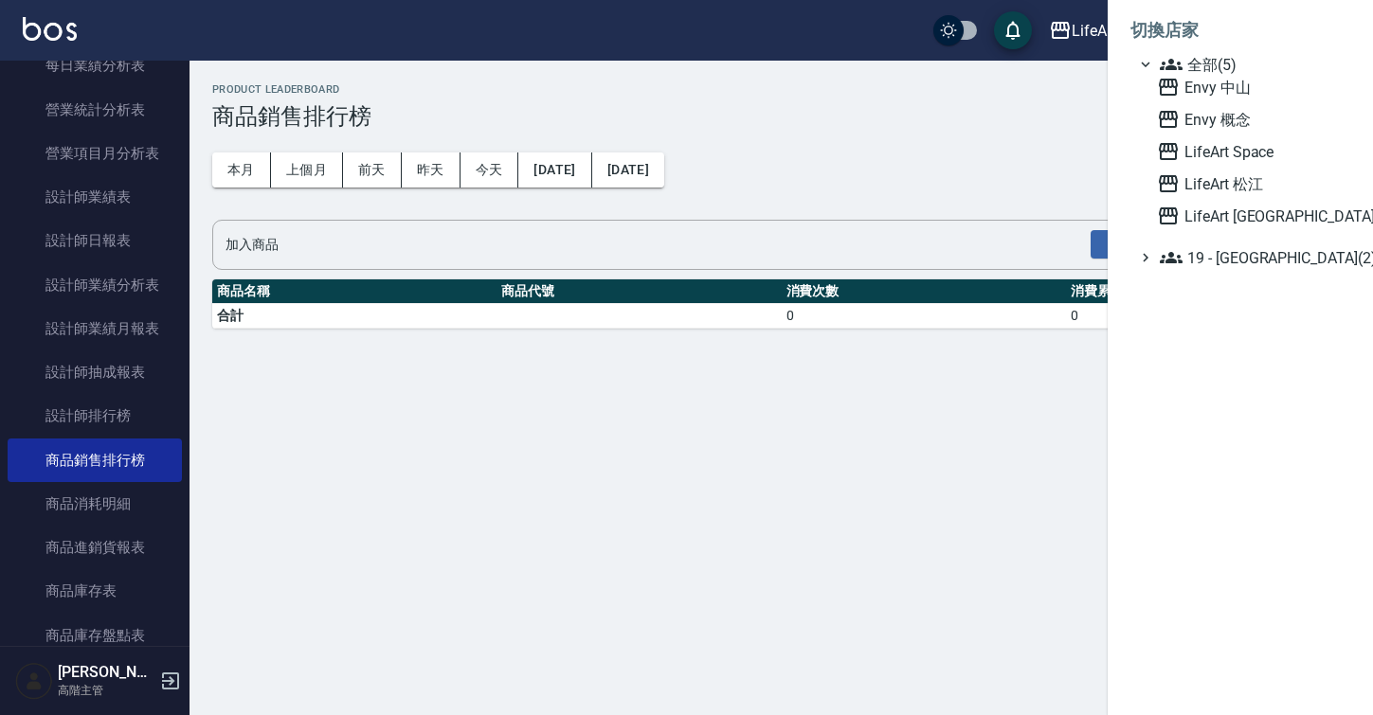
click at [1222, 163] on div "Envy 中山 Envy 概念 LifeArt Space LifeArt 松江 LifeArt 蘆洲" at bounding box center [1249, 152] width 201 height 152
click at [1222, 154] on span "LifeArt Space" at bounding box center [1250, 151] width 186 height 23
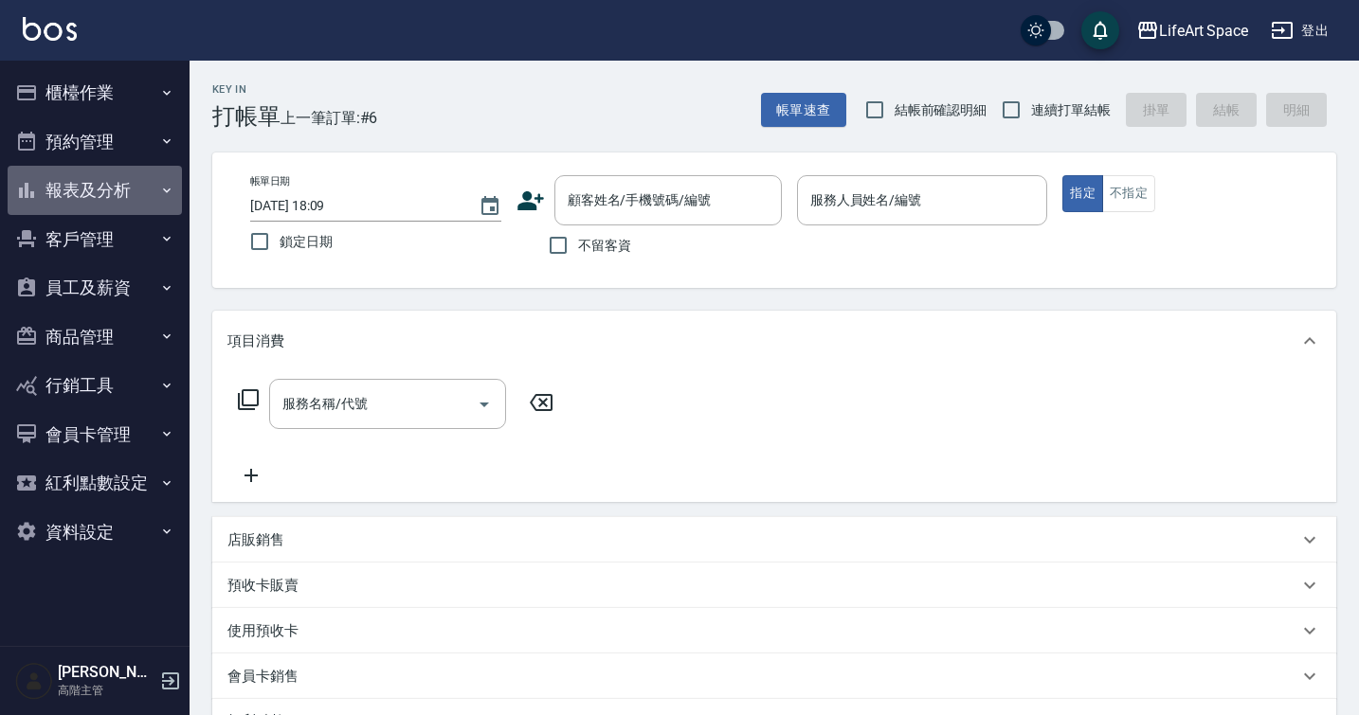
click at [153, 199] on button "報表及分析" at bounding box center [95, 190] width 174 height 49
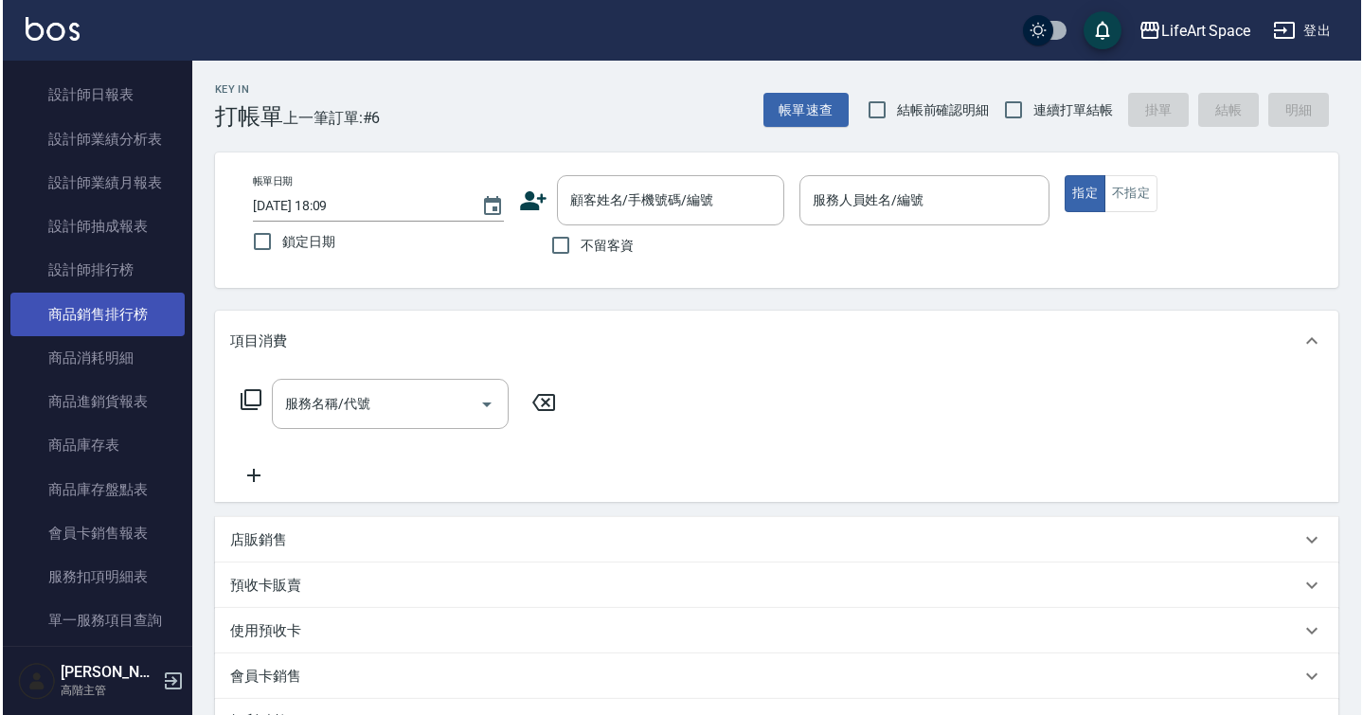
scroll to position [837, 0]
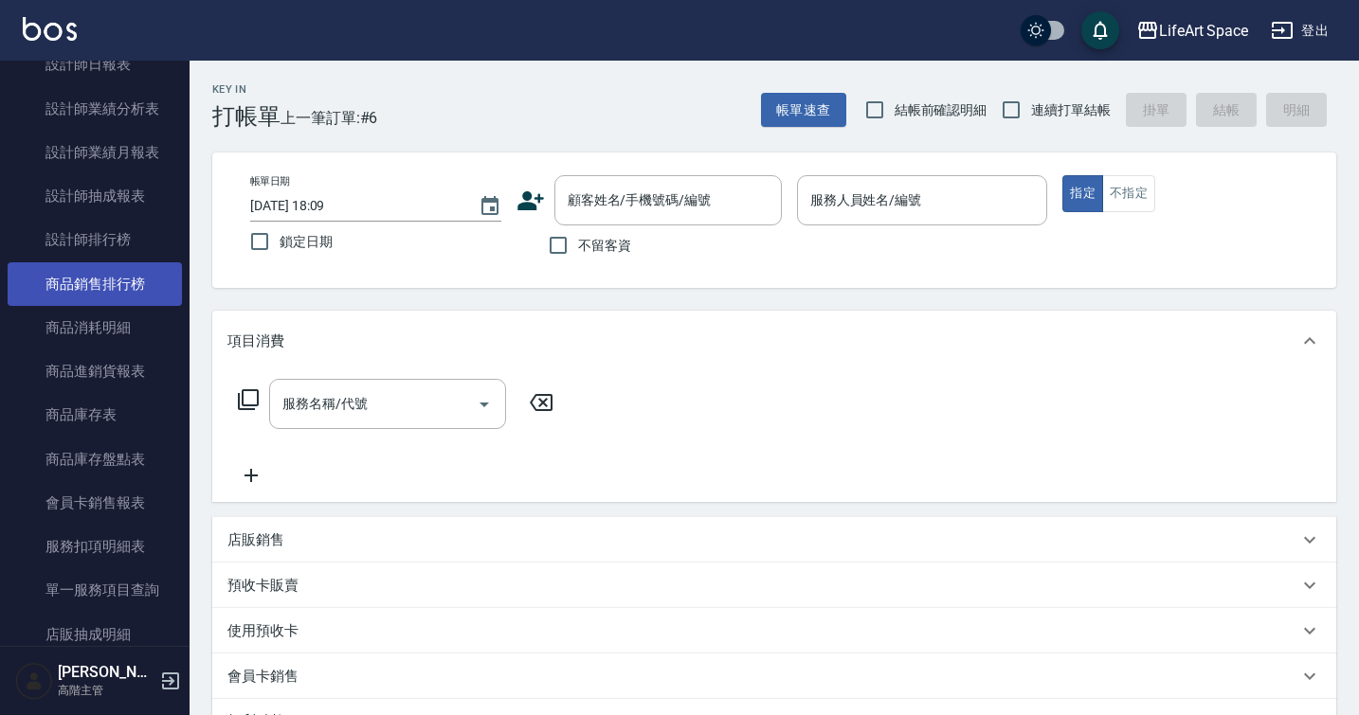
click at [147, 290] on link "商品銷售排行榜" at bounding box center [95, 284] width 174 height 44
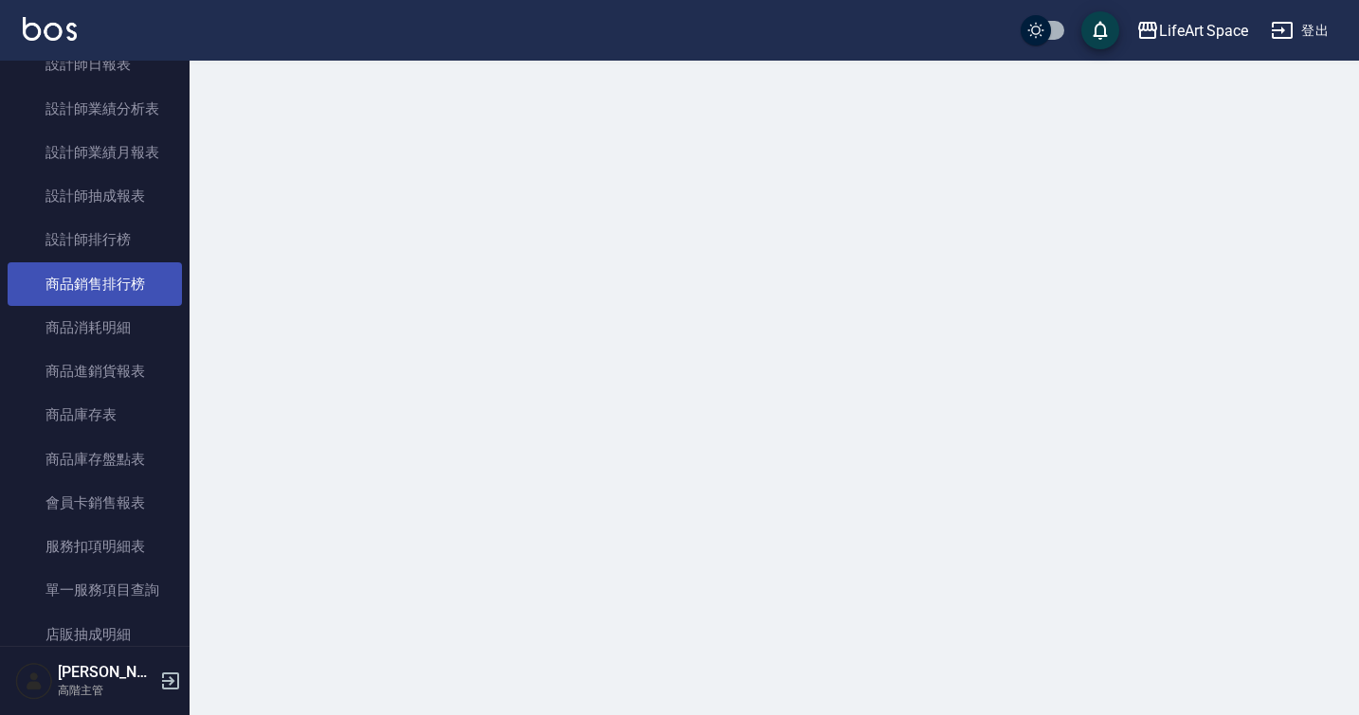
click at [147, 290] on link "商品銷售排行榜" at bounding box center [95, 284] width 174 height 44
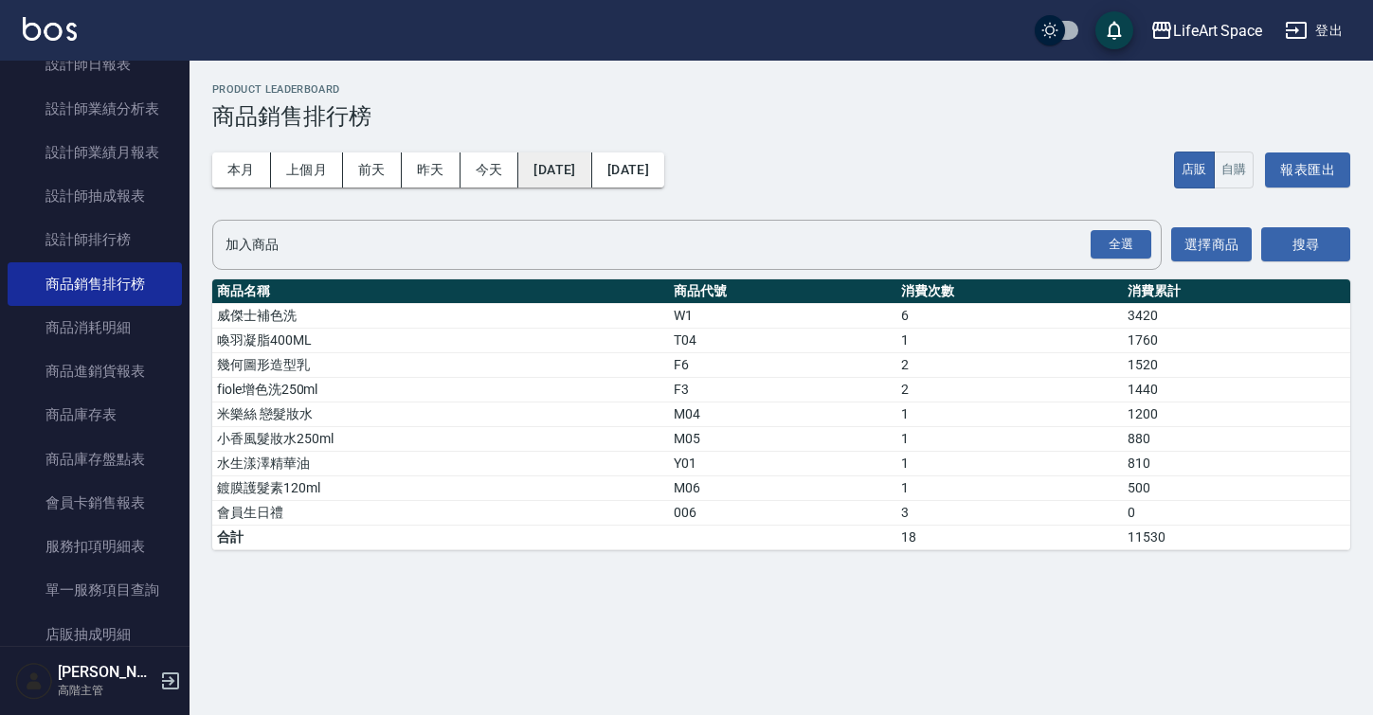
click at [576, 172] on button "[DATE]" at bounding box center [554, 170] width 73 height 35
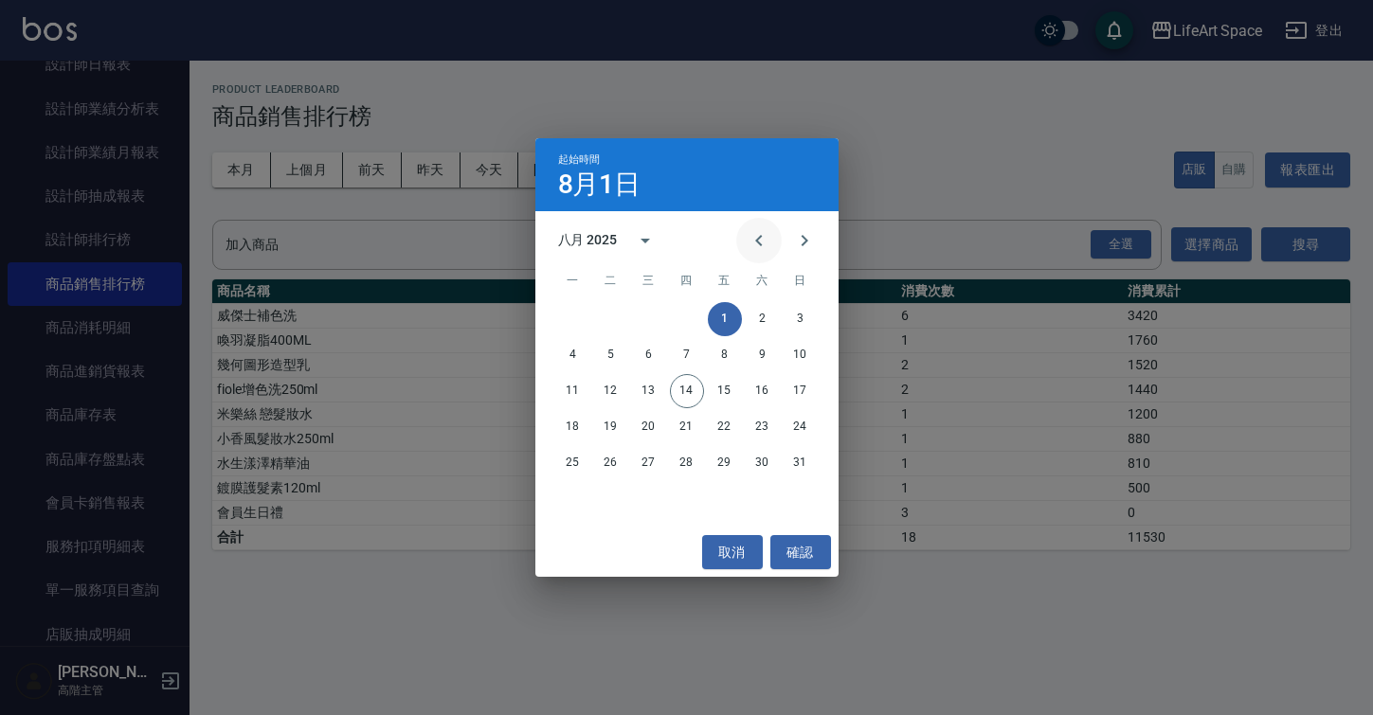
click at [771, 237] on button "Previous month" at bounding box center [758, 240] width 45 height 45
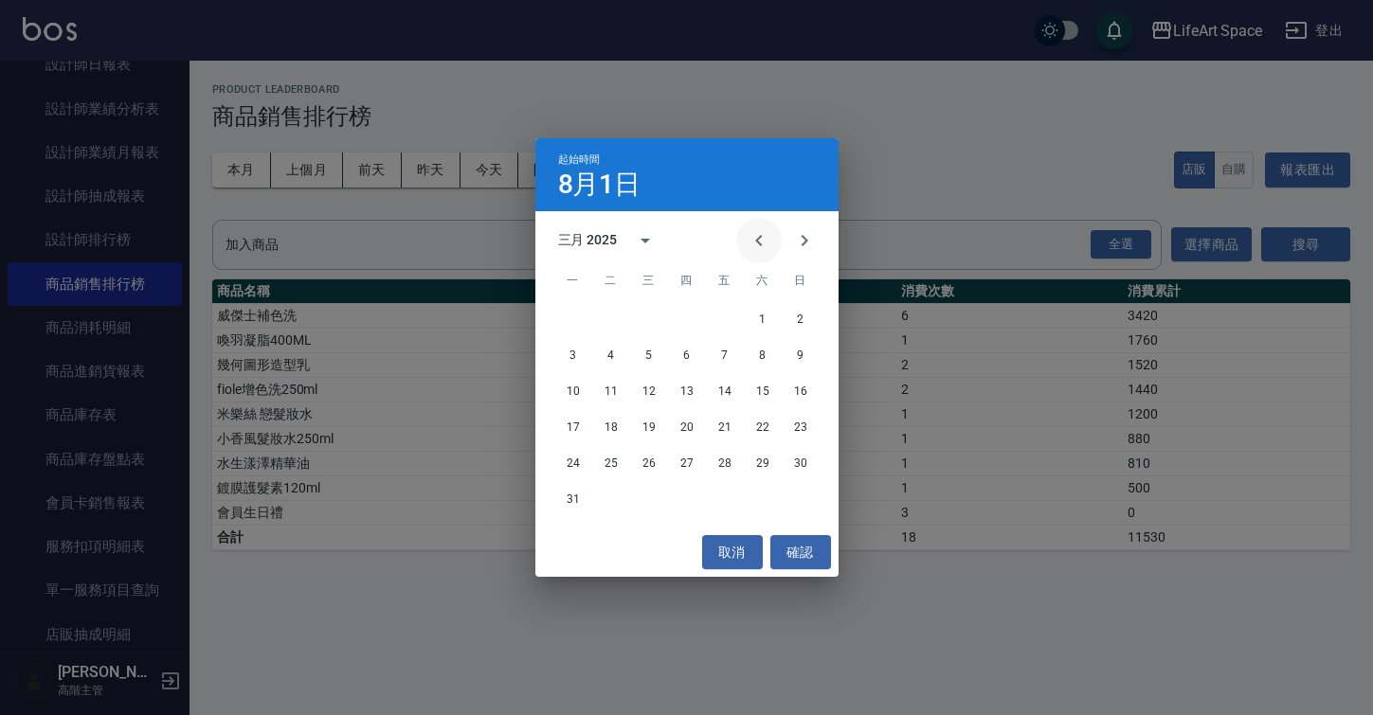
click at [771, 237] on button "Previous month" at bounding box center [758, 240] width 45 height 45
click at [766, 239] on icon "Previous month" at bounding box center [758, 240] width 23 height 23
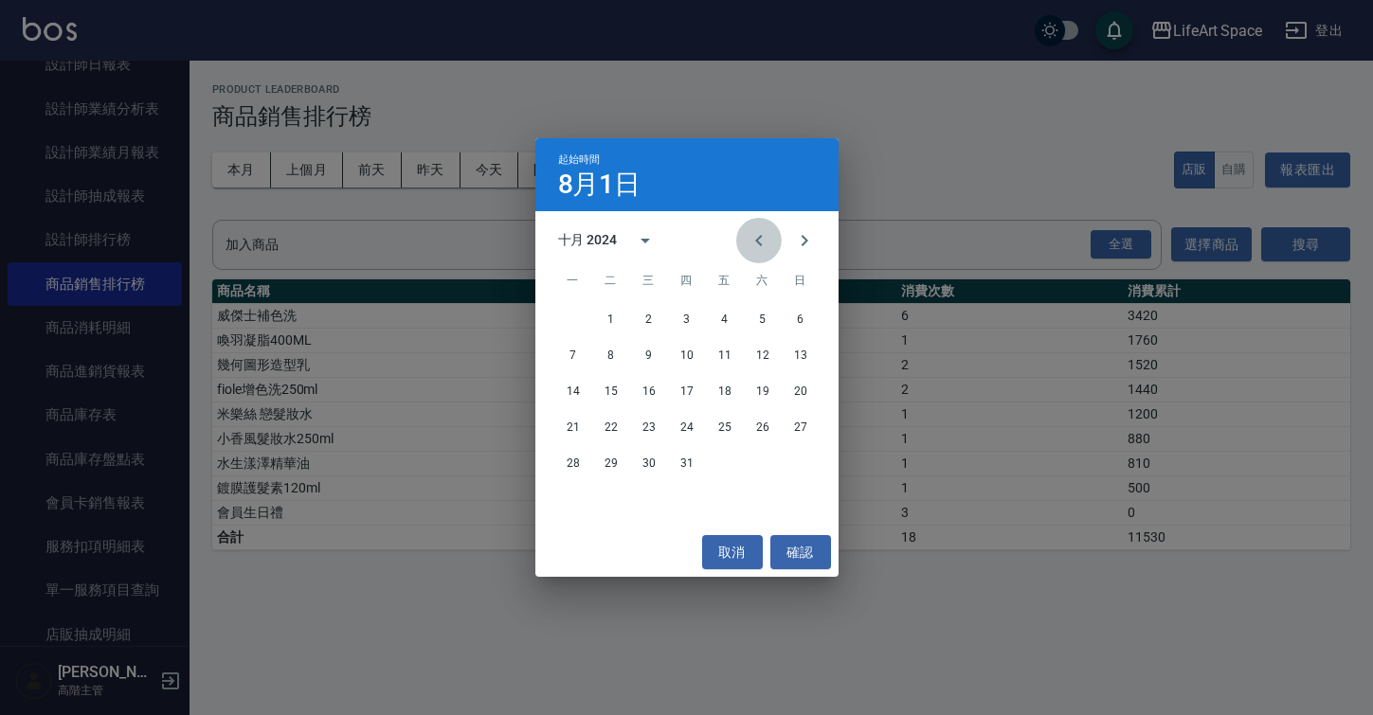
click at [766, 239] on icon "Previous month" at bounding box center [758, 240] width 23 height 23
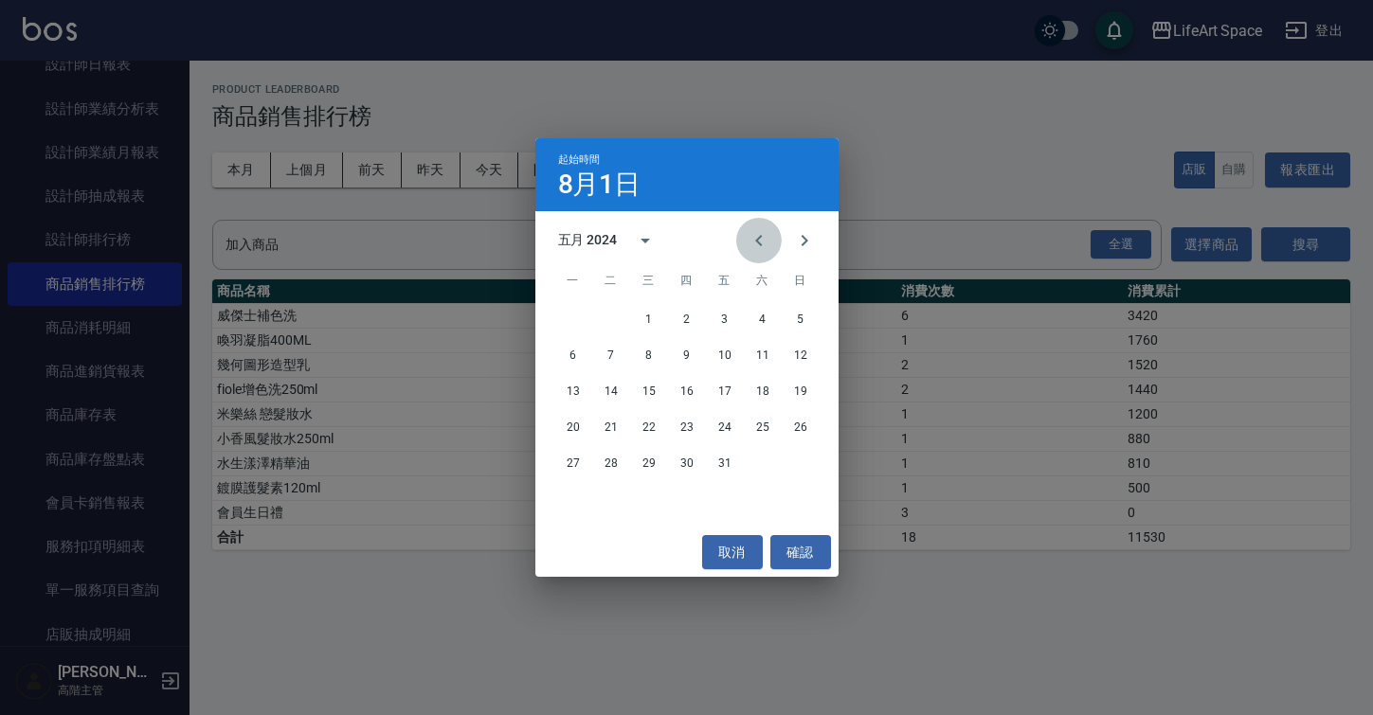
click at [766, 239] on icon "Previous month" at bounding box center [758, 240] width 23 height 23
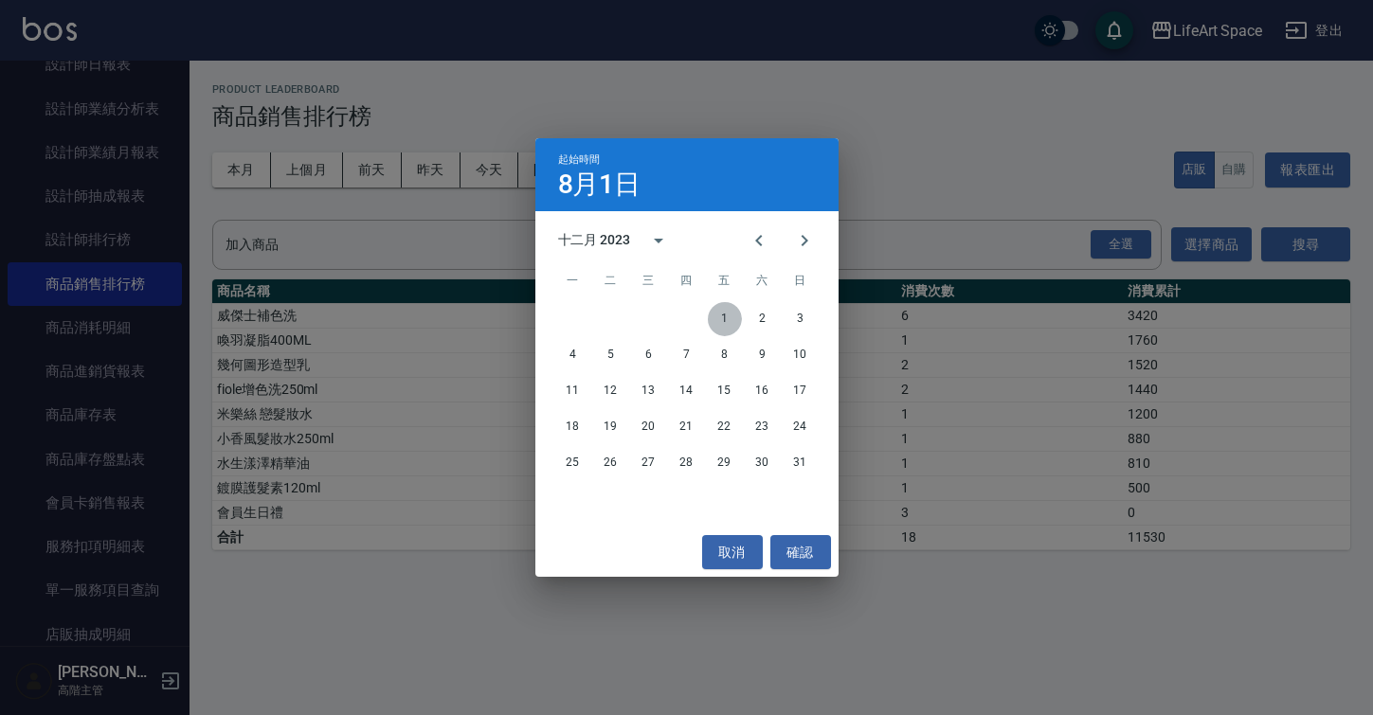
click at [723, 304] on button "1" at bounding box center [725, 319] width 34 height 34
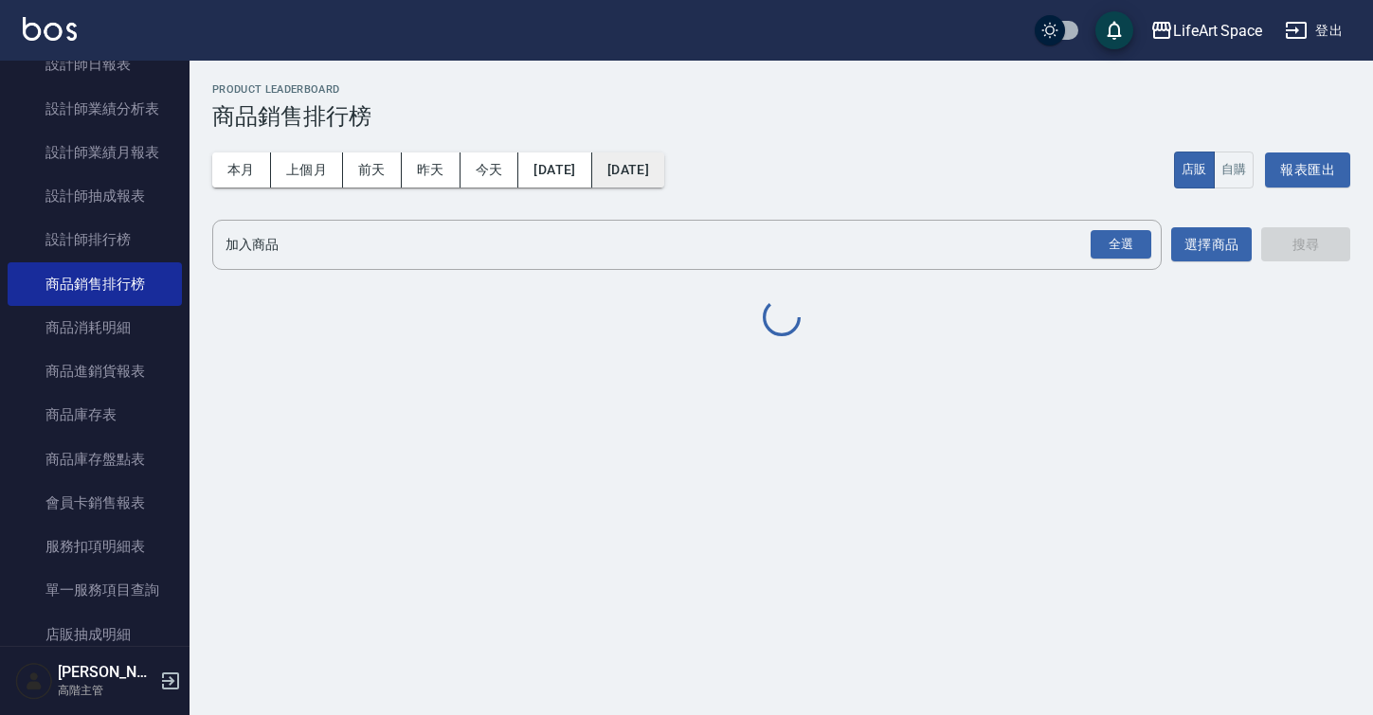
click at [664, 180] on button "[DATE]" at bounding box center [628, 170] width 72 height 35
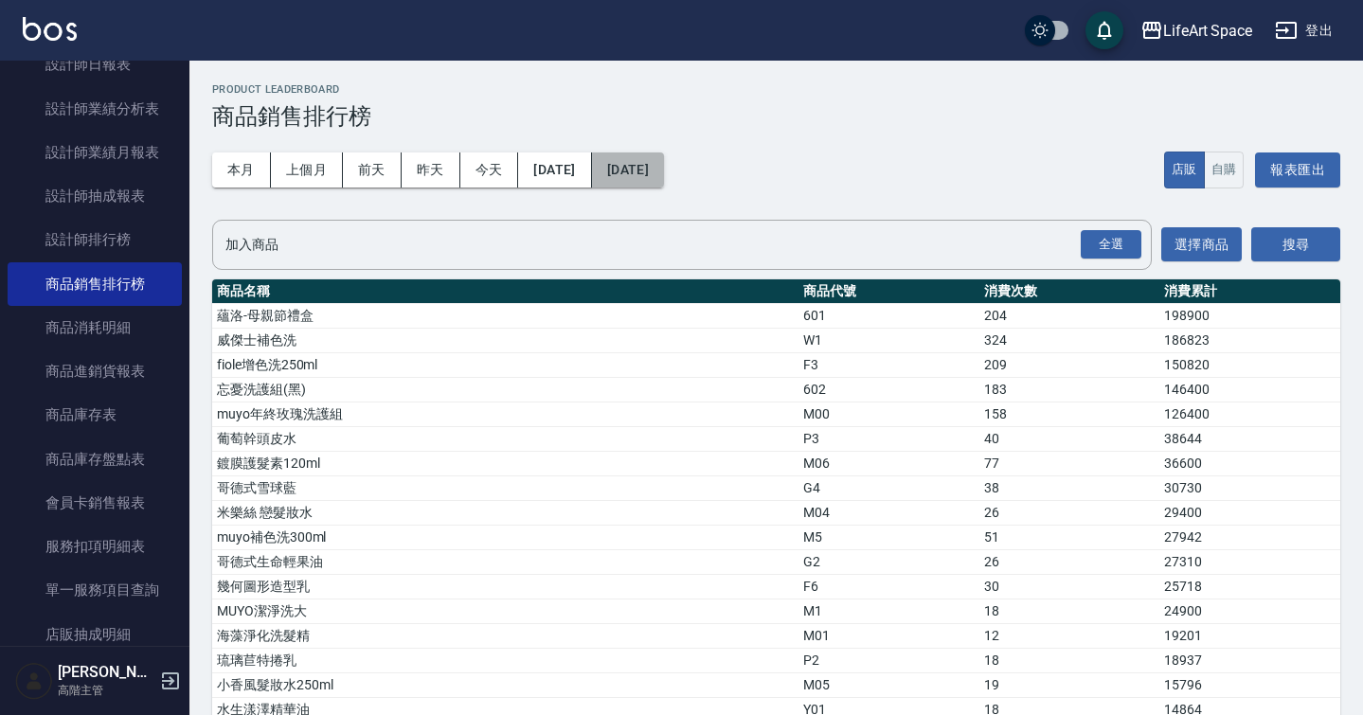
click at [664, 170] on button "[DATE]" at bounding box center [628, 170] width 72 height 35
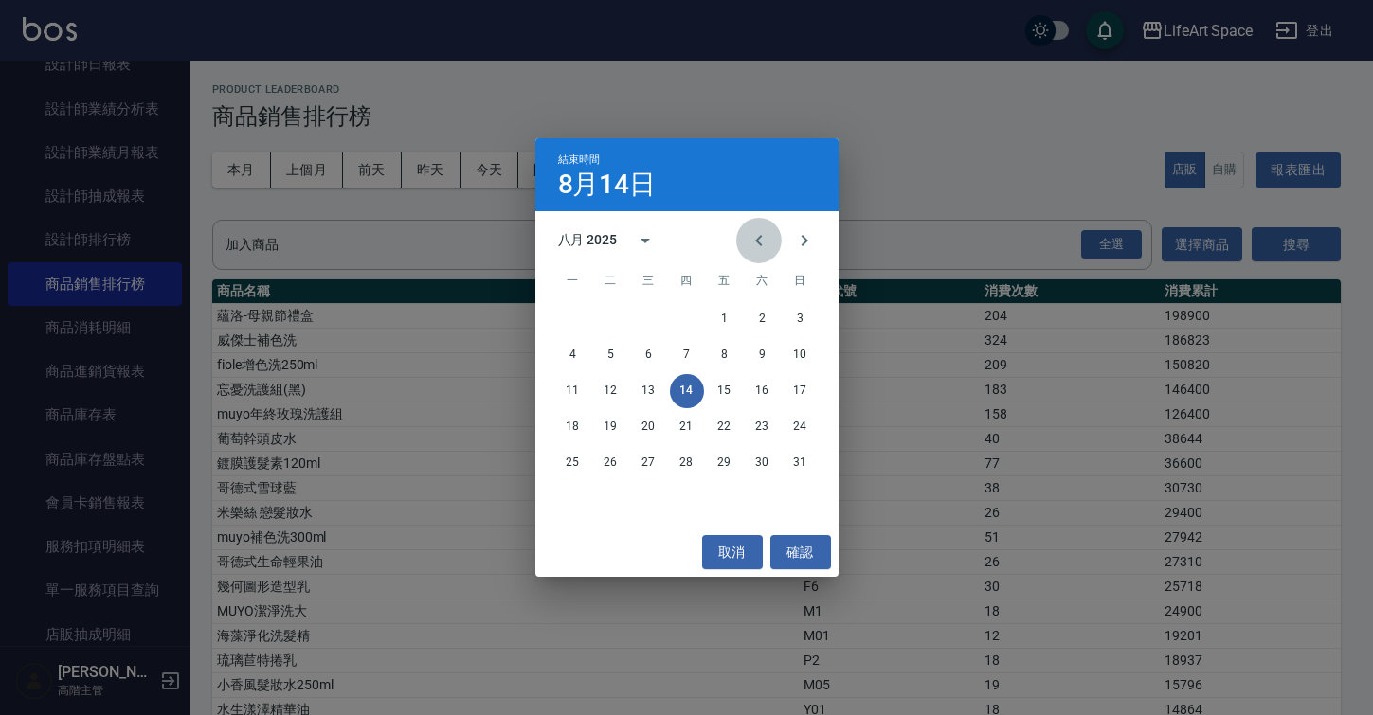
click at [752, 243] on icon "Previous month" at bounding box center [758, 240] width 23 height 23
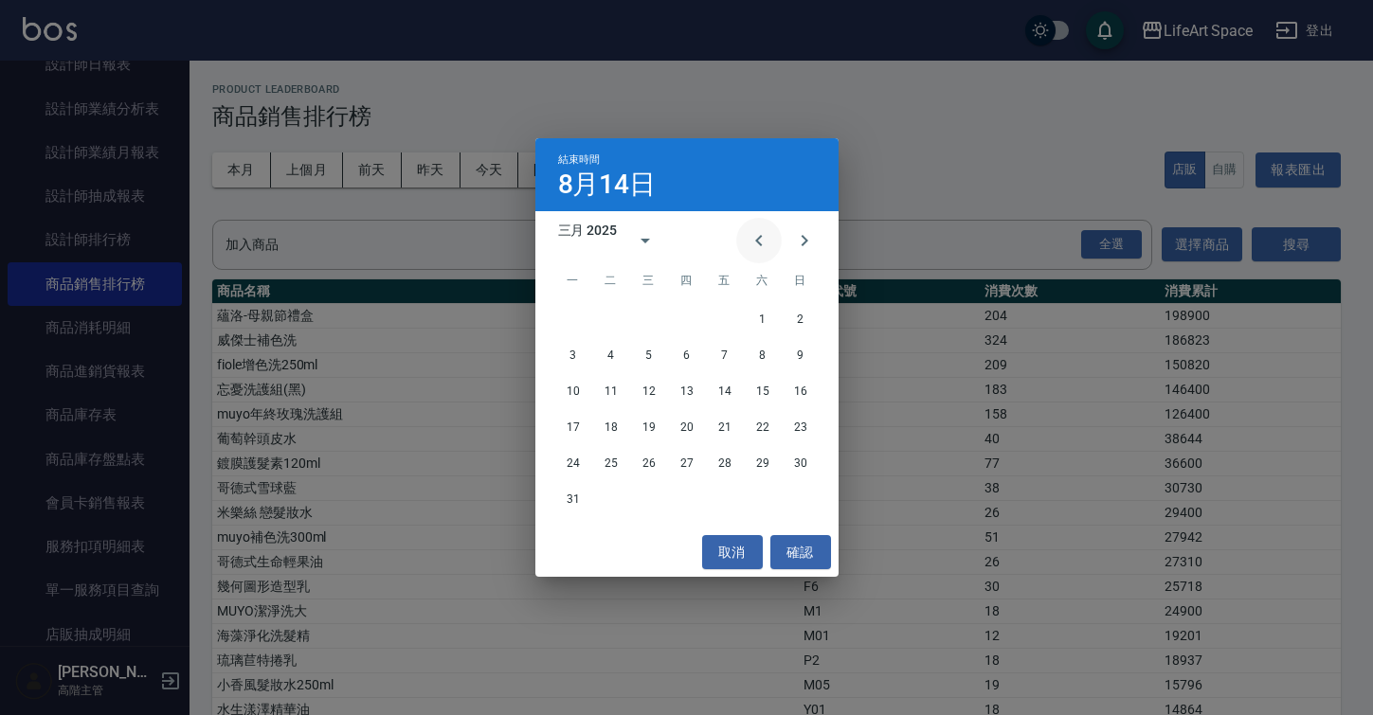
click at [752, 243] on icon "Previous month" at bounding box center [758, 240] width 23 height 23
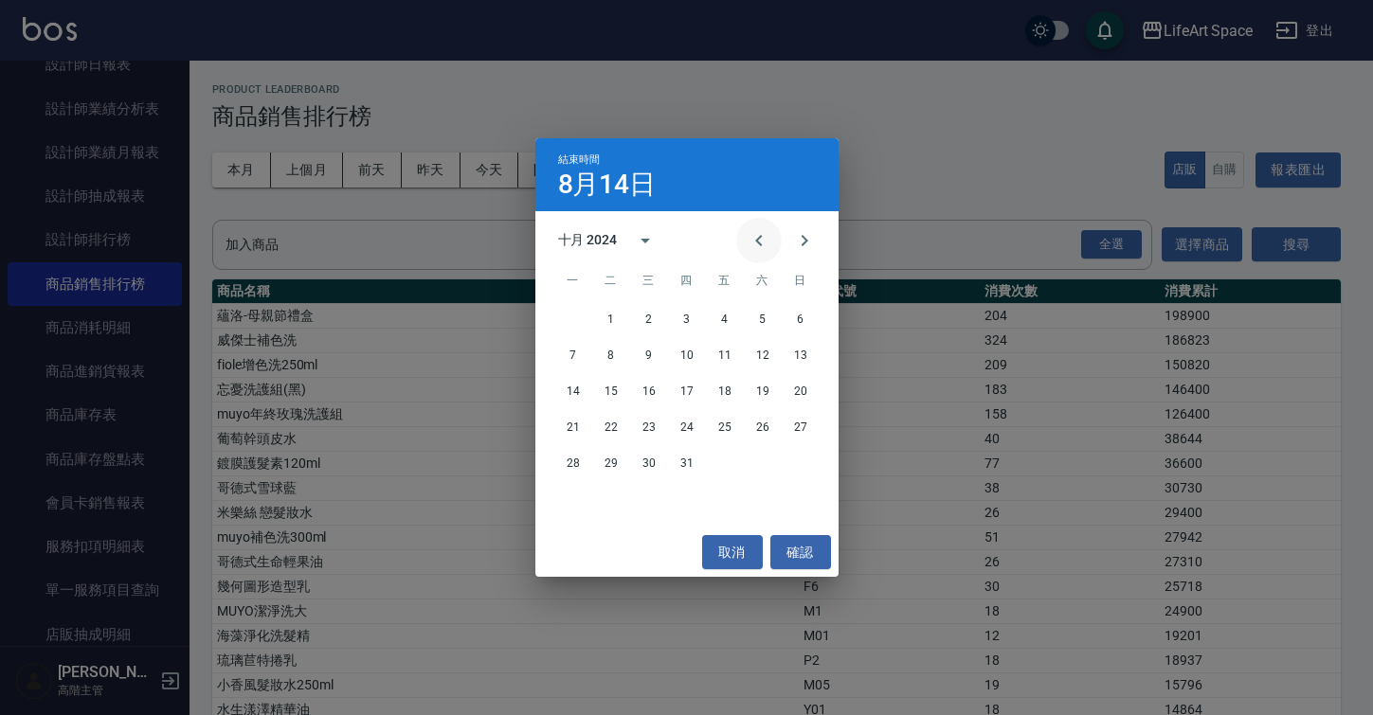
click at [752, 243] on icon "Previous month" at bounding box center [758, 240] width 23 height 23
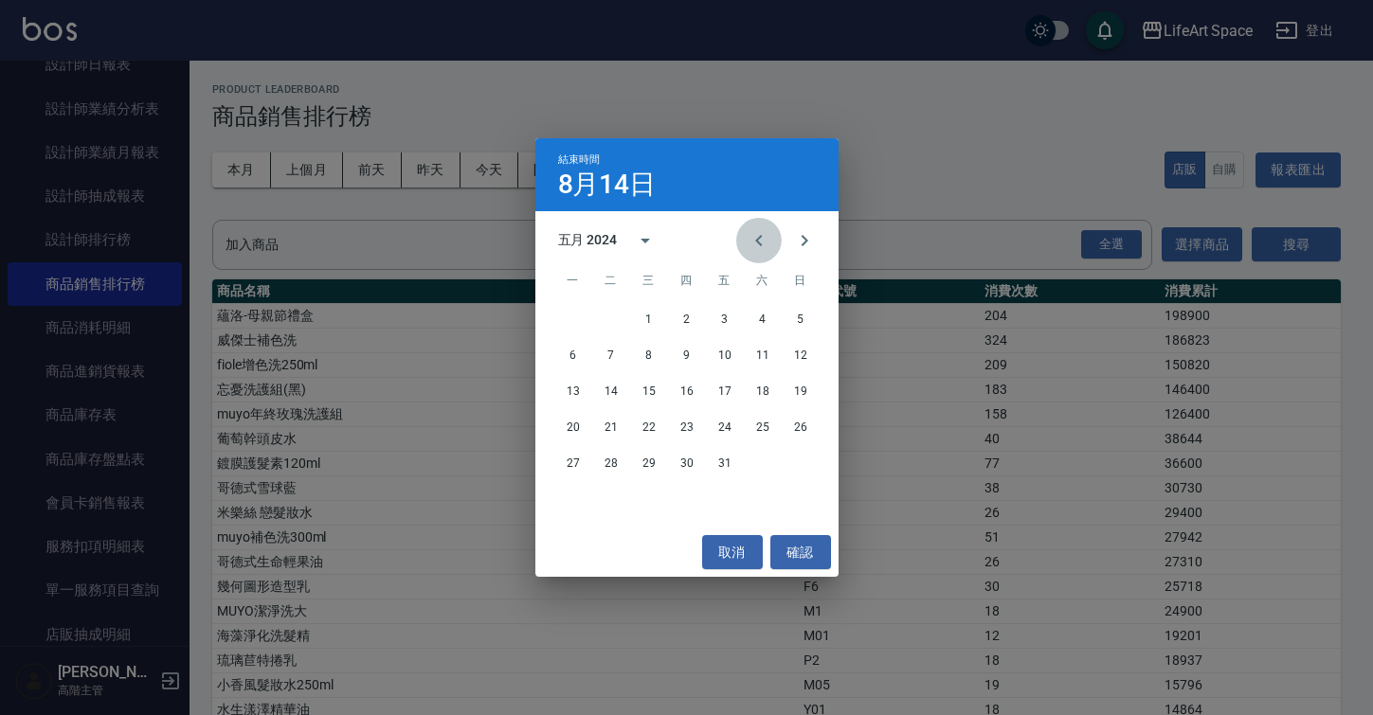
click at [752, 243] on icon "Previous month" at bounding box center [758, 240] width 23 height 23
click at [658, 468] on button "31" at bounding box center [649, 463] width 34 height 34
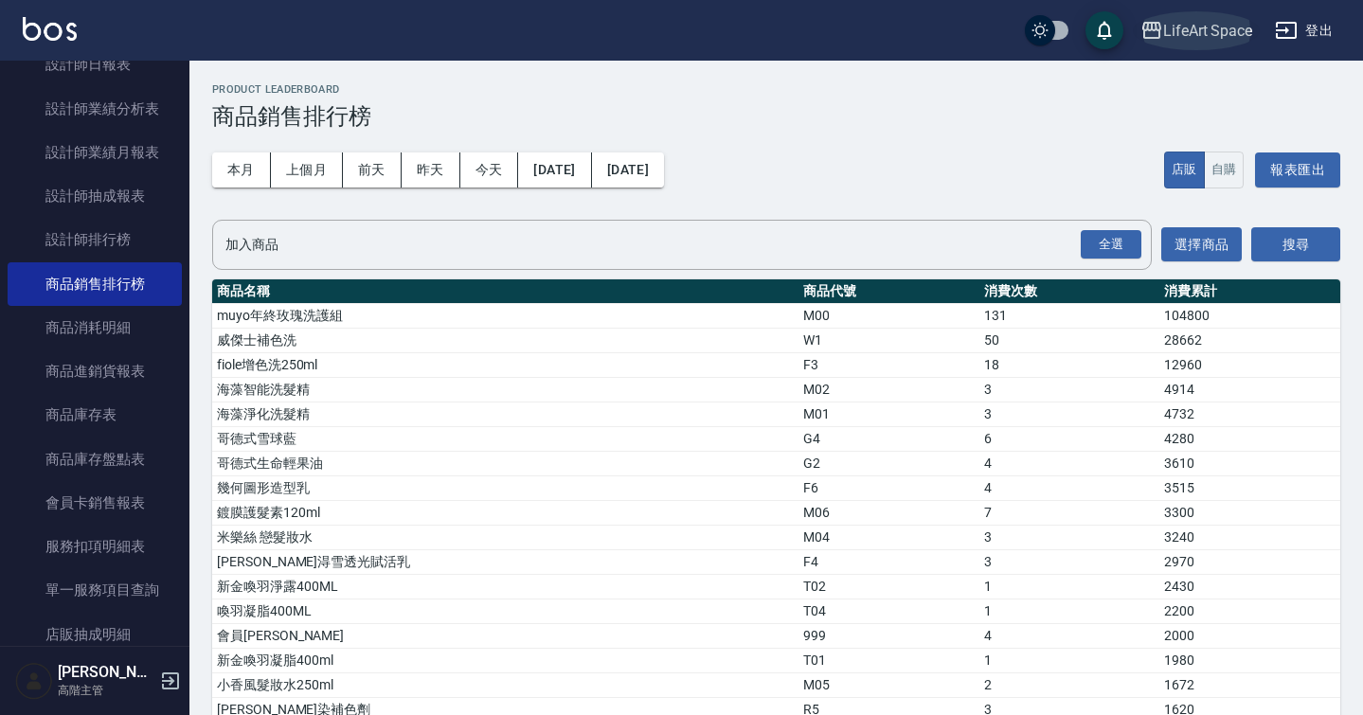
click at [1217, 37] on div "LifeArt Space" at bounding box center [1207, 31] width 89 height 24
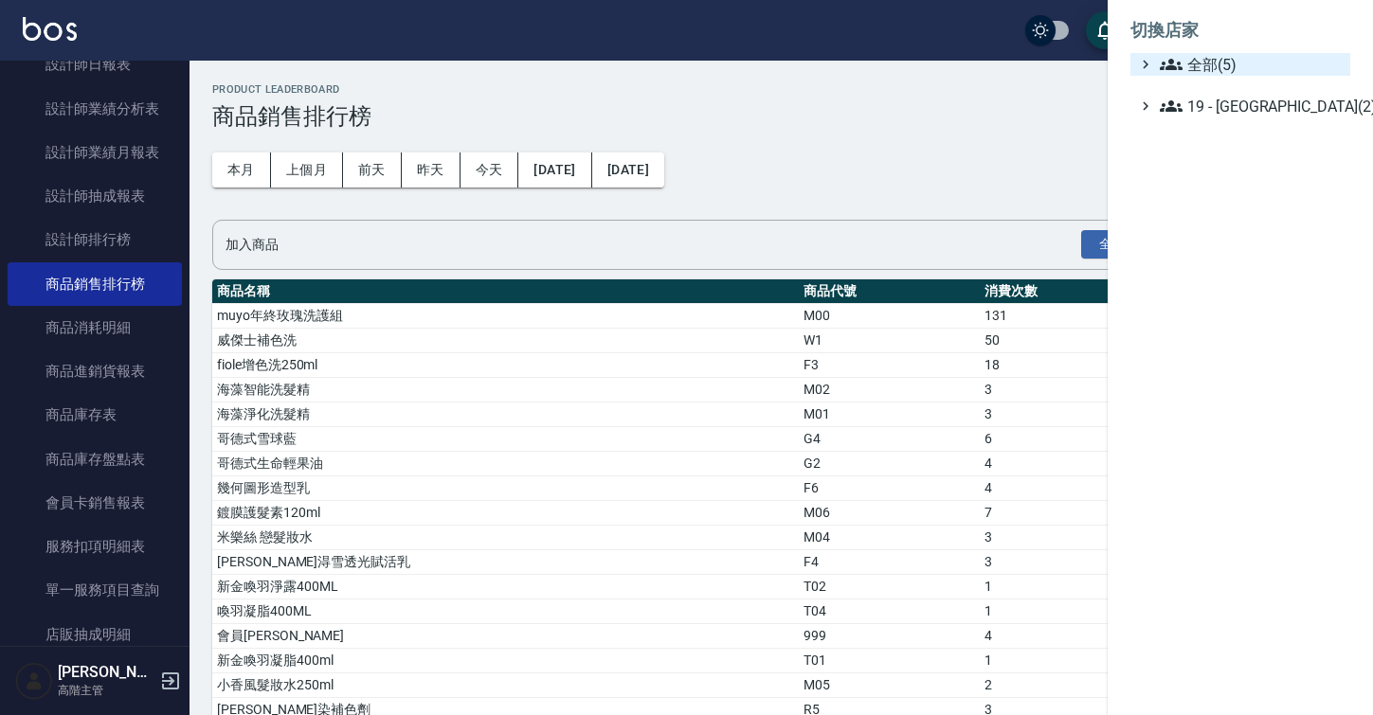
click at [1213, 59] on span "全部(5)" at bounding box center [1251, 64] width 183 height 23
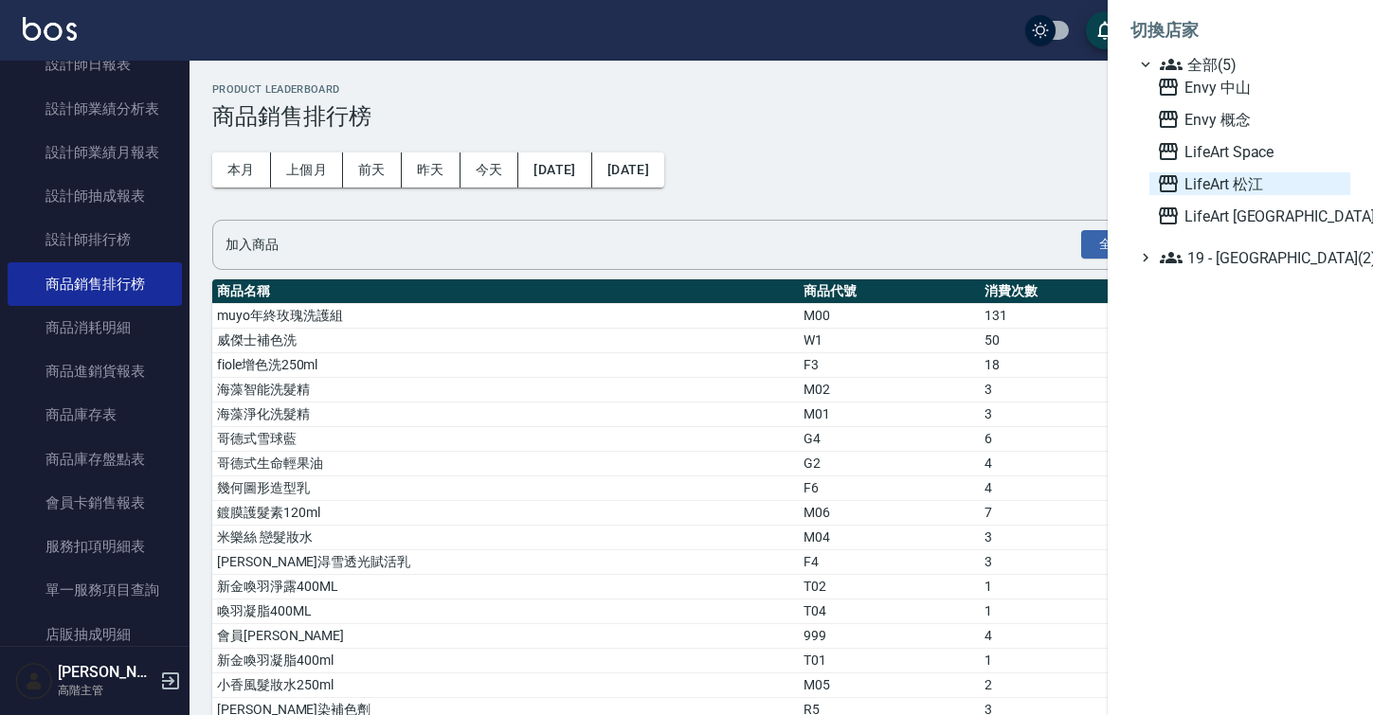
click at [1240, 188] on span "LifeArt 松江" at bounding box center [1250, 183] width 186 height 23
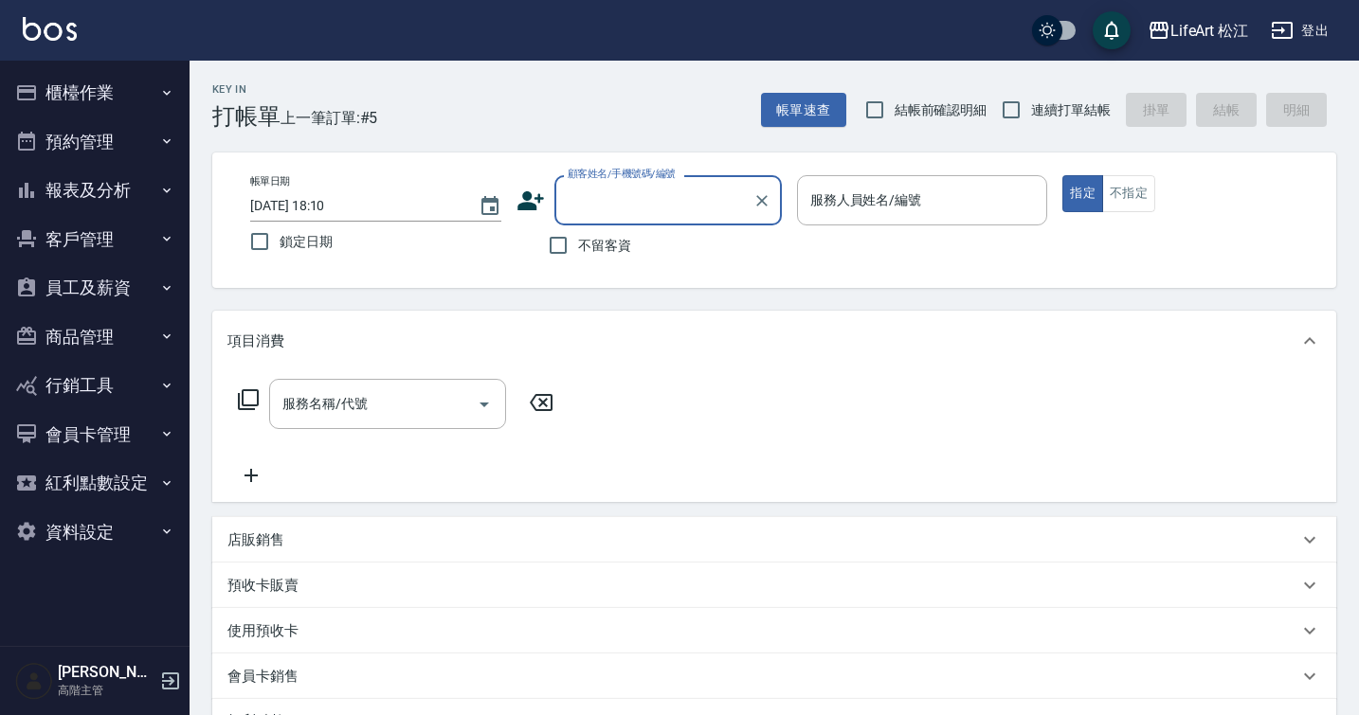
click at [147, 89] on button "櫃檯作業" at bounding box center [95, 92] width 174 height 49
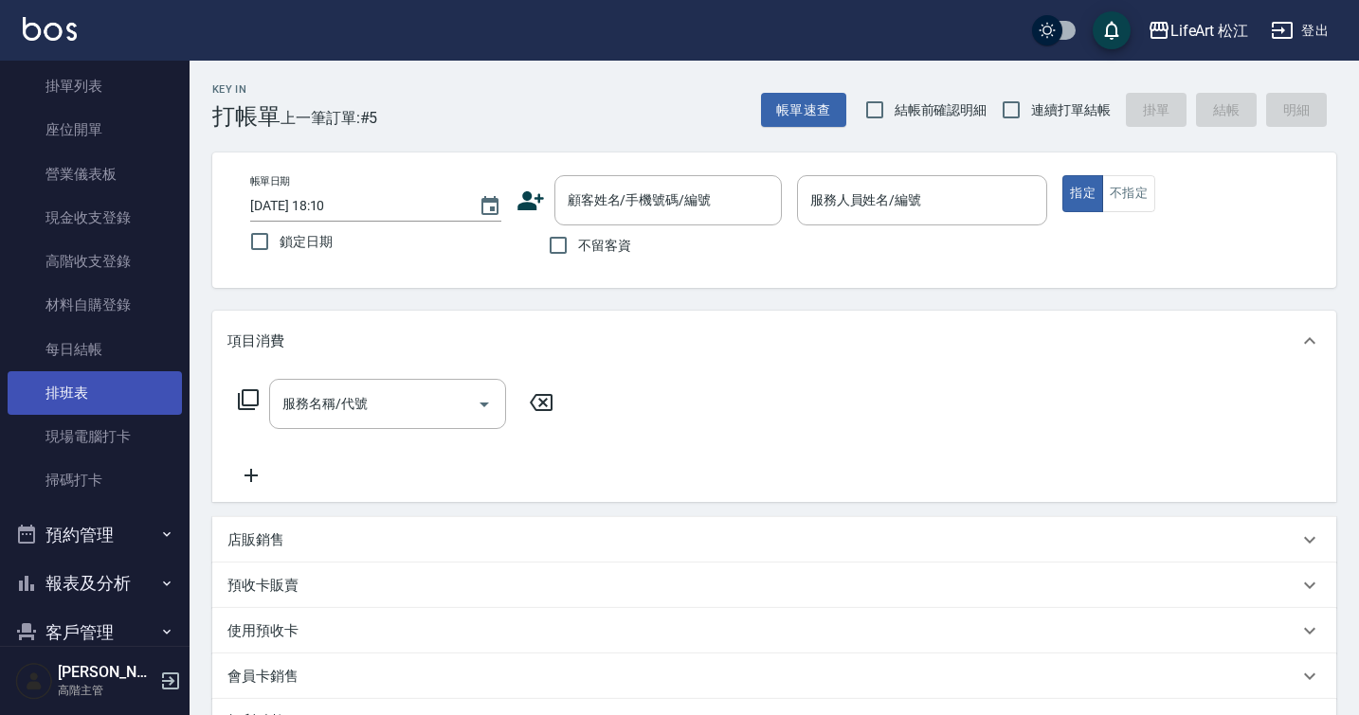
scroll to position [318, 0]
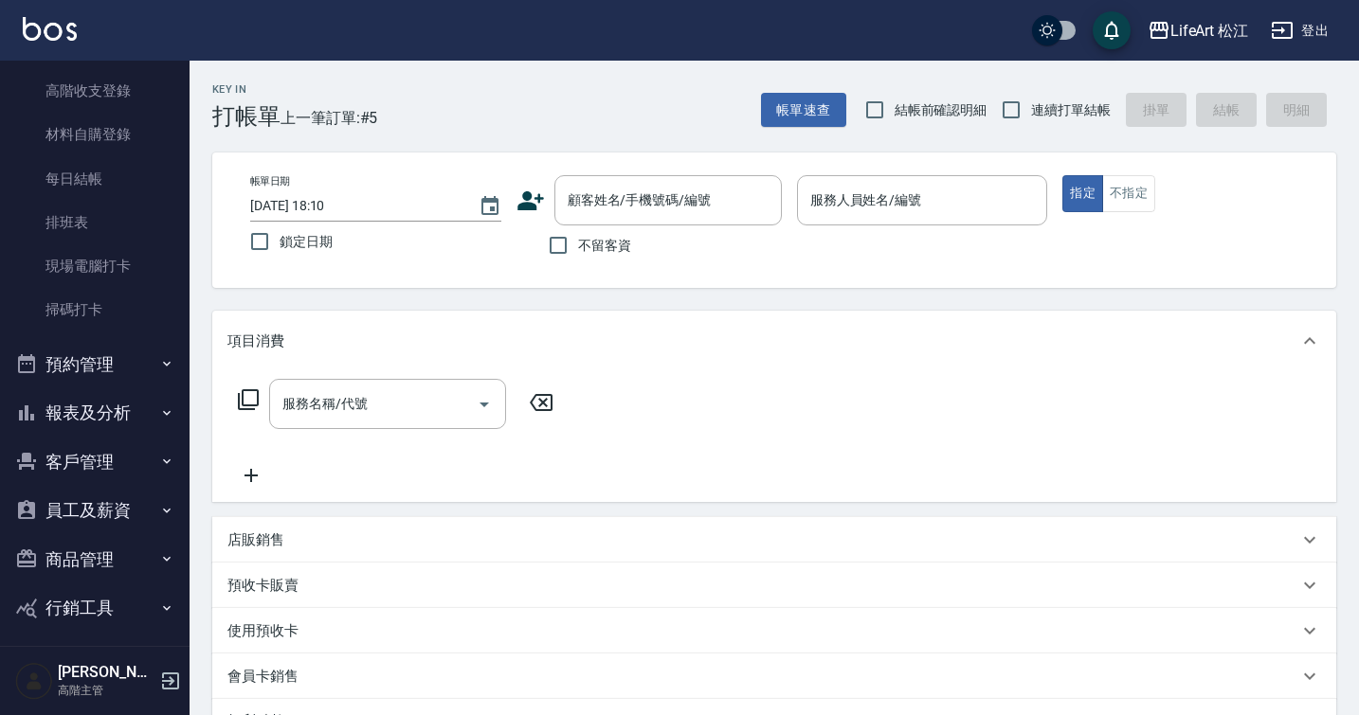
click at [138, 417] on button "報表及分析" at bounding box center [95, 412] width 174 height 49
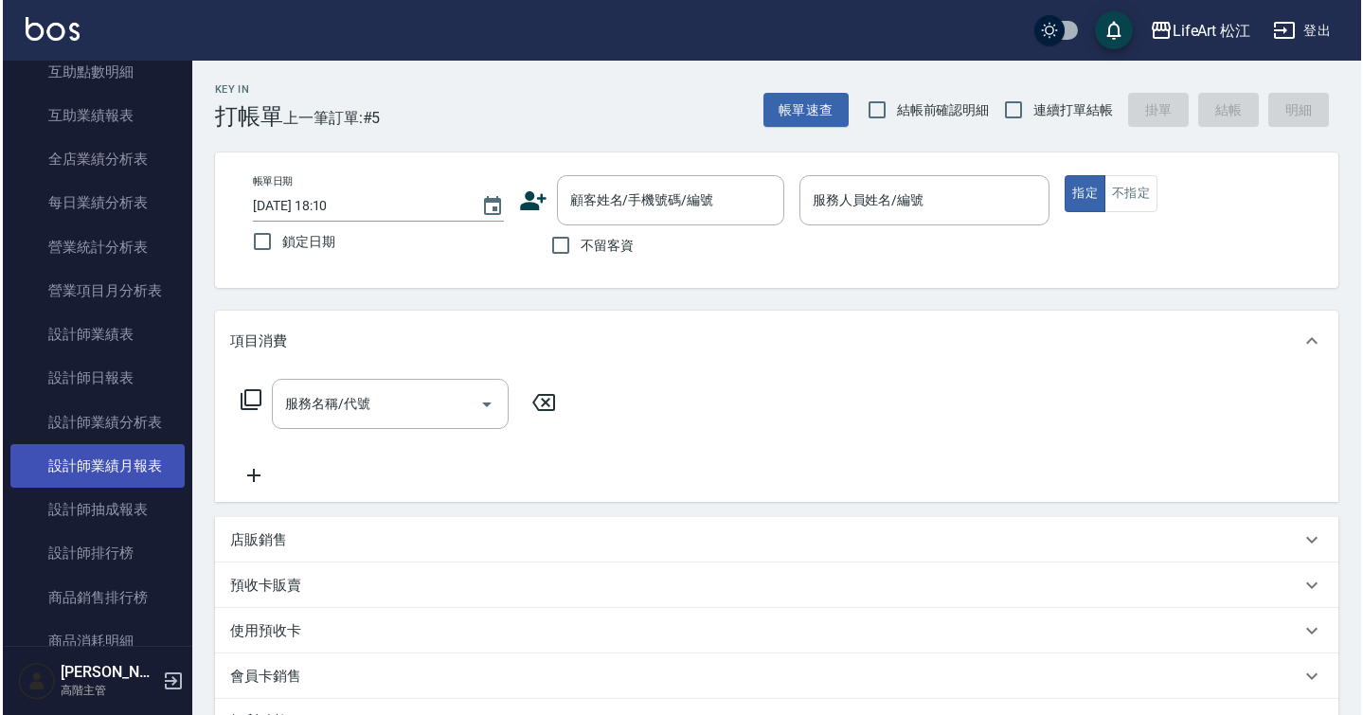
scroll to position [1102, 0]
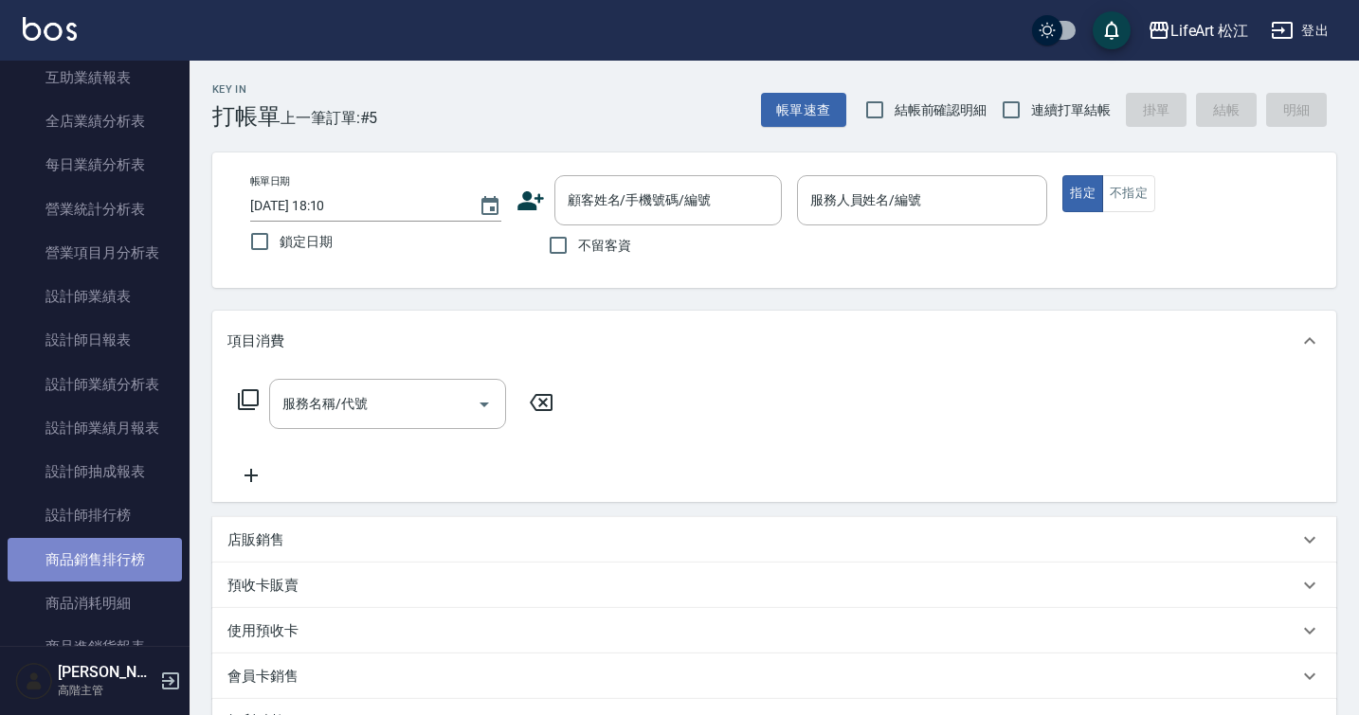
click at [137, 561] on link "商品銷售排行榜" at bounding box center [95, 560] width 174 height 44
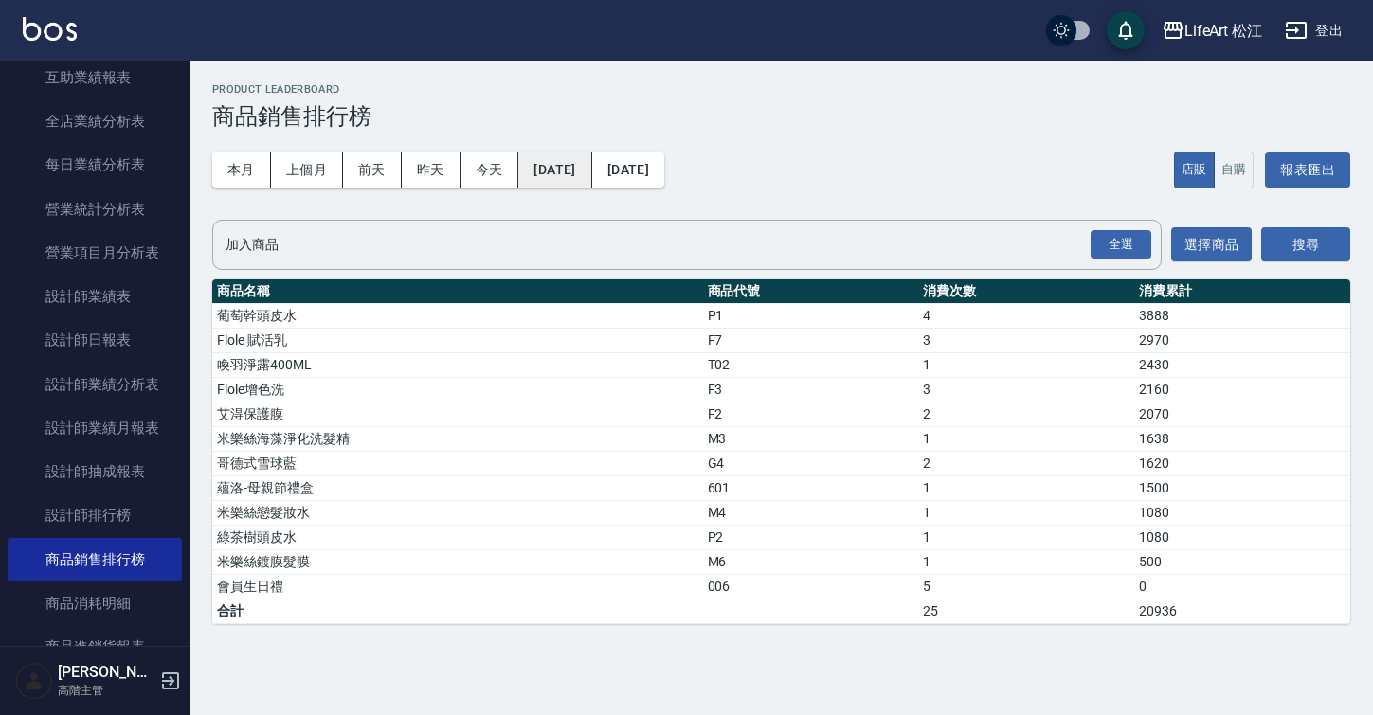
click at [580, 166] on button "[DATE]" at bounding box center [554, 170] width 73 height 35
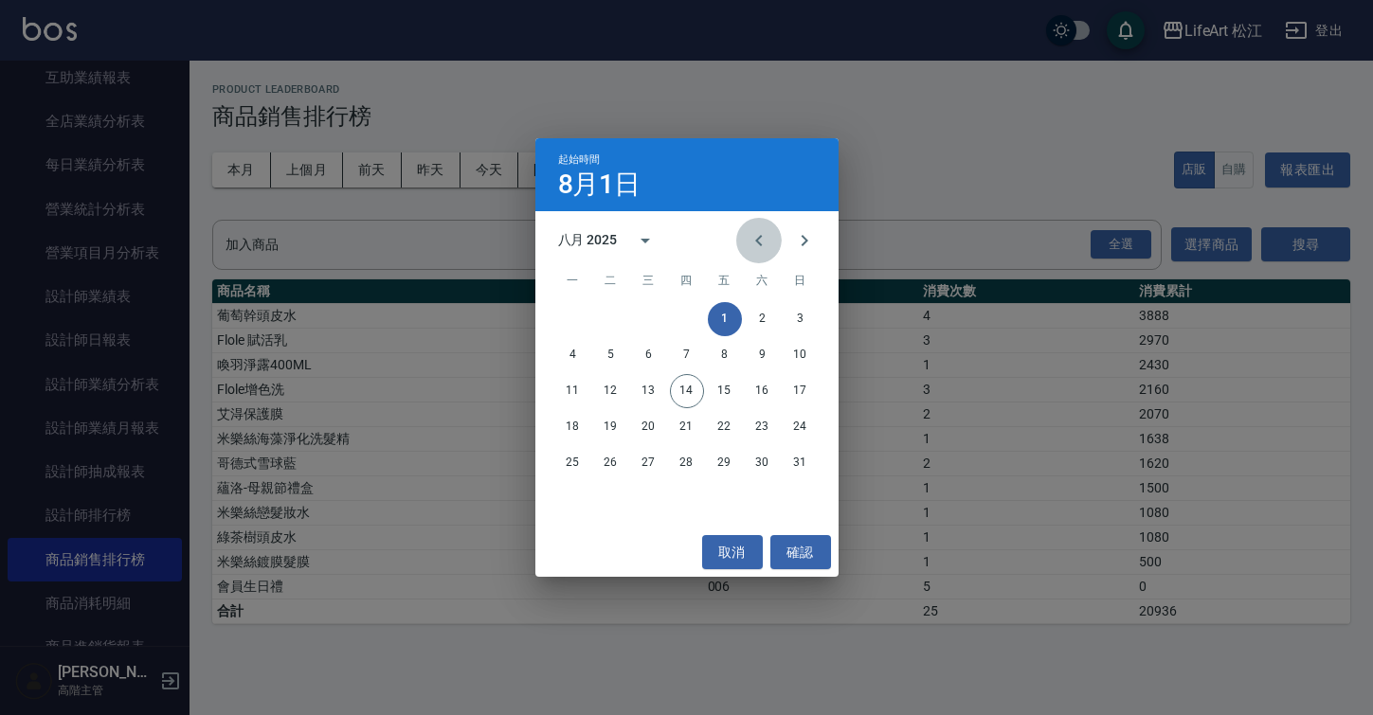
click at [755, 242] on icon "Previous month" at bounding box center [758, 240] width 23 height 23
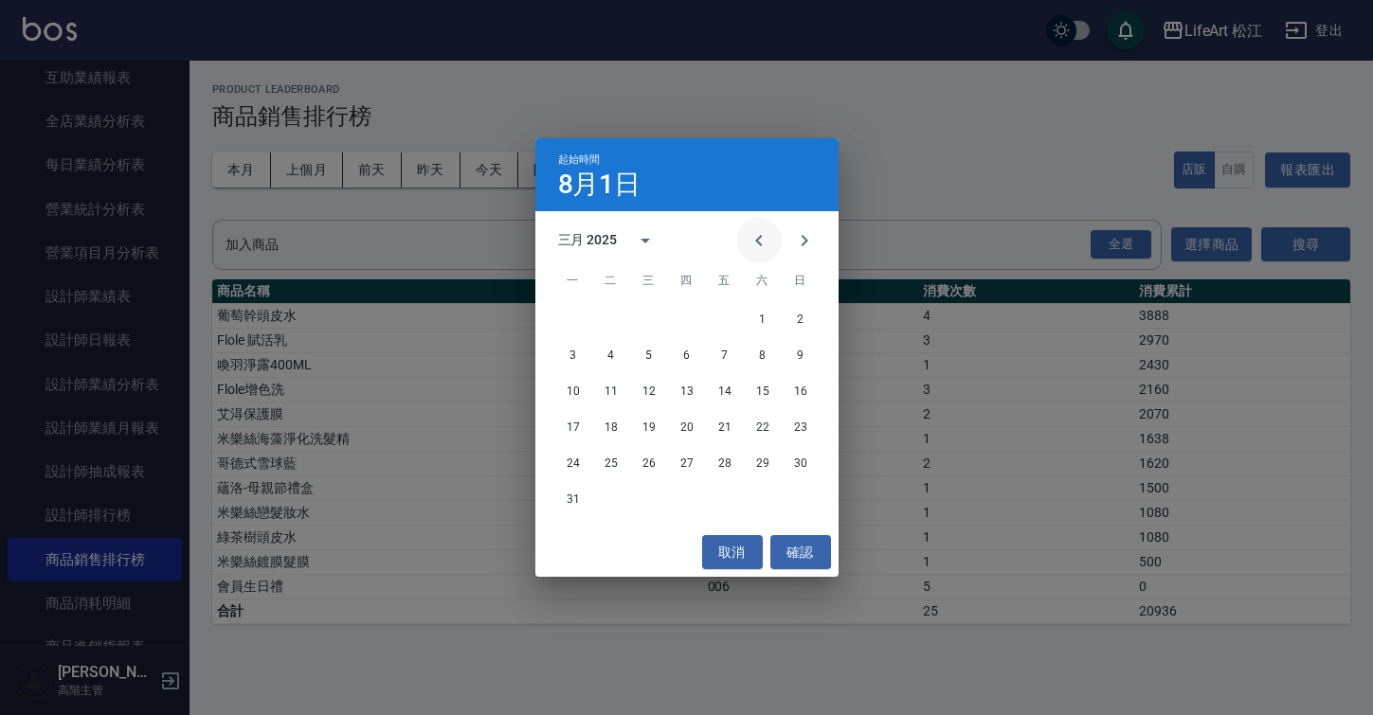
click at [755, 242] on icon "Previous month" at bounding box center [758, 240] width 23 height 23
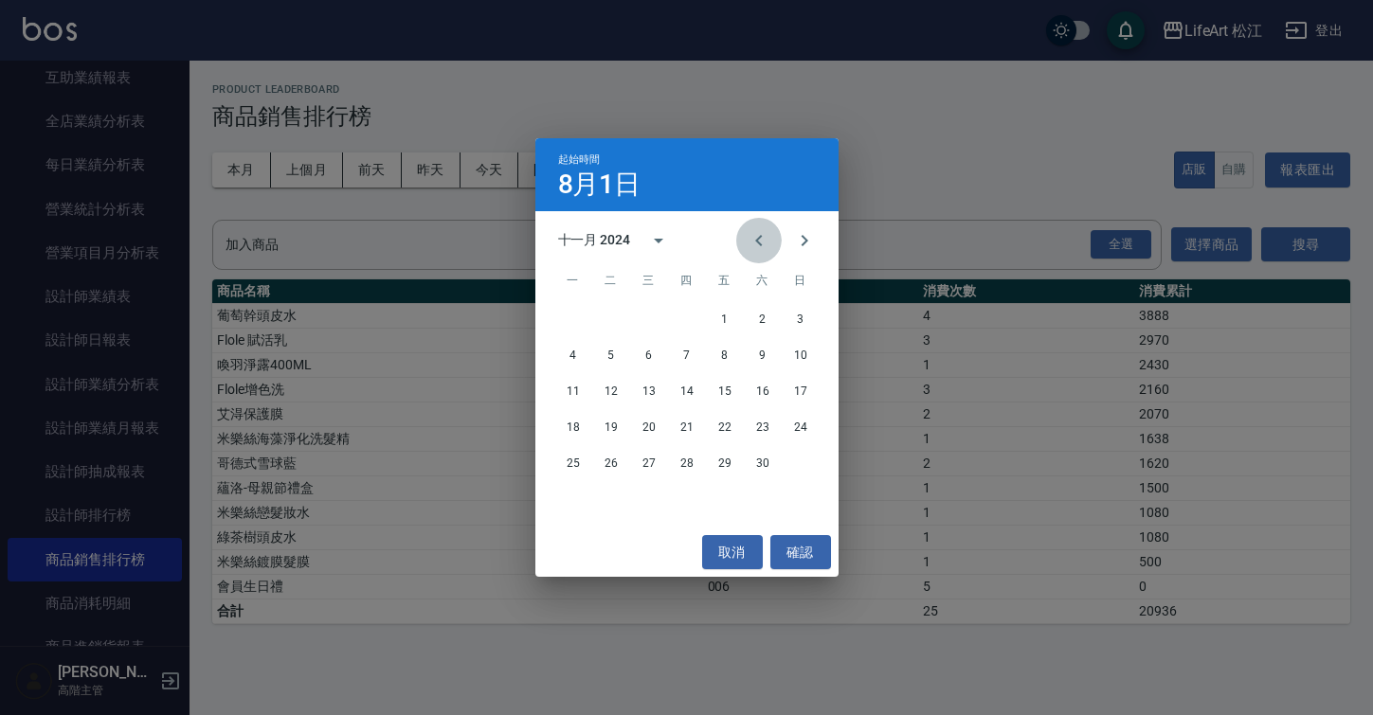
click at [755, 242] on icon "Previous month" at bounding box center [758, 240] width 23 height 23
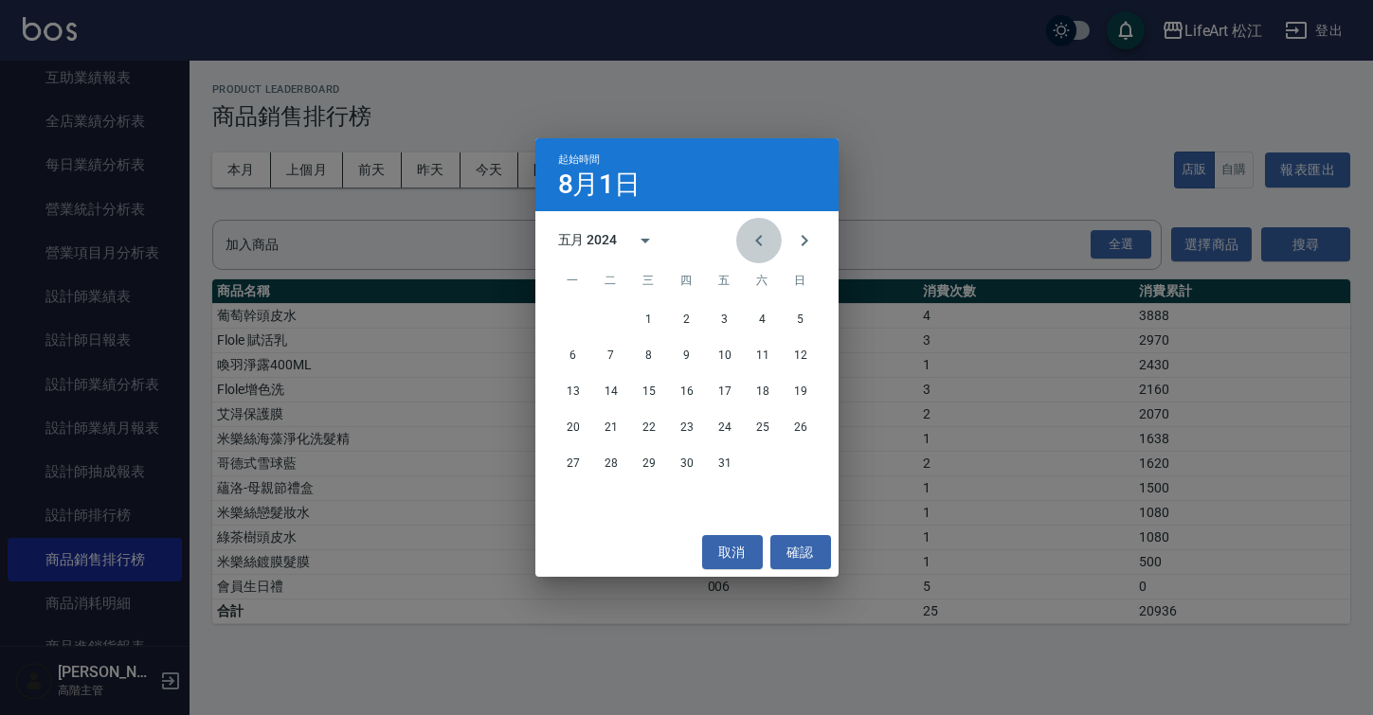
click at [755, 242] on icon "Previous month" at bounding box center [758, 240] width 23 height 23
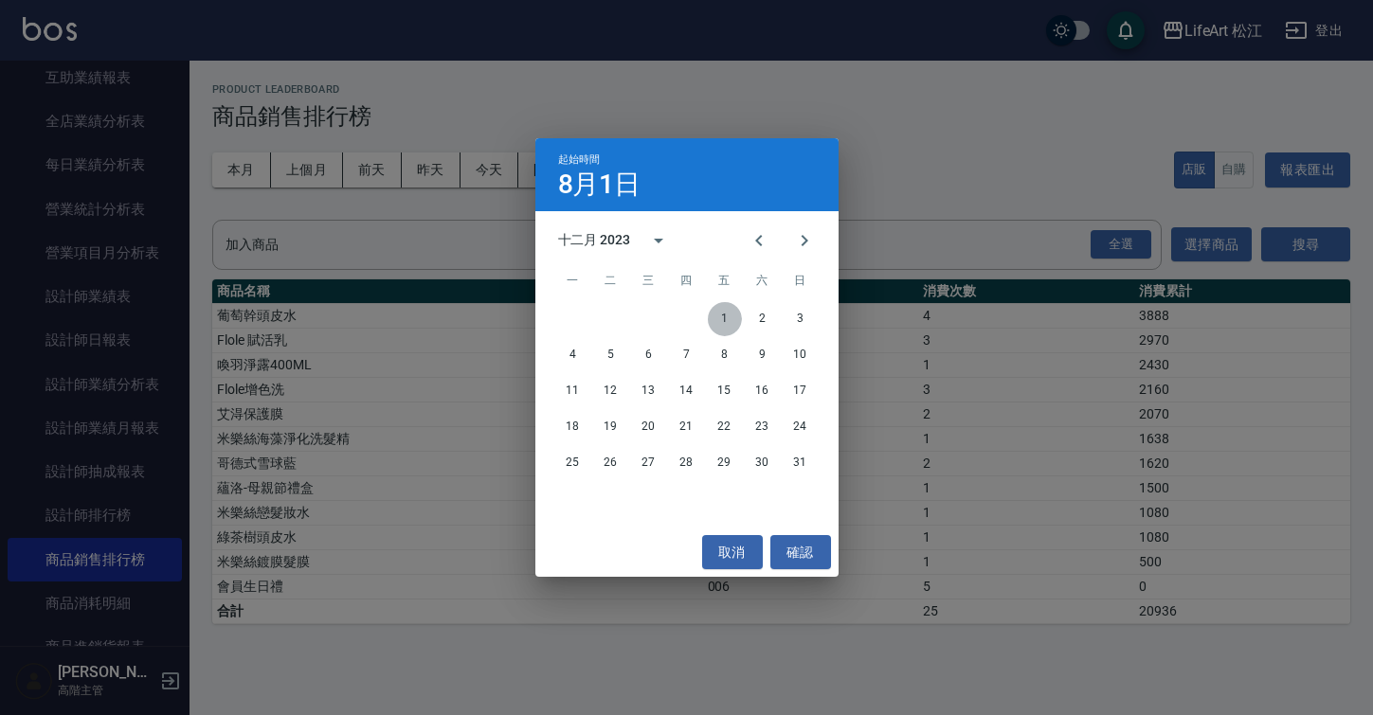
click at [732, 312] on button "1" at bounding box center [725, 319] width 34 height 34
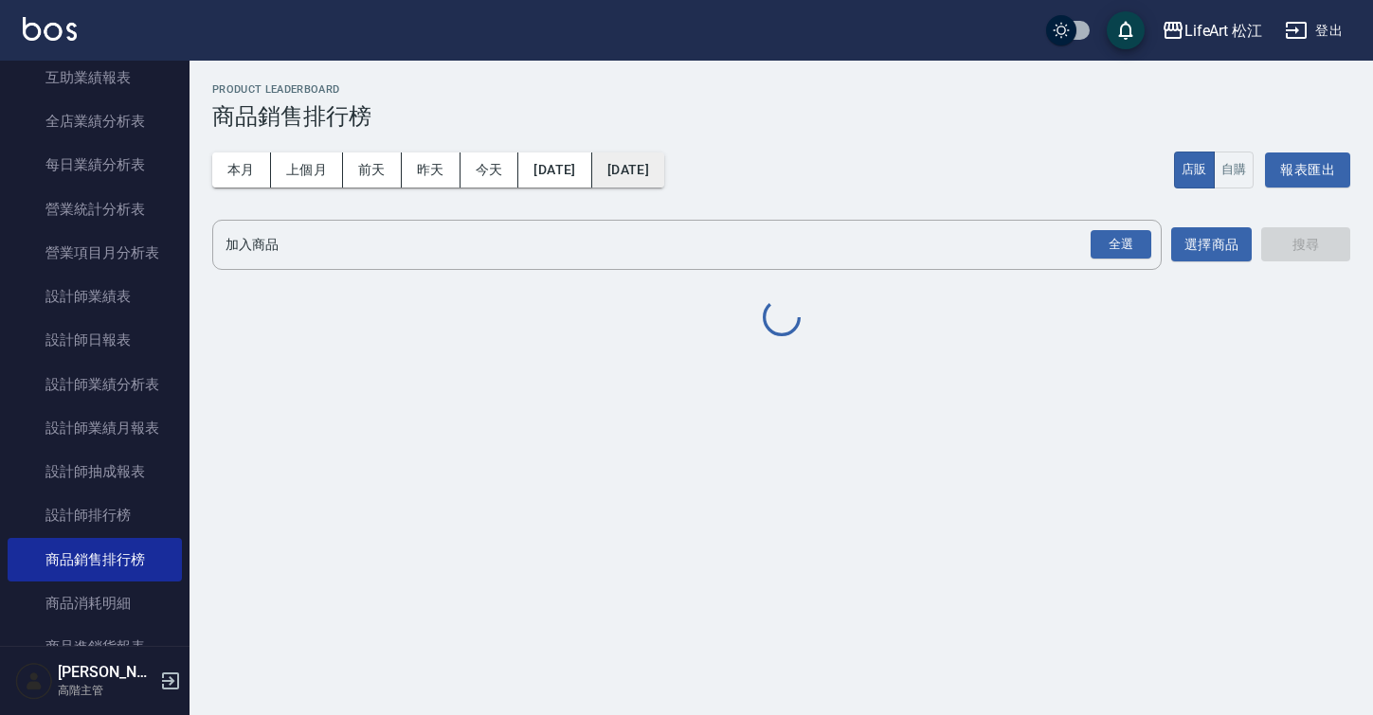
click at [664, 167] on button "[DATE]" at bounding box center [628, 170] width 72 height 35
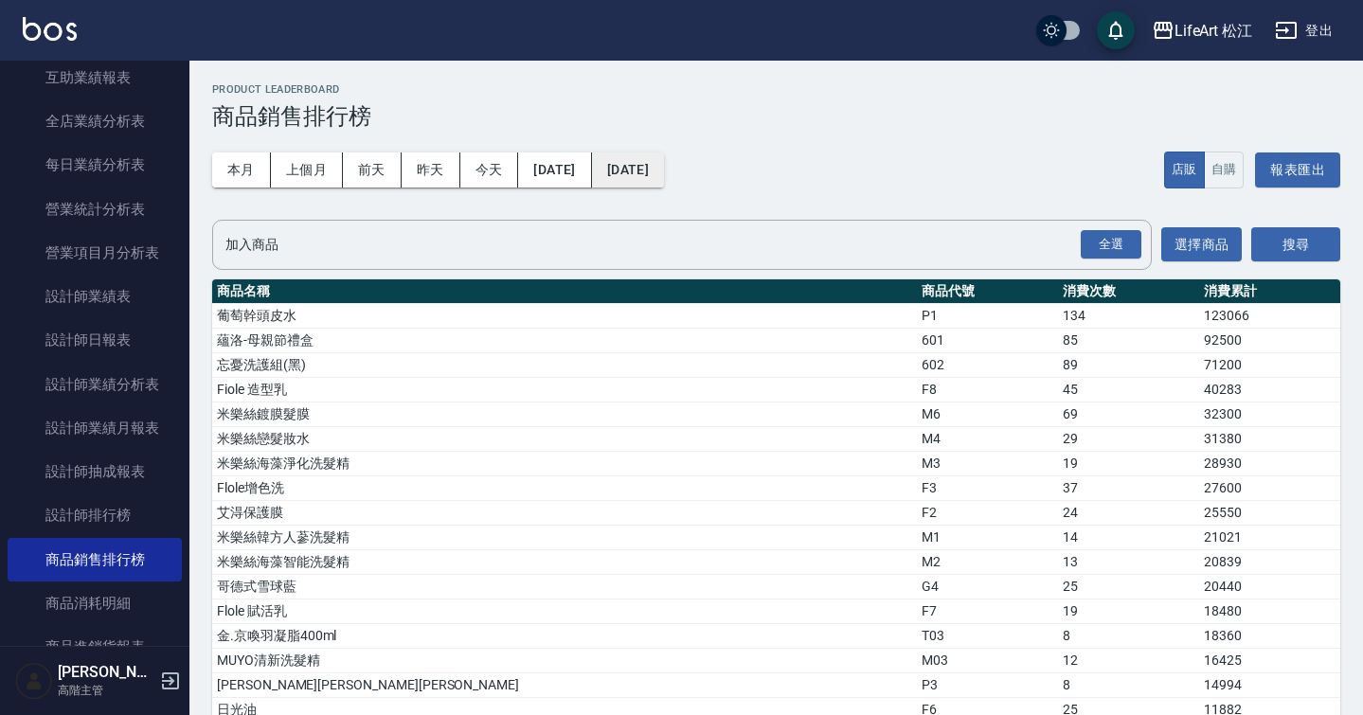
click at [664, 177] on button "[DATE]" at bounding box center [628, 170] width 72 height 35
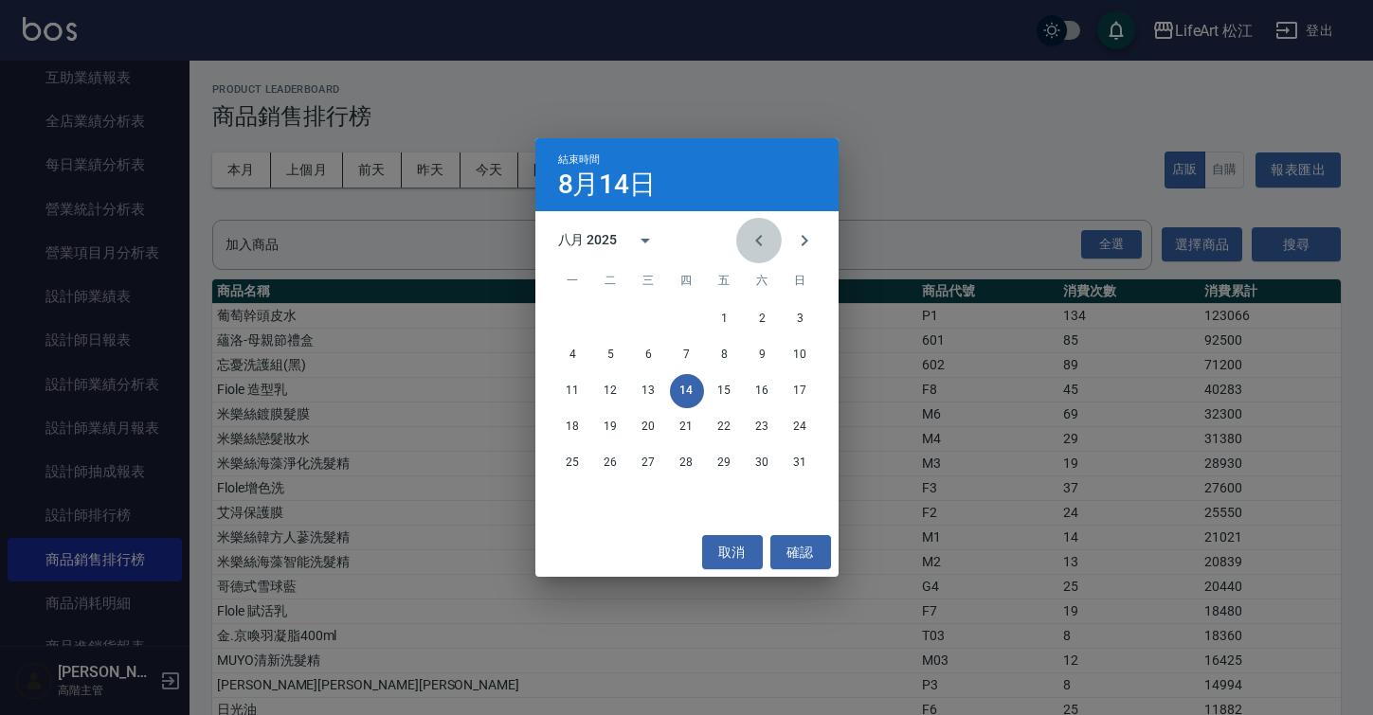
click at [774, 235] on button "Previous month" at bounding box center [758, 240] width 45 height 45
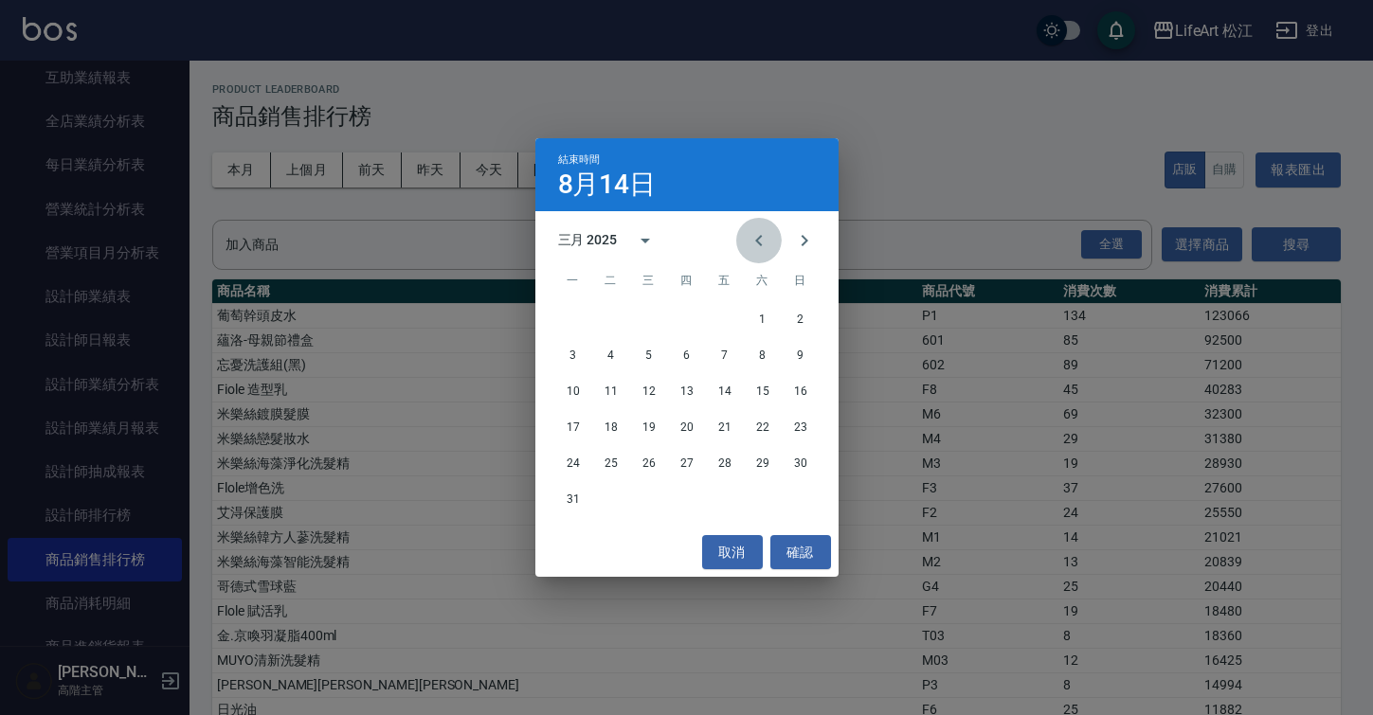
click at [774, 235] on button "Previous month" at bounding box center [758, 240] width 45 height 45
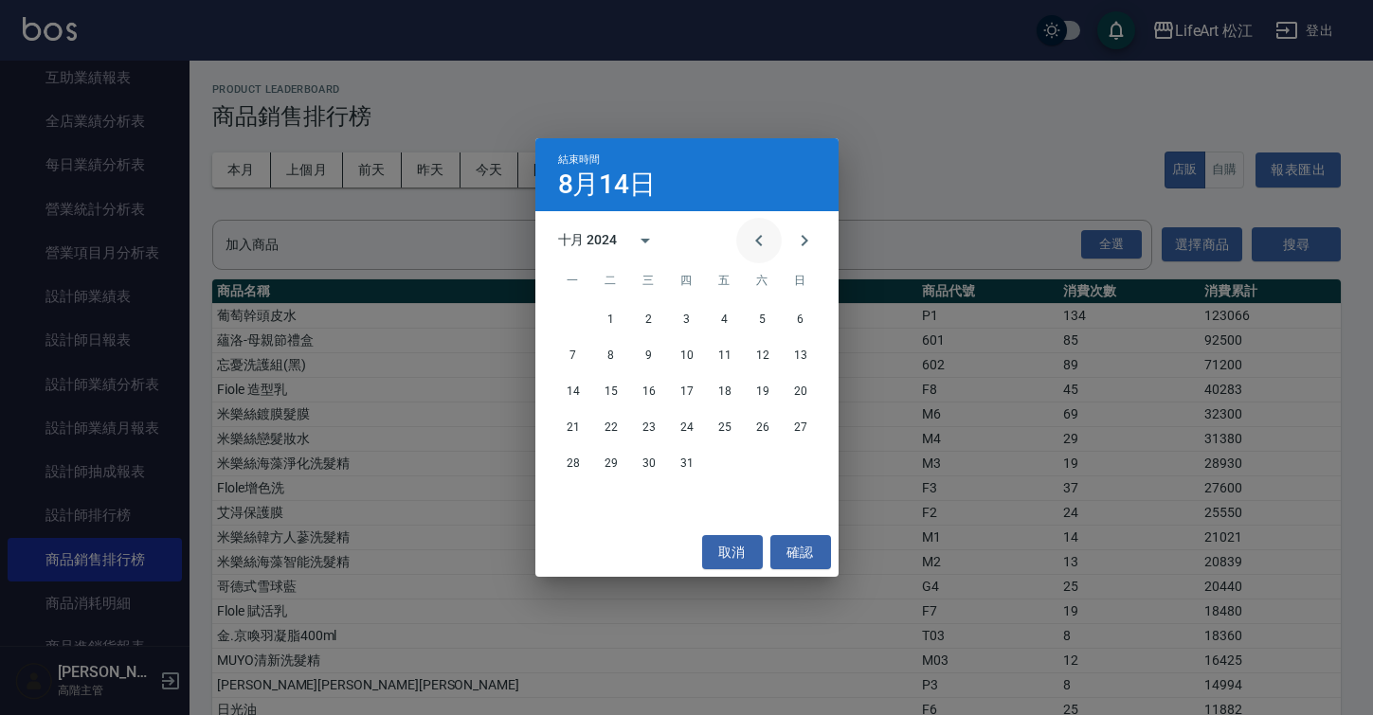
click at [774, 235] on button "Previous month" at bounding box center [758, 240] width 45 height 45
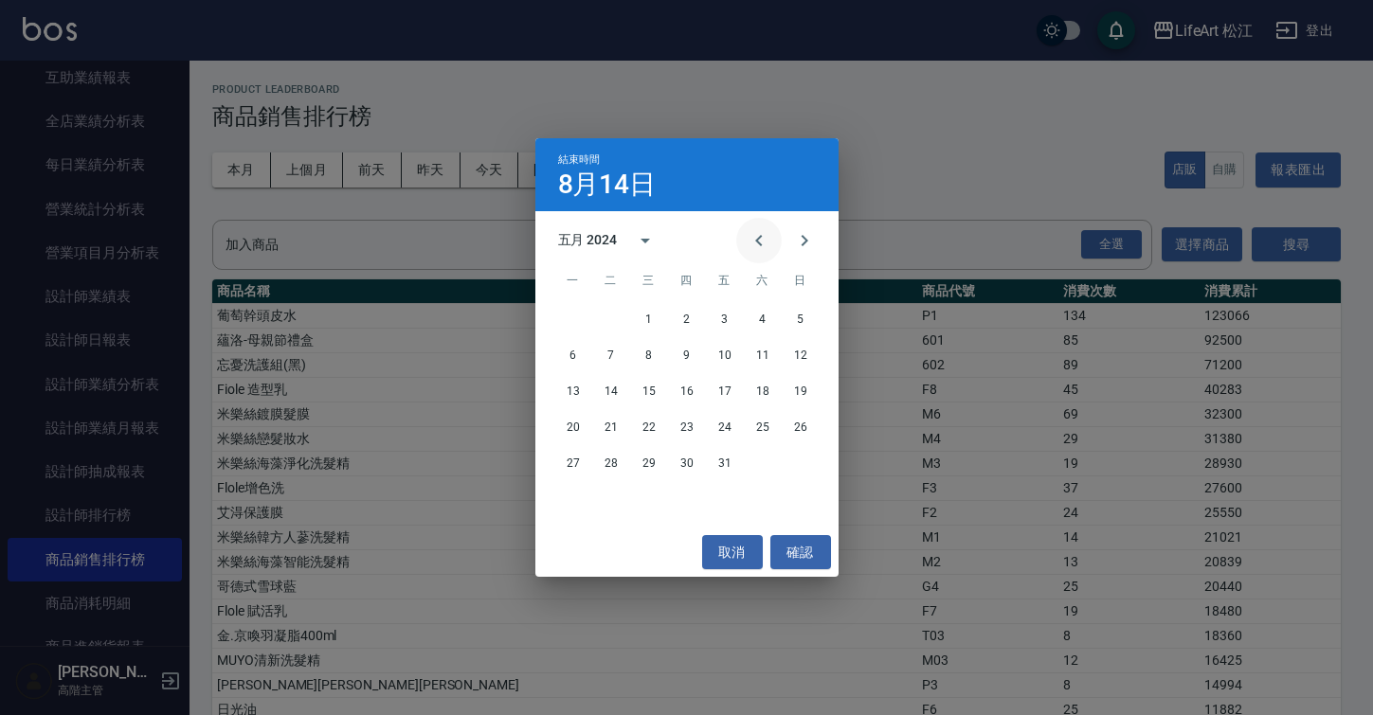
click at [774, 235] on button "Previous month" at bounding box center [758, 240] width 45 height 45
click at [647, 458] on button "31" at bounding box center [649, 463] width 34 height 34
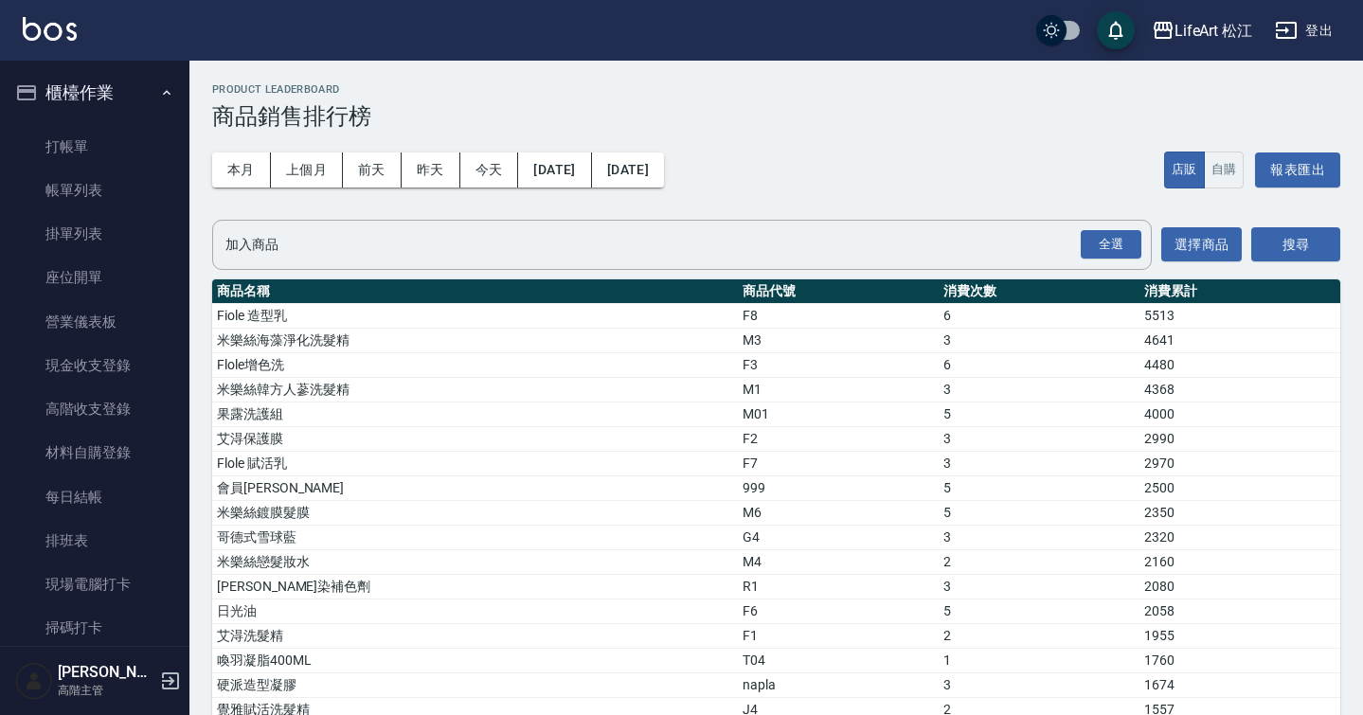
click at [126, 178] on link "帳單列表" at bounding box center [95, 191] width 174 height 44
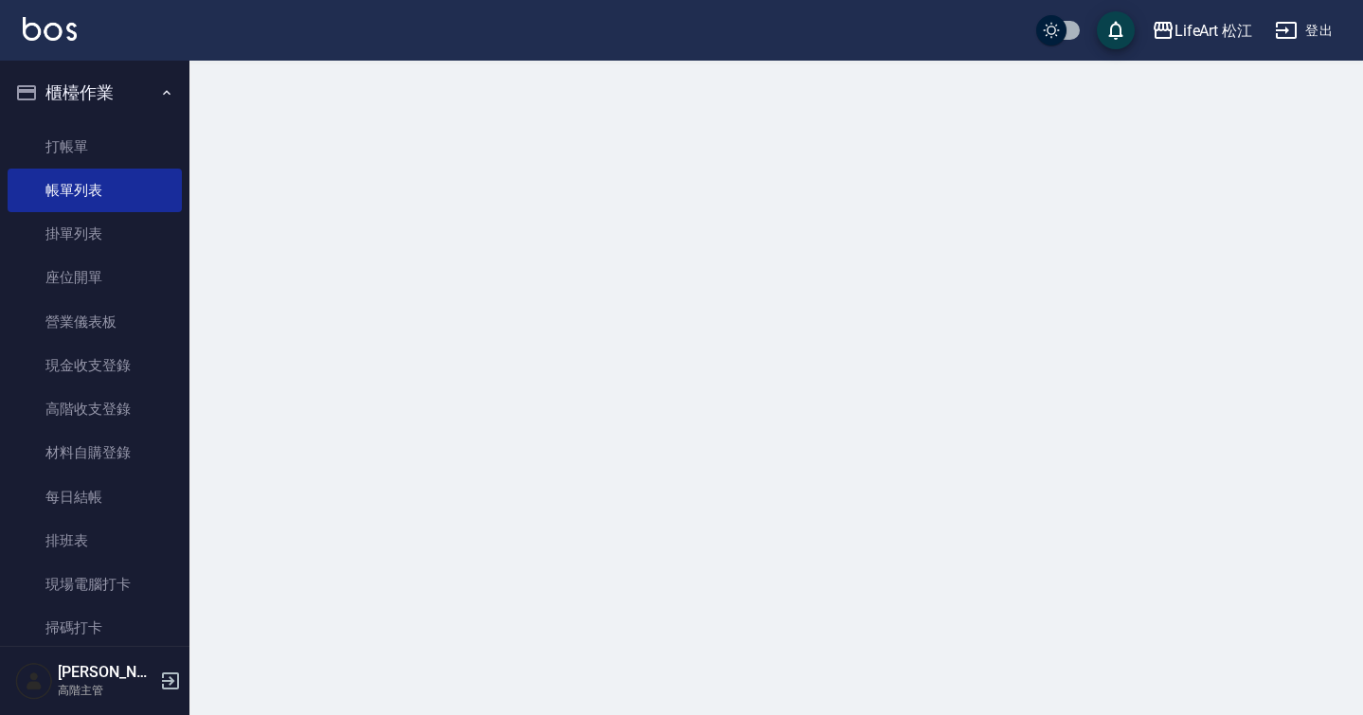
click at [126, 178] on link "帳單列表" at bounding box center [95, 191] width 174 height 44
